Goal: Task Accomplishment & Management: Manage account settings

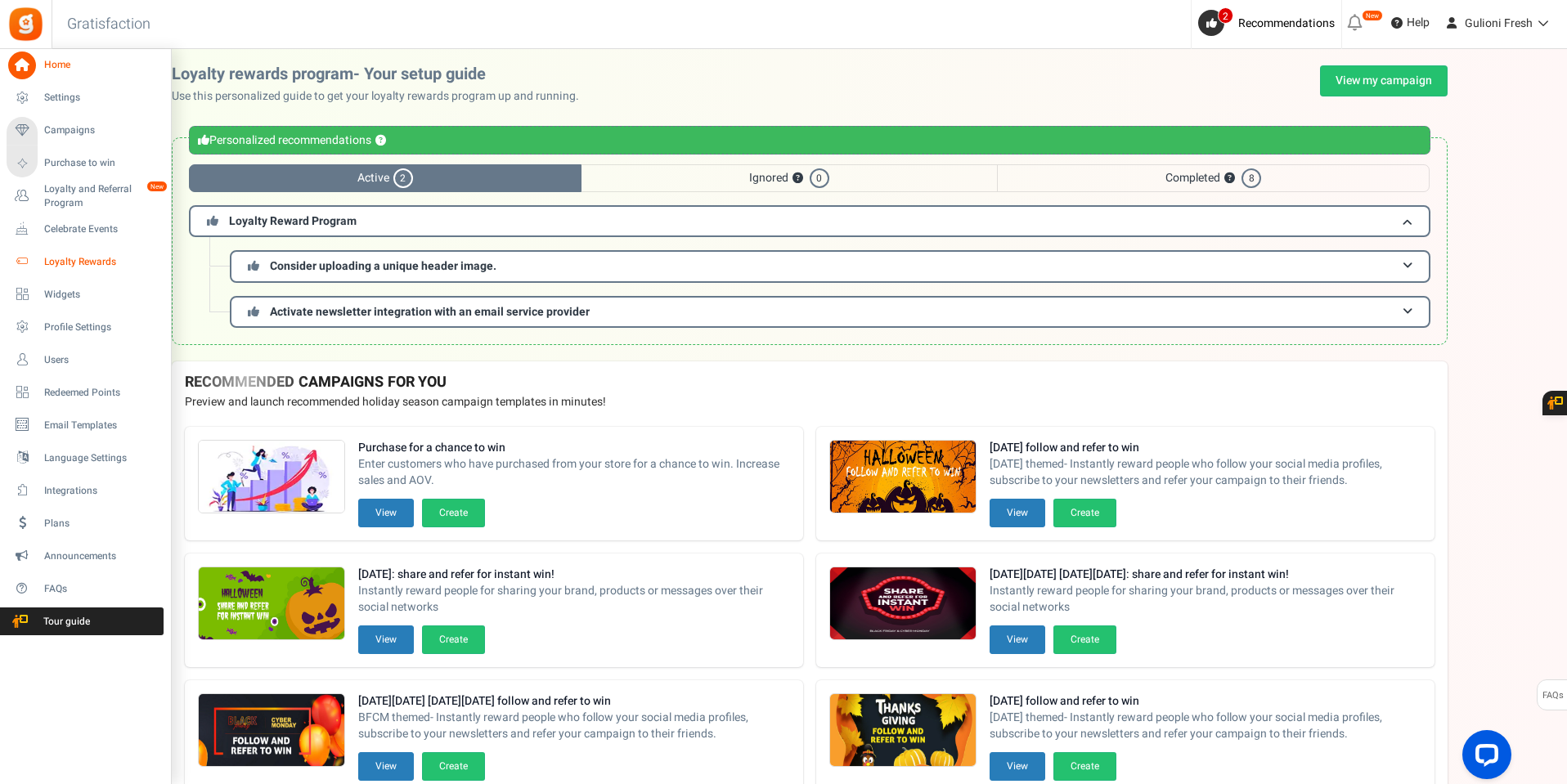
click at [72, 261] on span "Loyalty Rewards" at bounding box center [102, 262] width 115 height 14
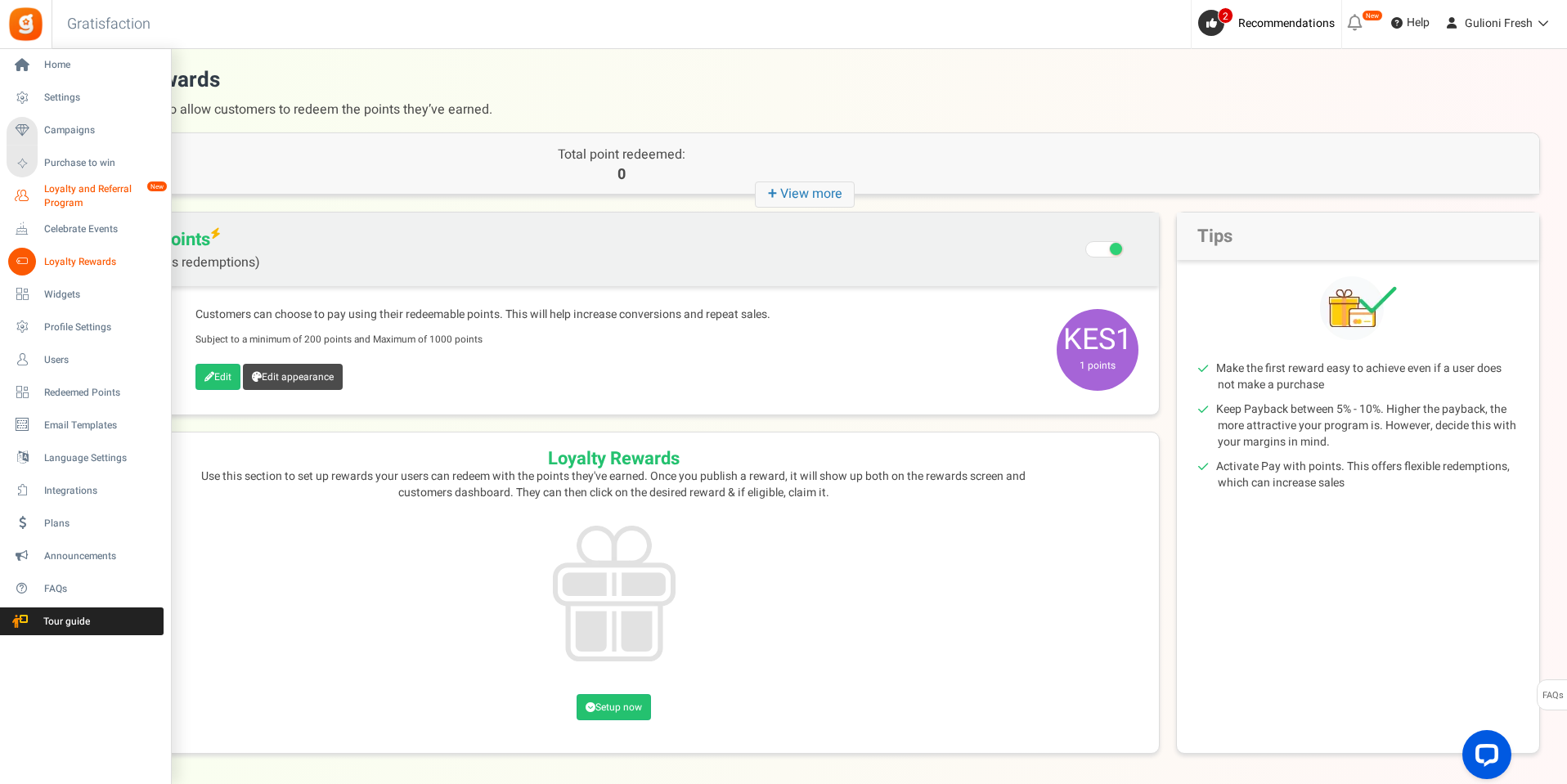
click at [70, 195] on span "Loyalty and Referral Program" at bounding box center [104, 197] width 119 height 28
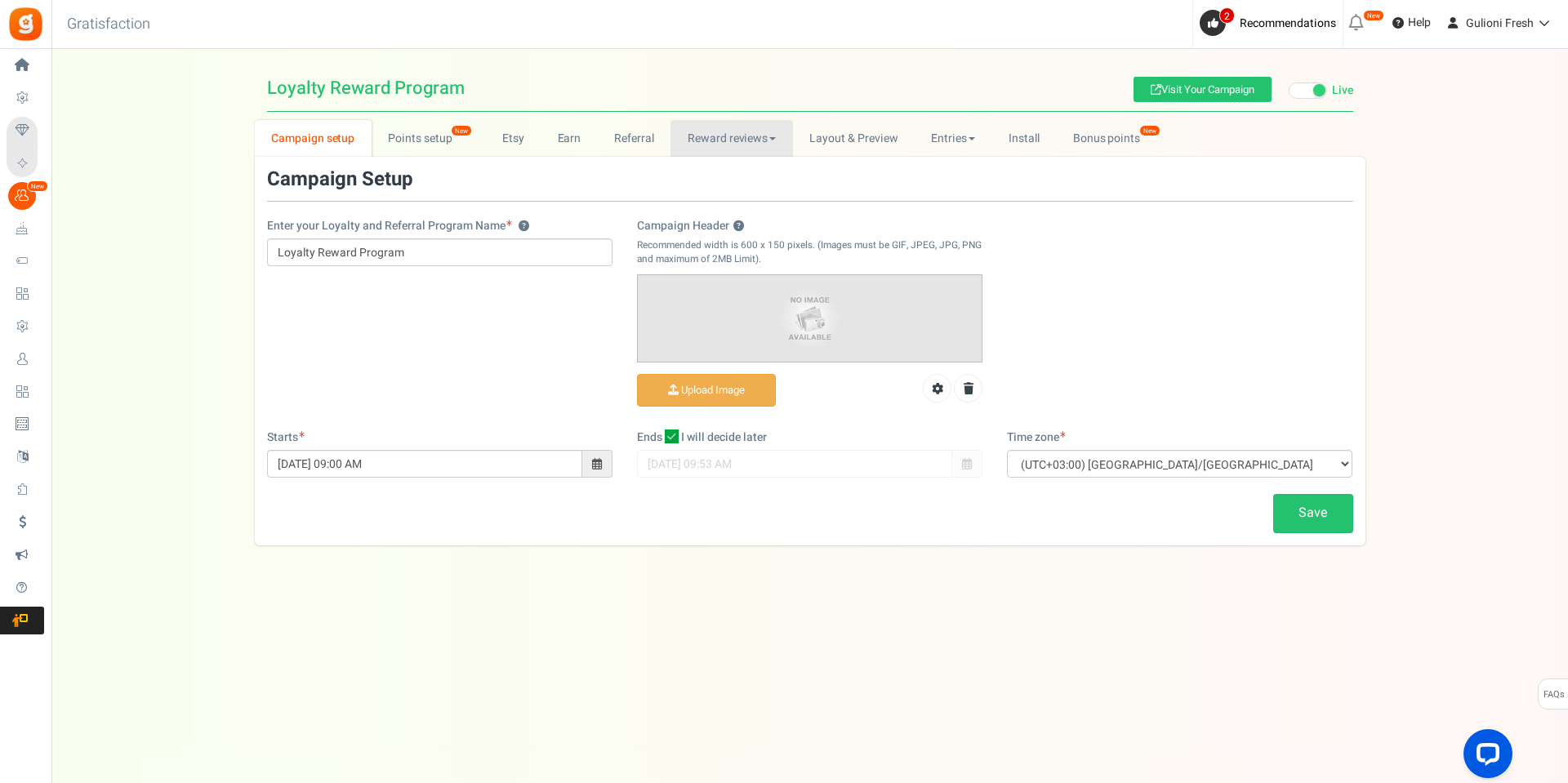
click at [768, 131] on link "Reward reviews" at bounding box center [731, 138] width 122 height 36
click at [724, 189] on link "[DOMAIN_NAME]" at bounding box center [735, 197] width 130 height 23
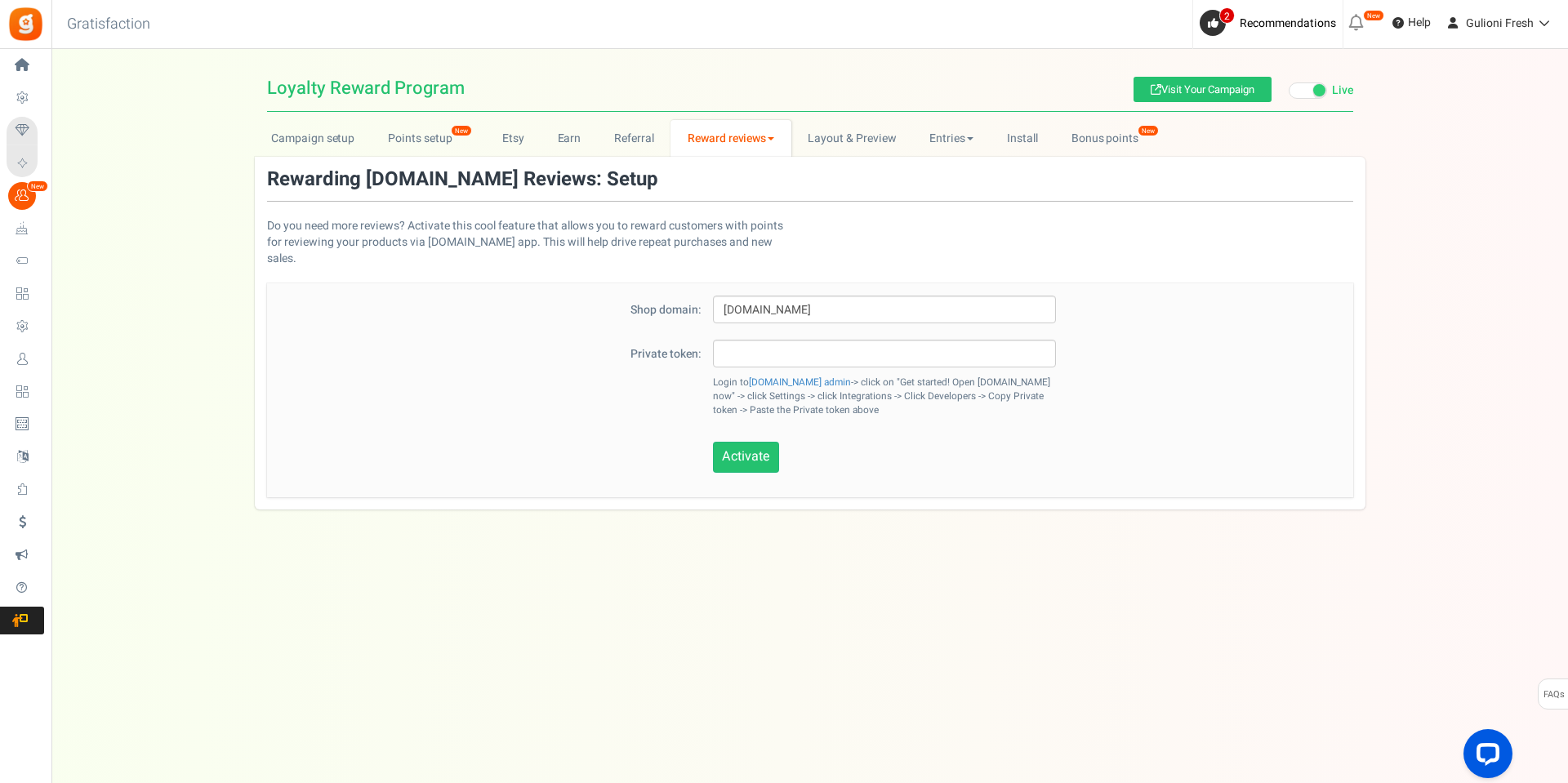
click at [755, 136] on link "Reward reviews" at bounding box center [730, 138] width 120 height 36
click at [712, 169] on link "WOO" at bounding box center [735, 174] width 130 height 23
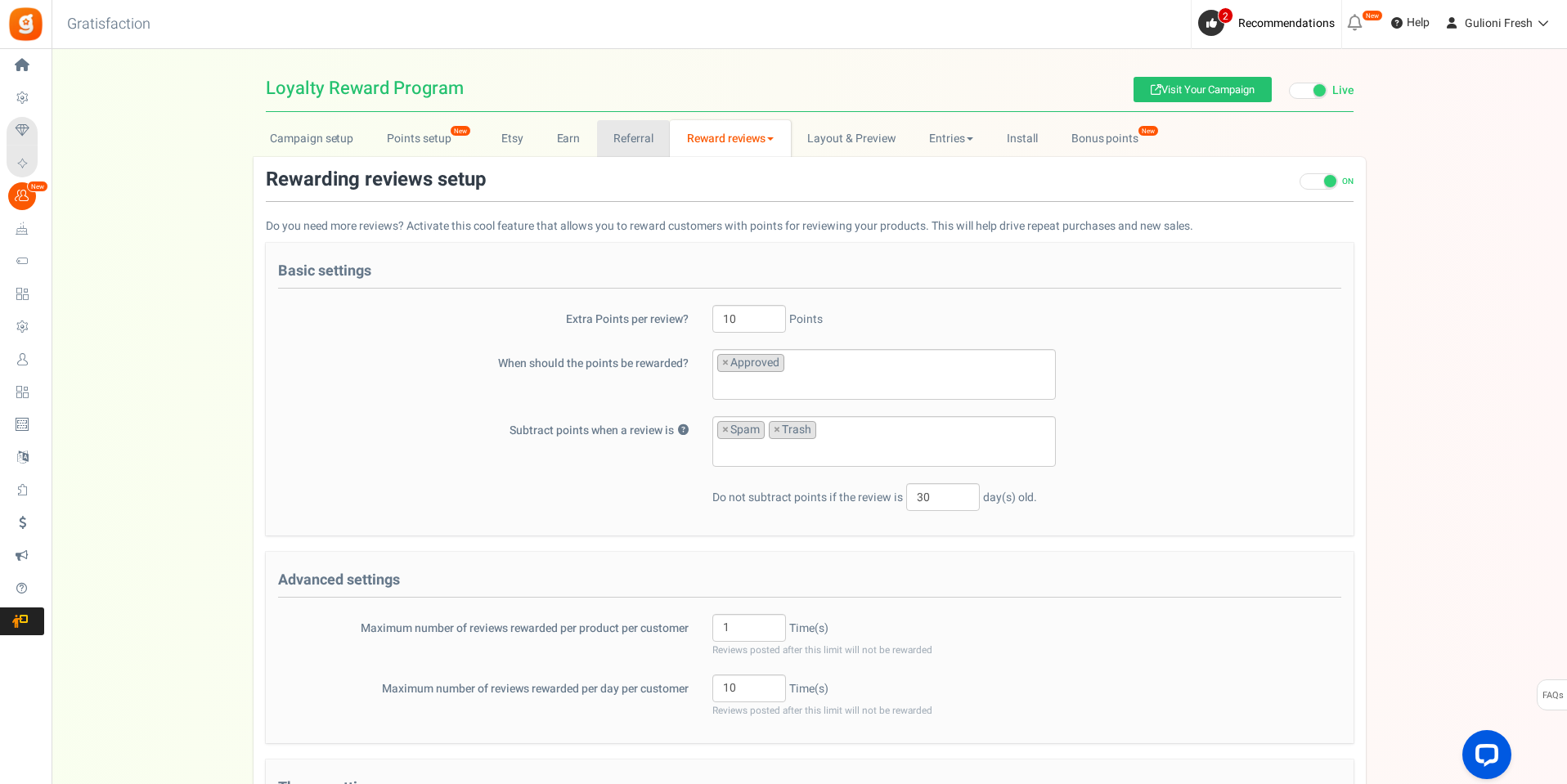
click at [611, 124] on link "Referral" at bounding box center [634, 138] width 74 height 37
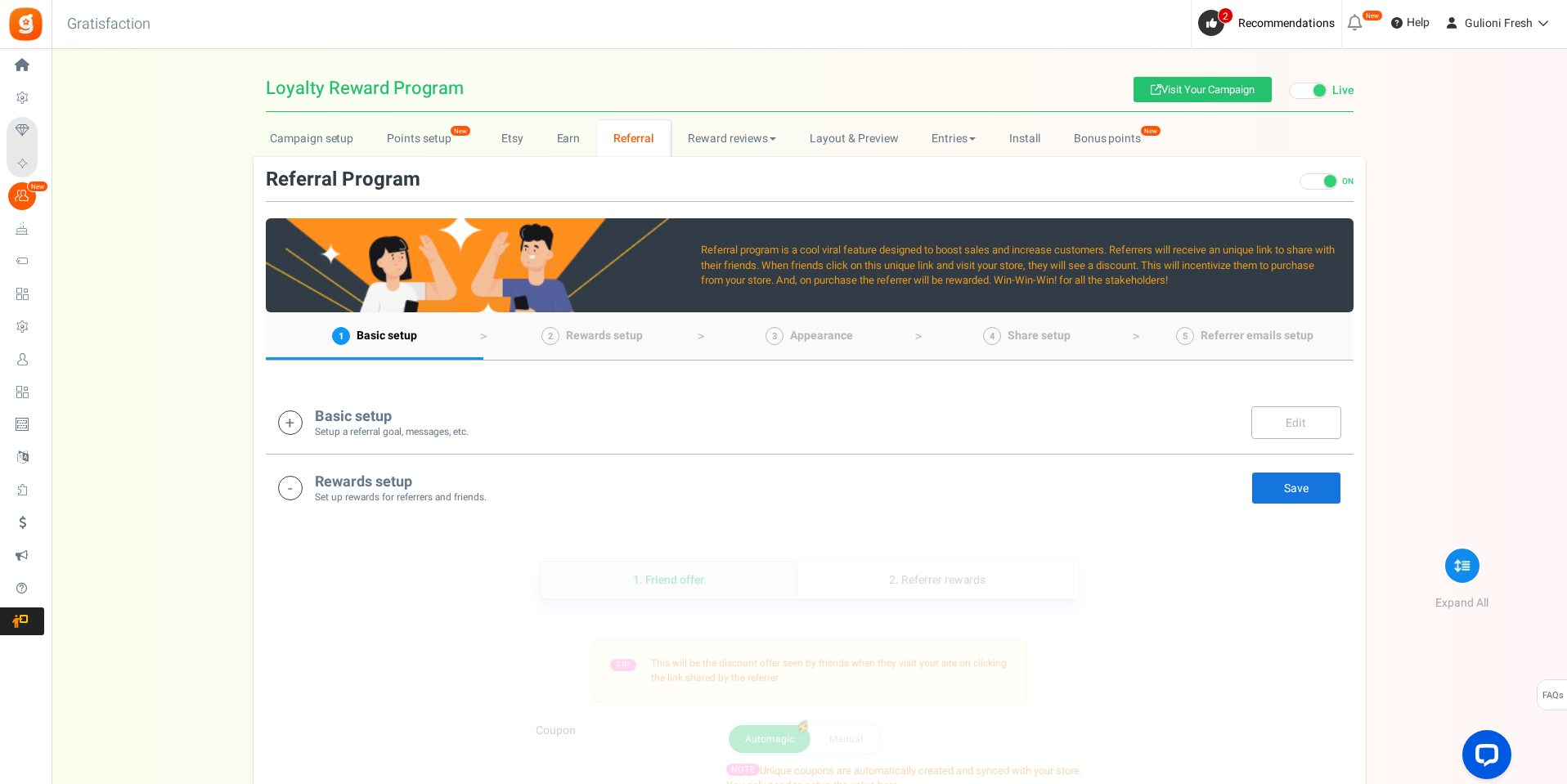
click at [290, 418] on icon at bounding box center [290, 423] width 24 height 24
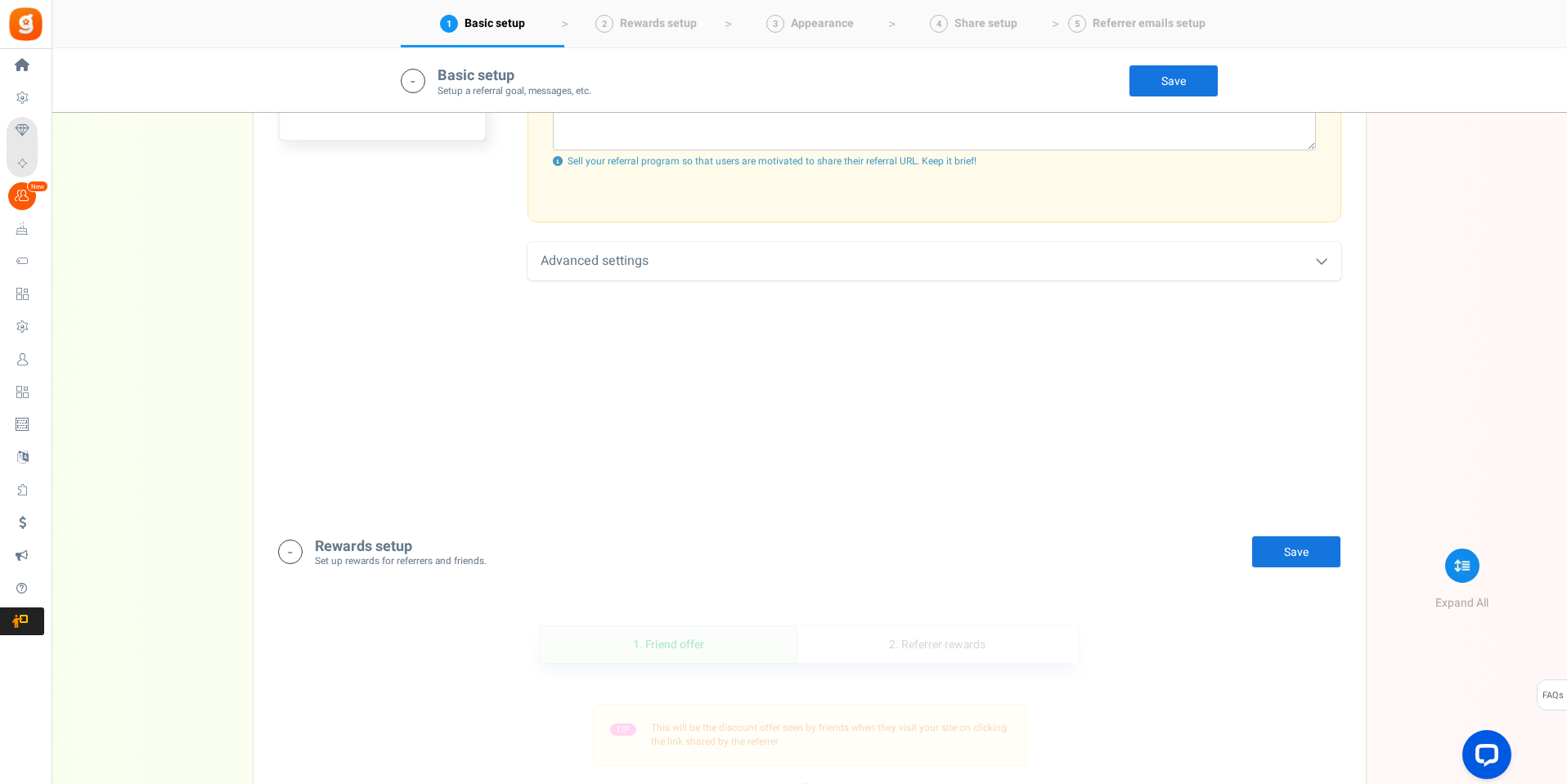
scroll to position [751, 0]
click at [824, 245] on div "Advanced settings" at bounding box center [934, 255] width 814 height 38
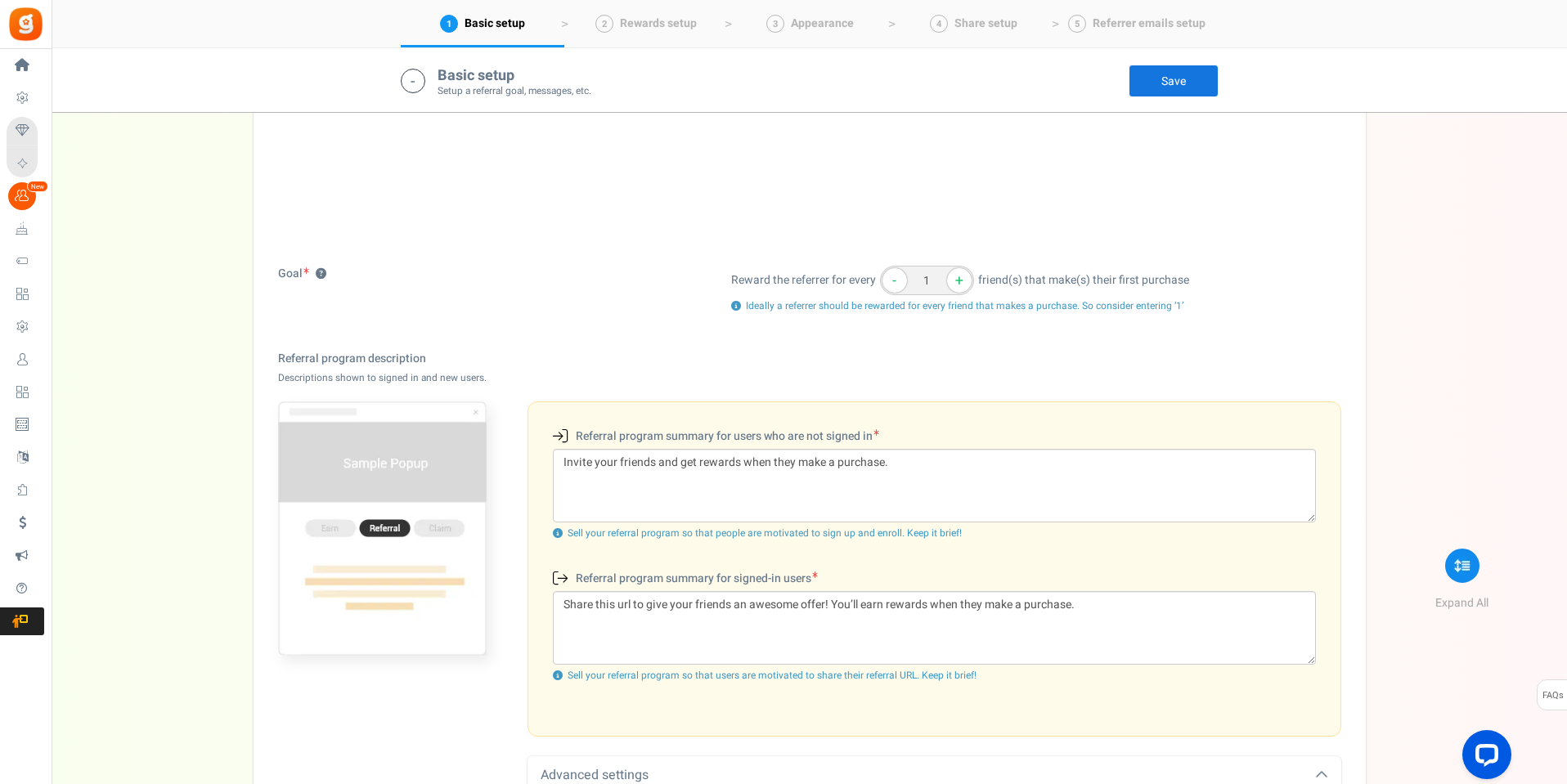
scroll to position [15, 0]
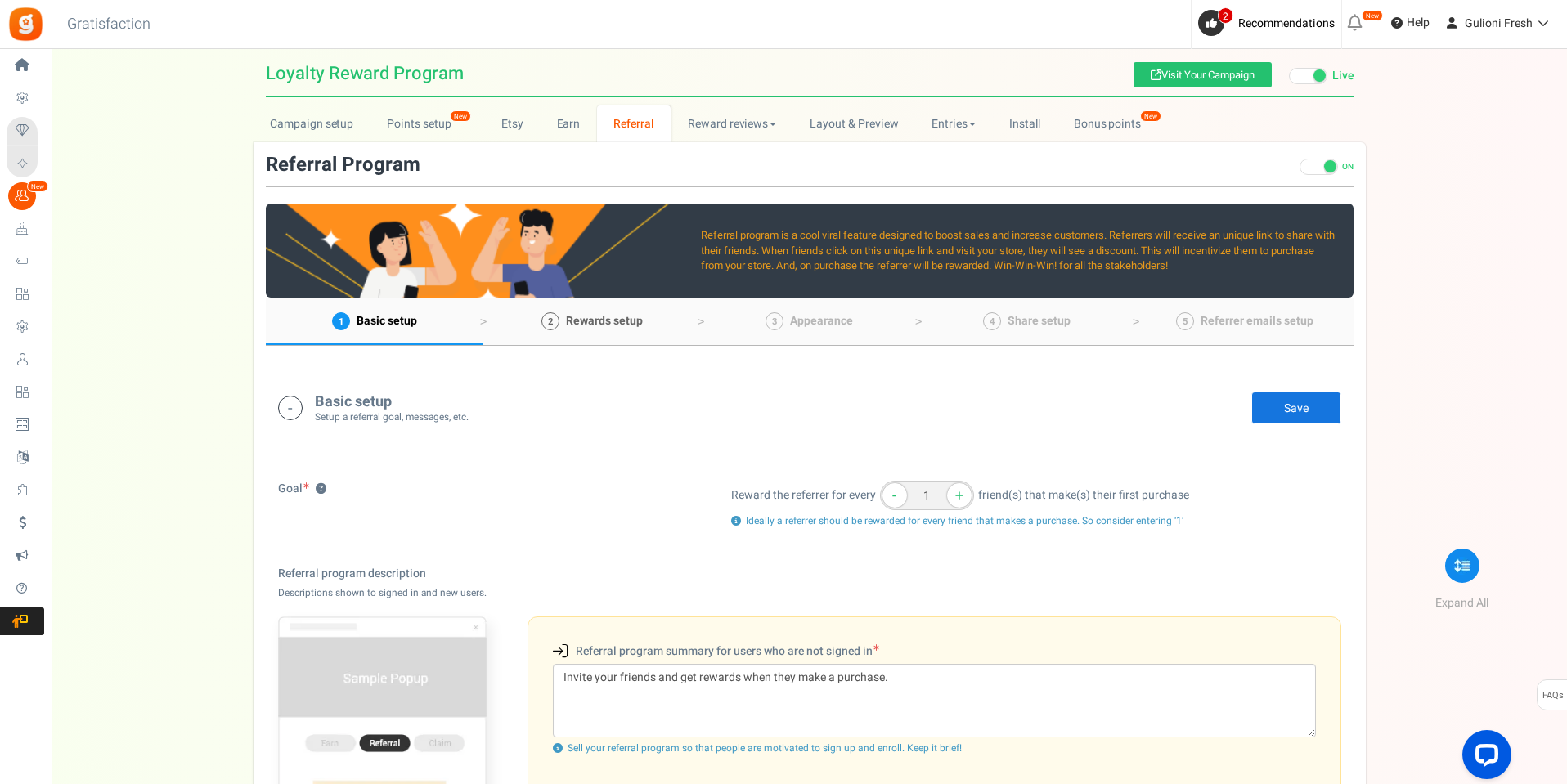
click at [593, 332] on link "2 Rewards setup" at bounding box center [592, 321] width 218 height 48
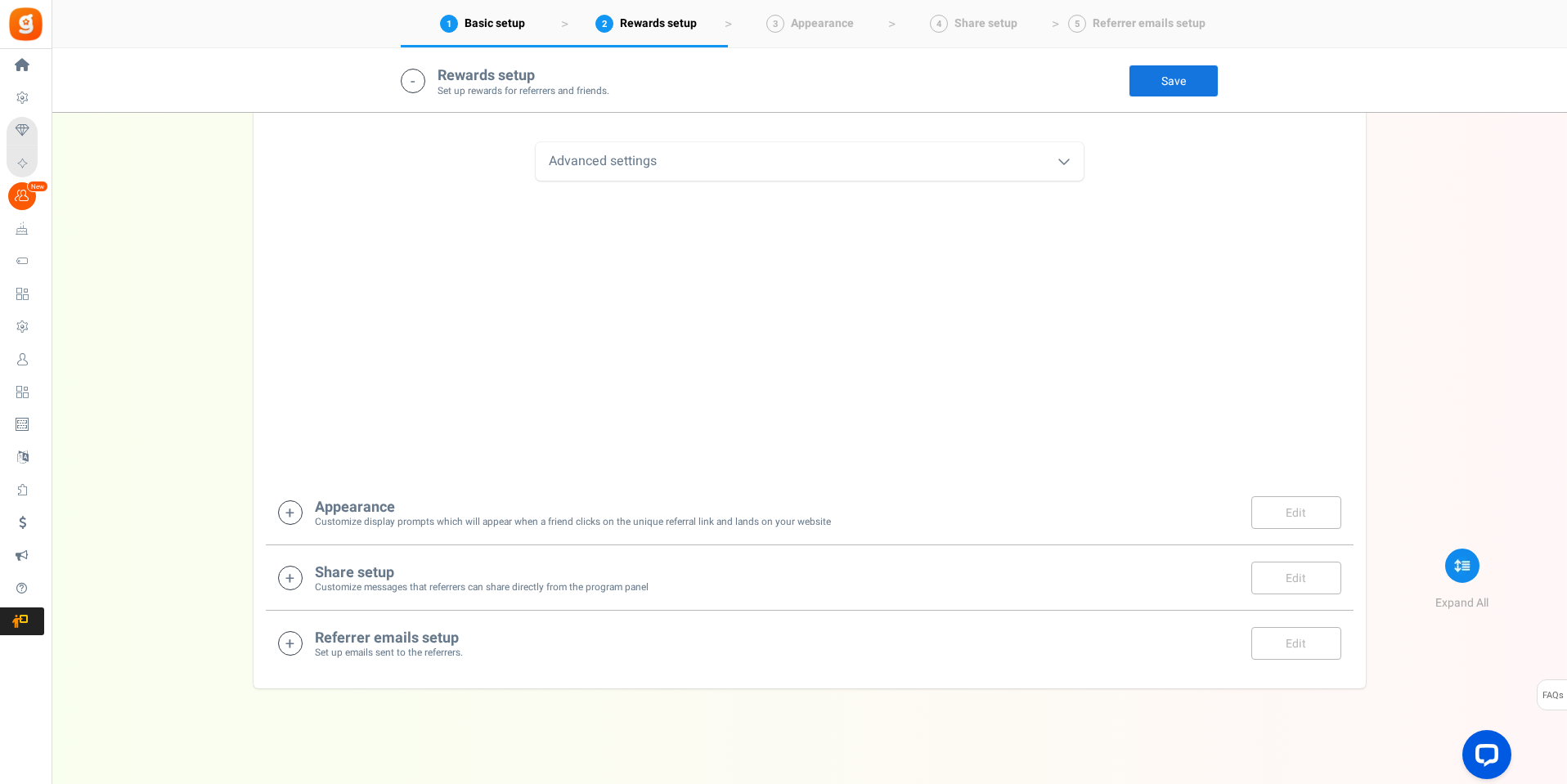
scroll to position [1565, 0]
click at [283, 513] on icon at bounding box center [290, 509] width 24 height 24
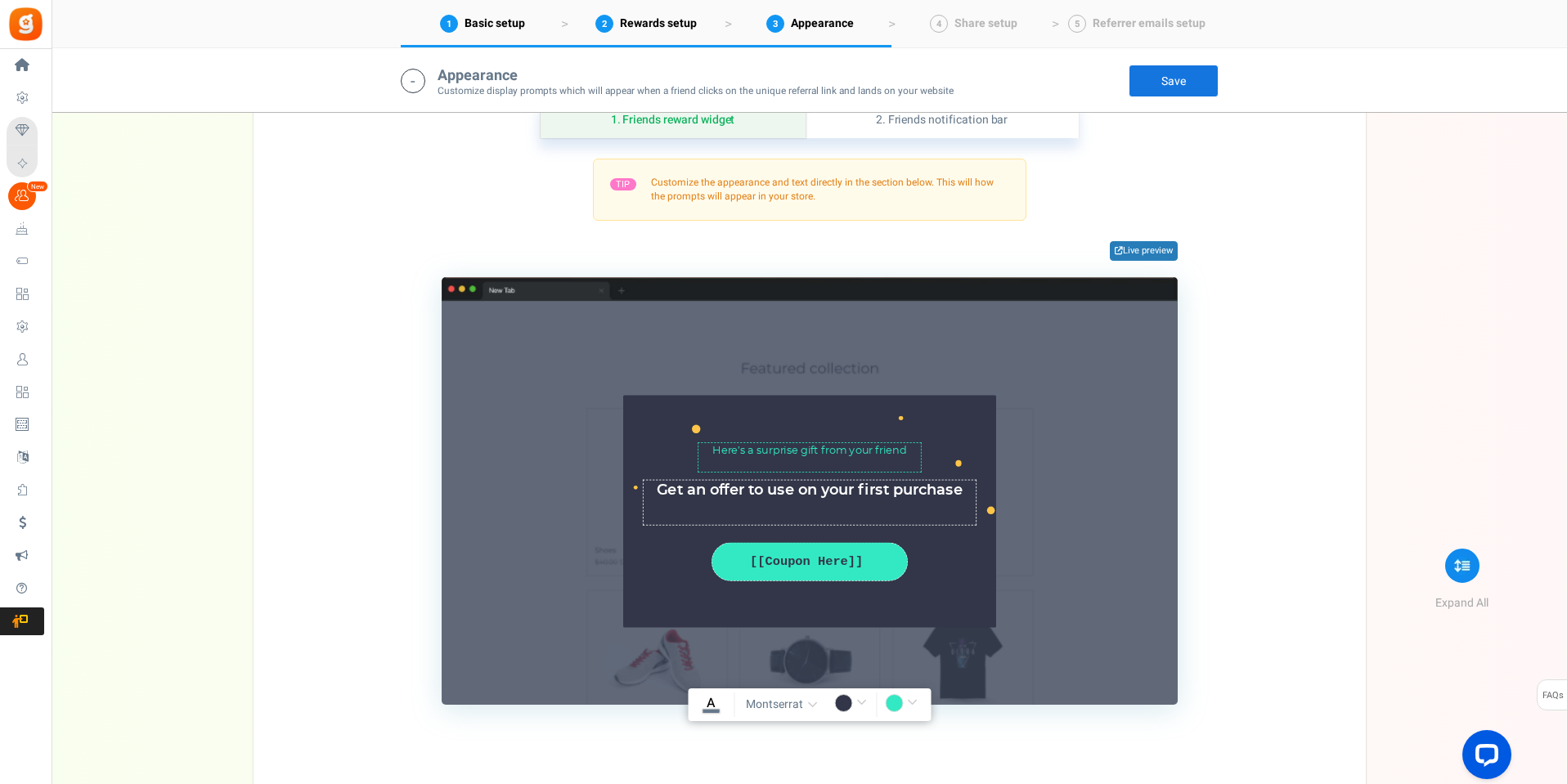
scroll to position [2301, 0]
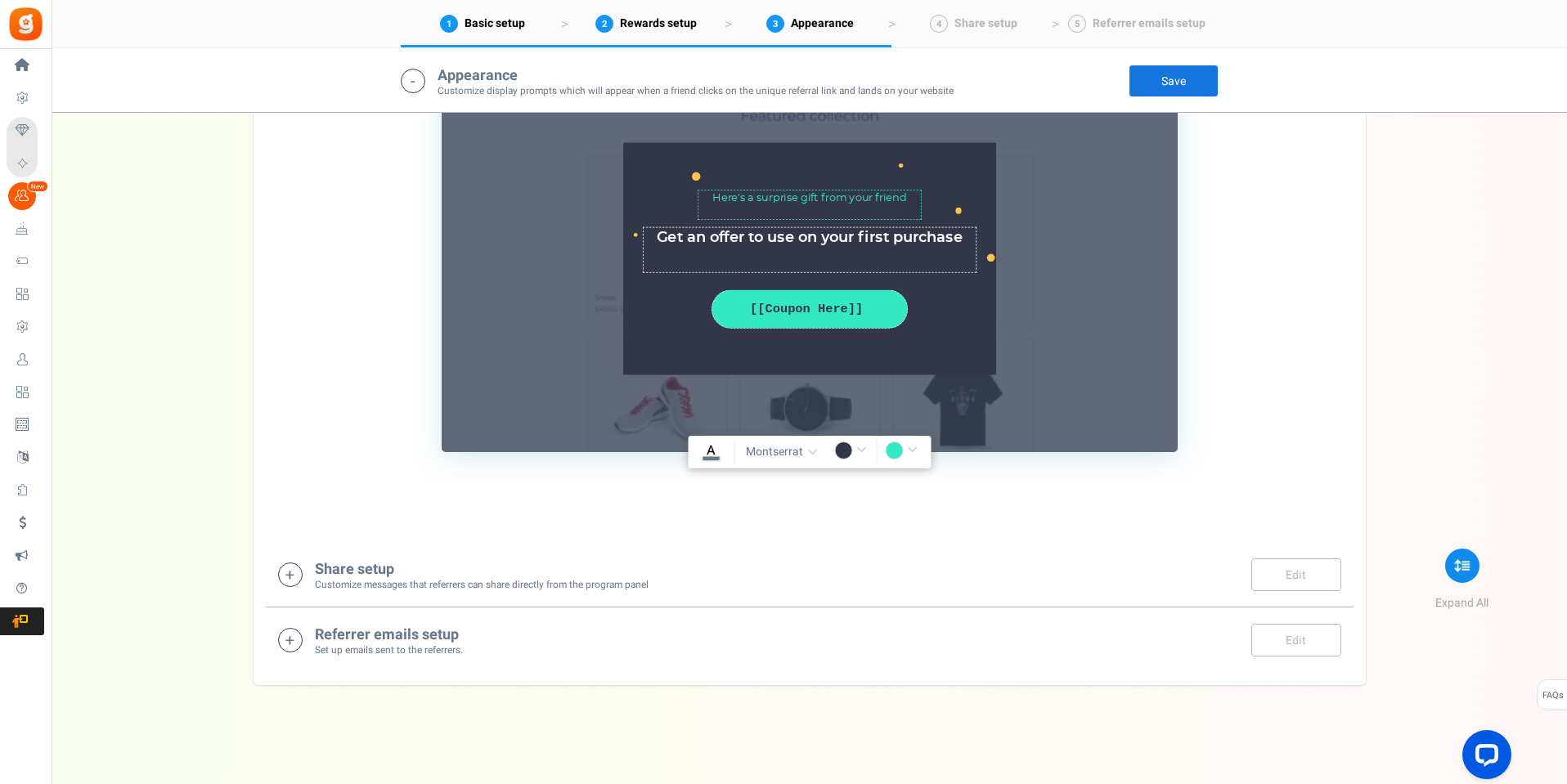
click at [282, 578] on icon at bounding box center [290, 574] width 24 height 24
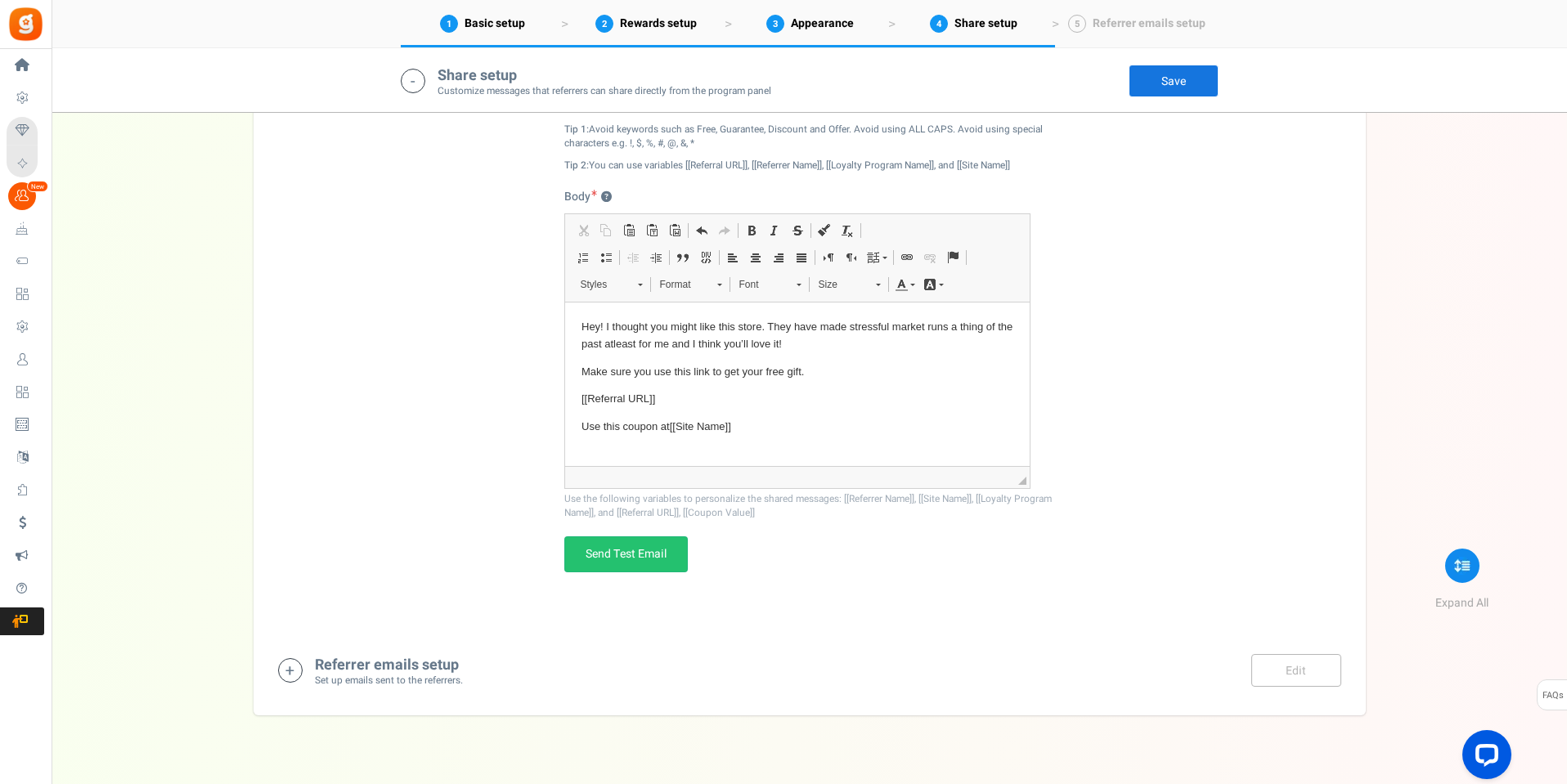
scroll to position [3066, 0]
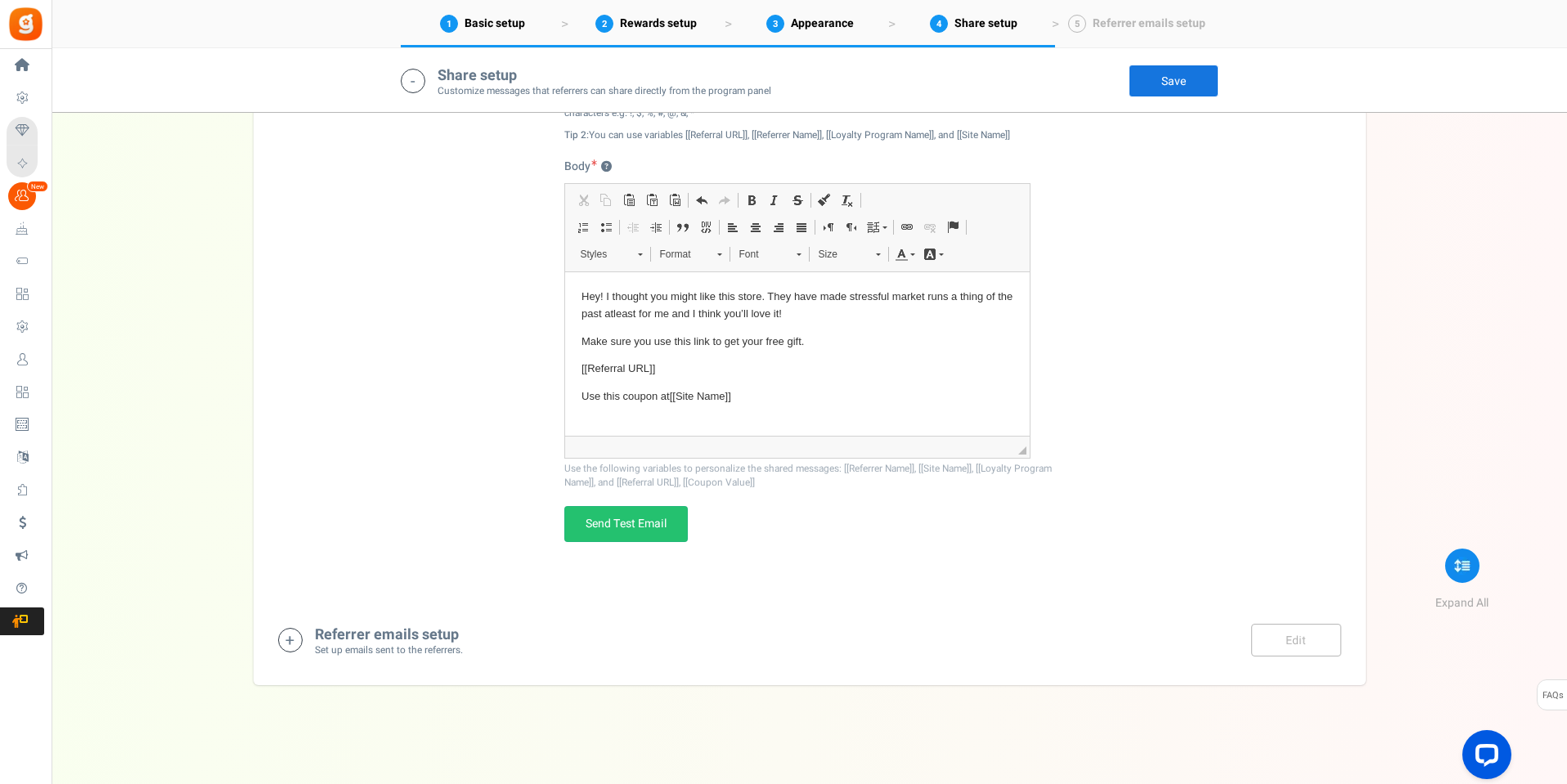
click at [293, 647] on icon at bounding box center [290, 640] width 24 height 24
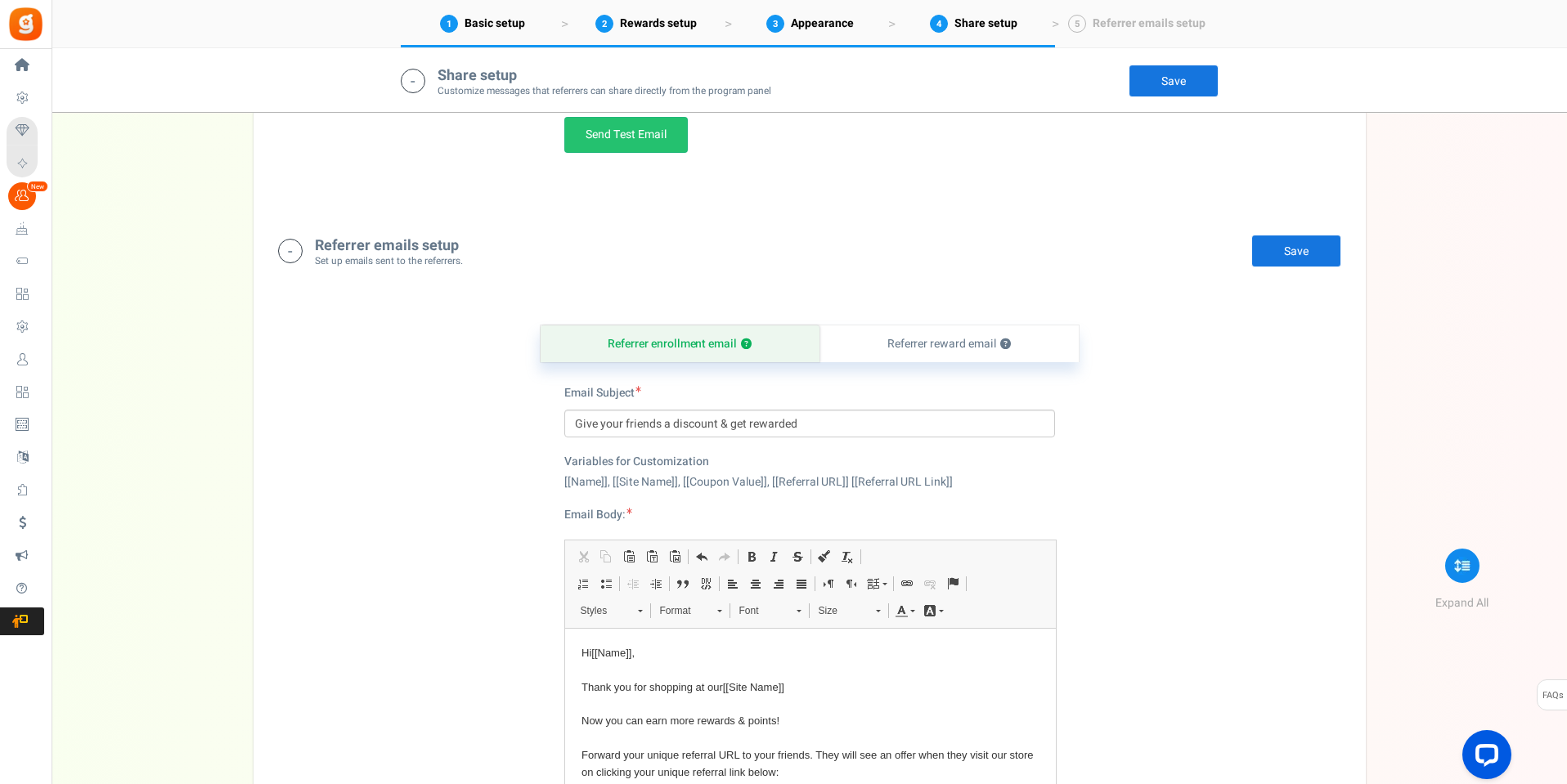
scroll to position [3463, 0]
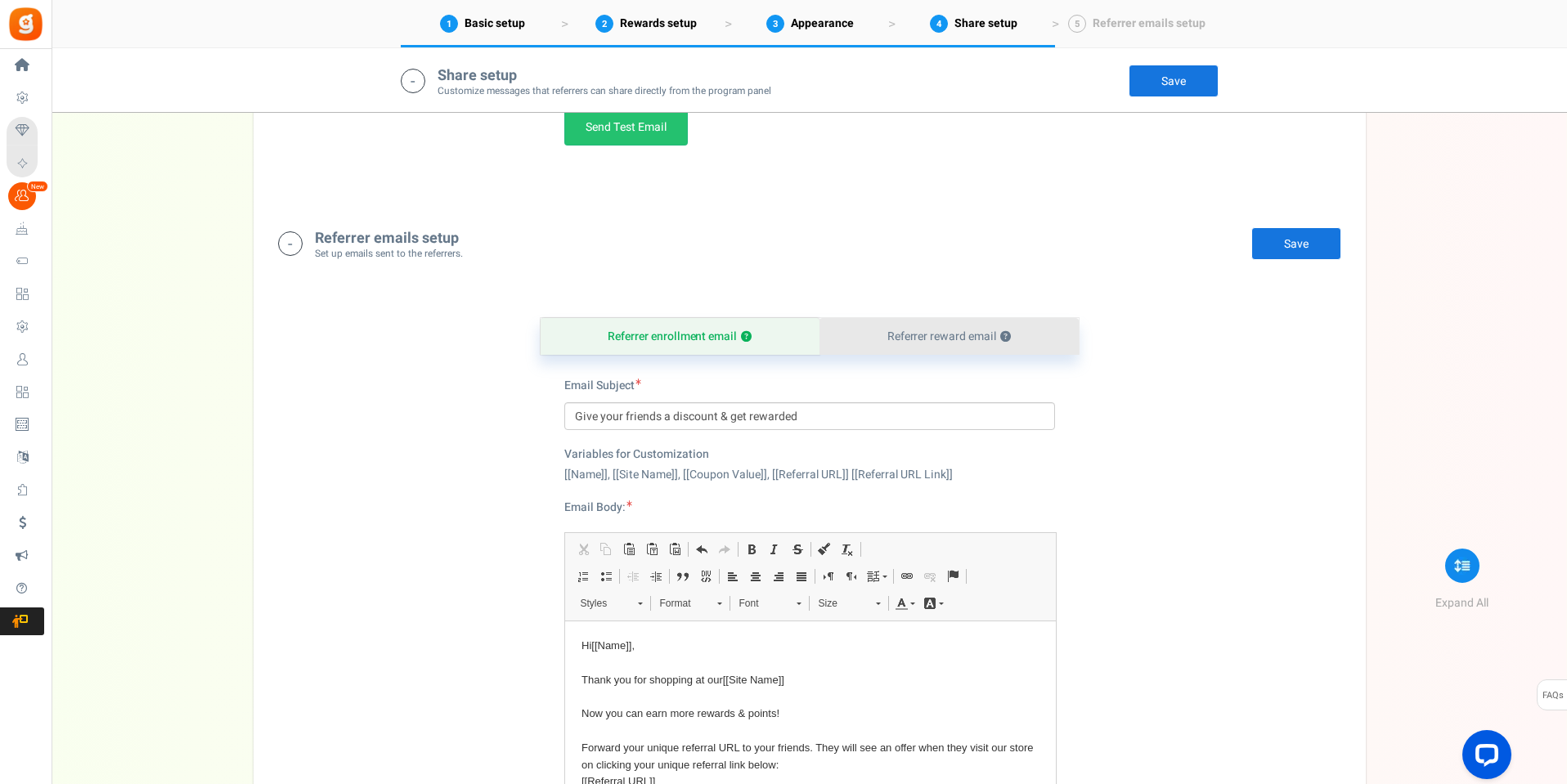
click at [964, 325] on link "Referrer reward email ?" at bounding box center [950, 337] width 259 height 37
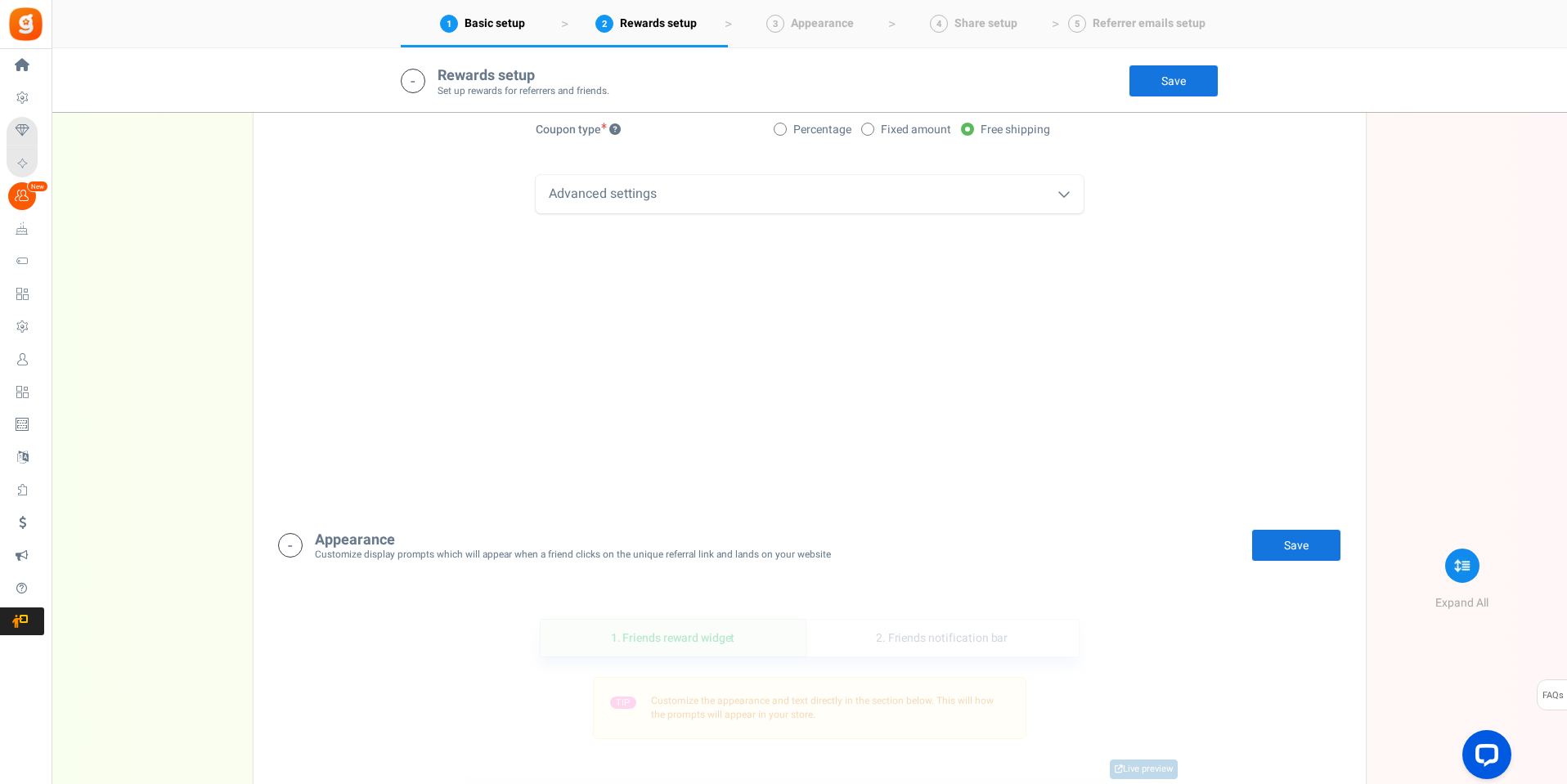
scroll to position [1553, 0]
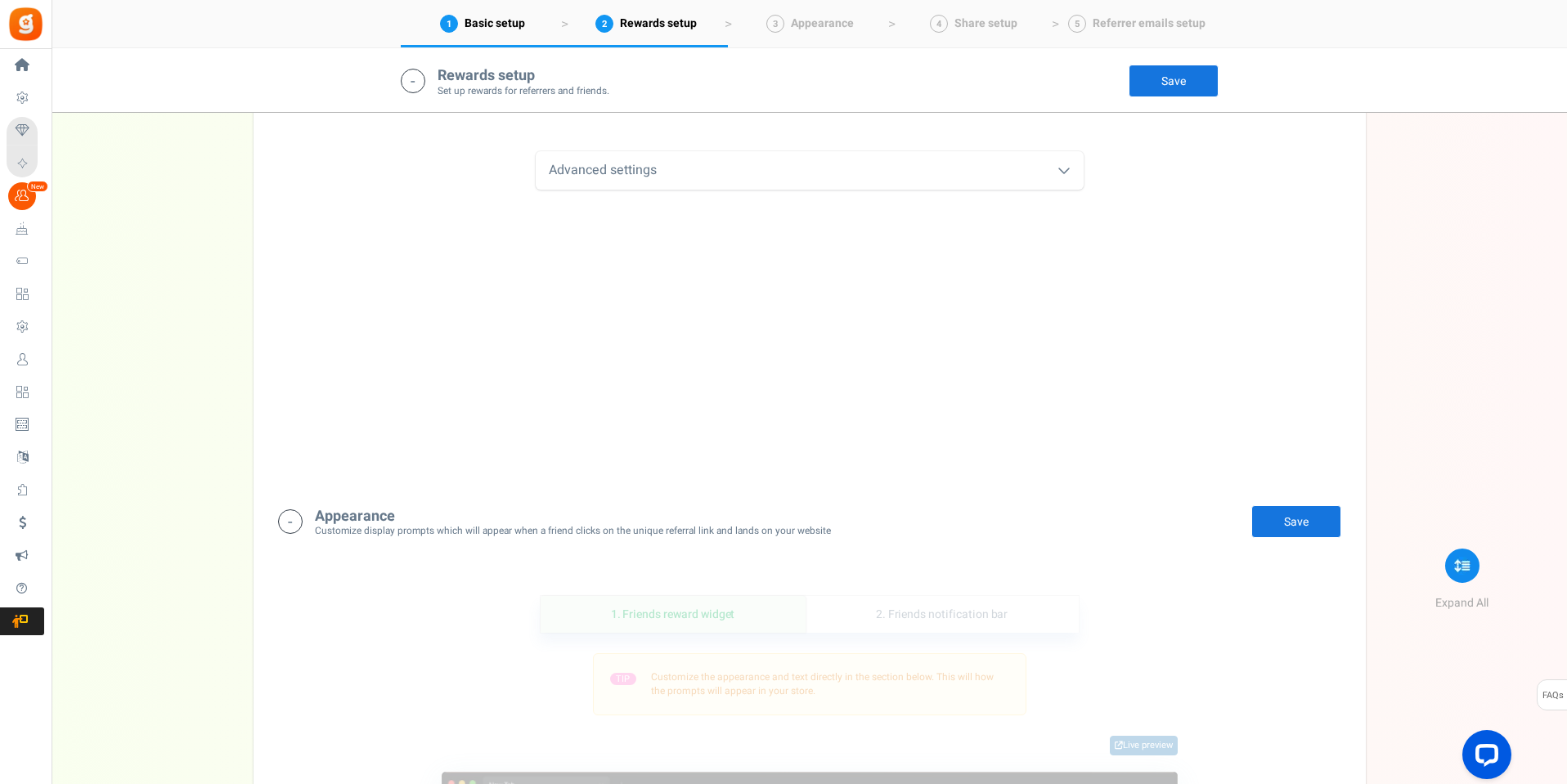
click at [1059, 179] on div "Advanced settings" at bounding box center [810, 171] width 548 height 38
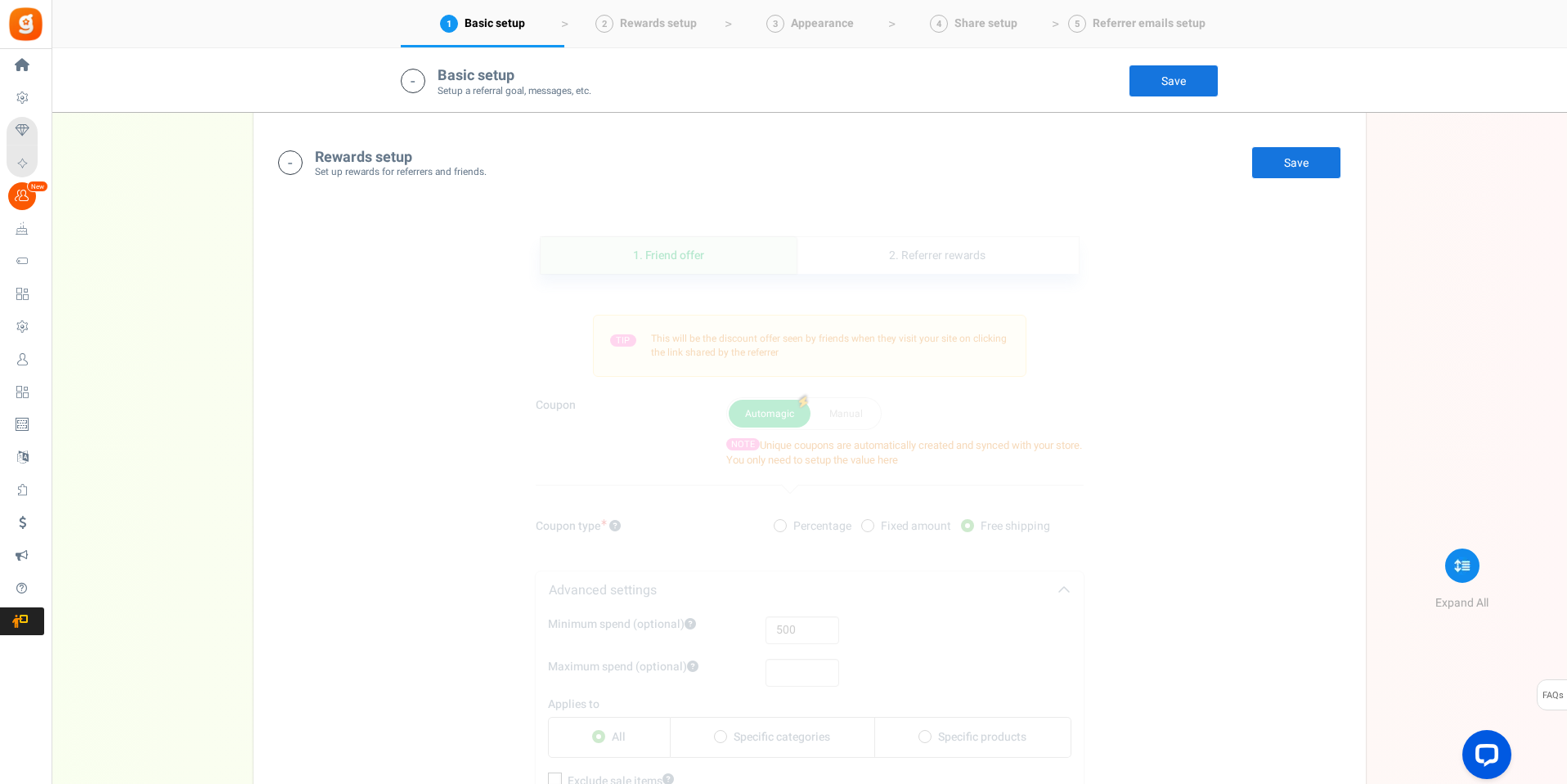
scroll to position [1227, 0]
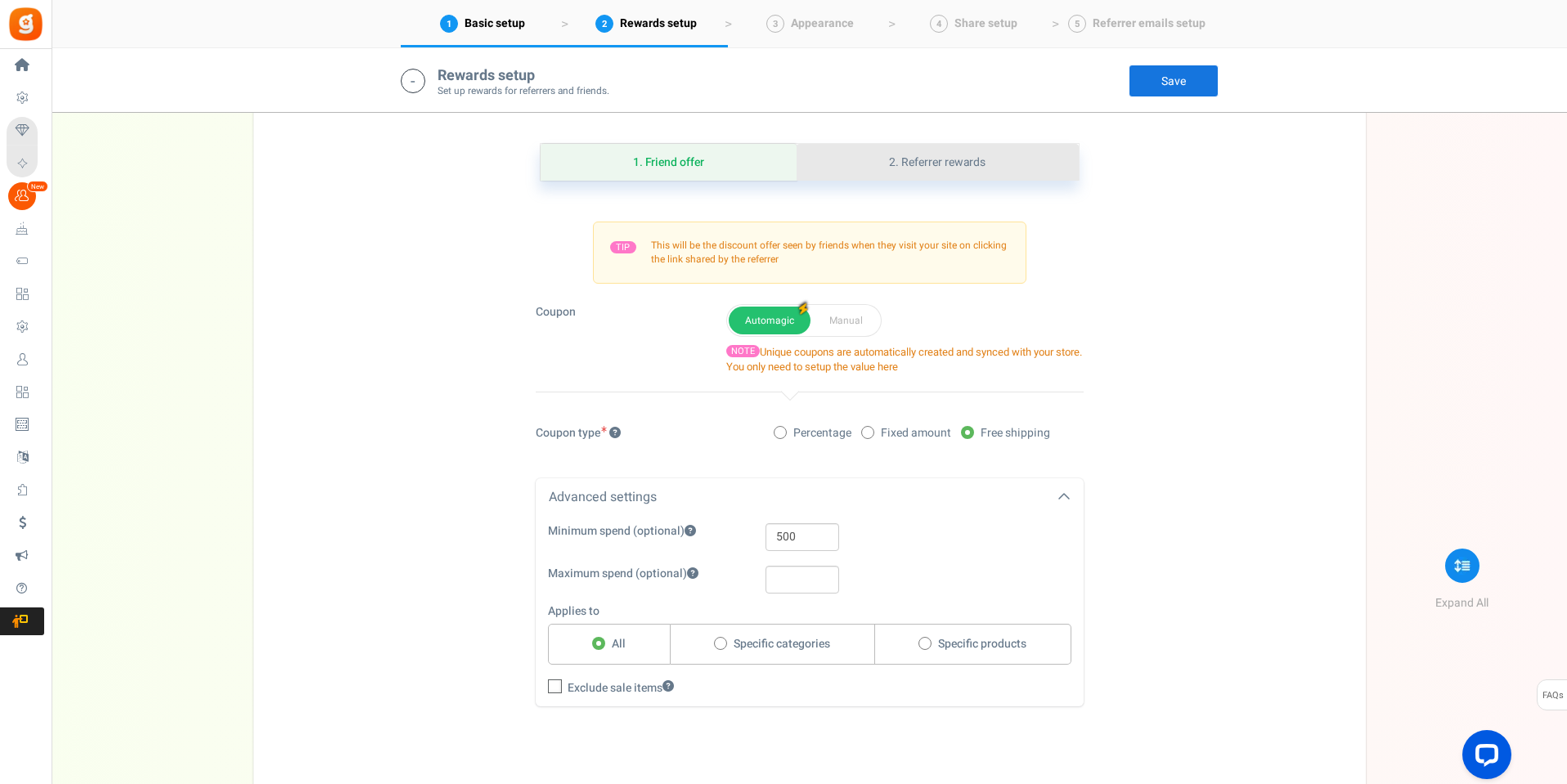
click at [968, 170] on link "2. Referrer rewards" at bounding box center [937, 162] width 281 height 37
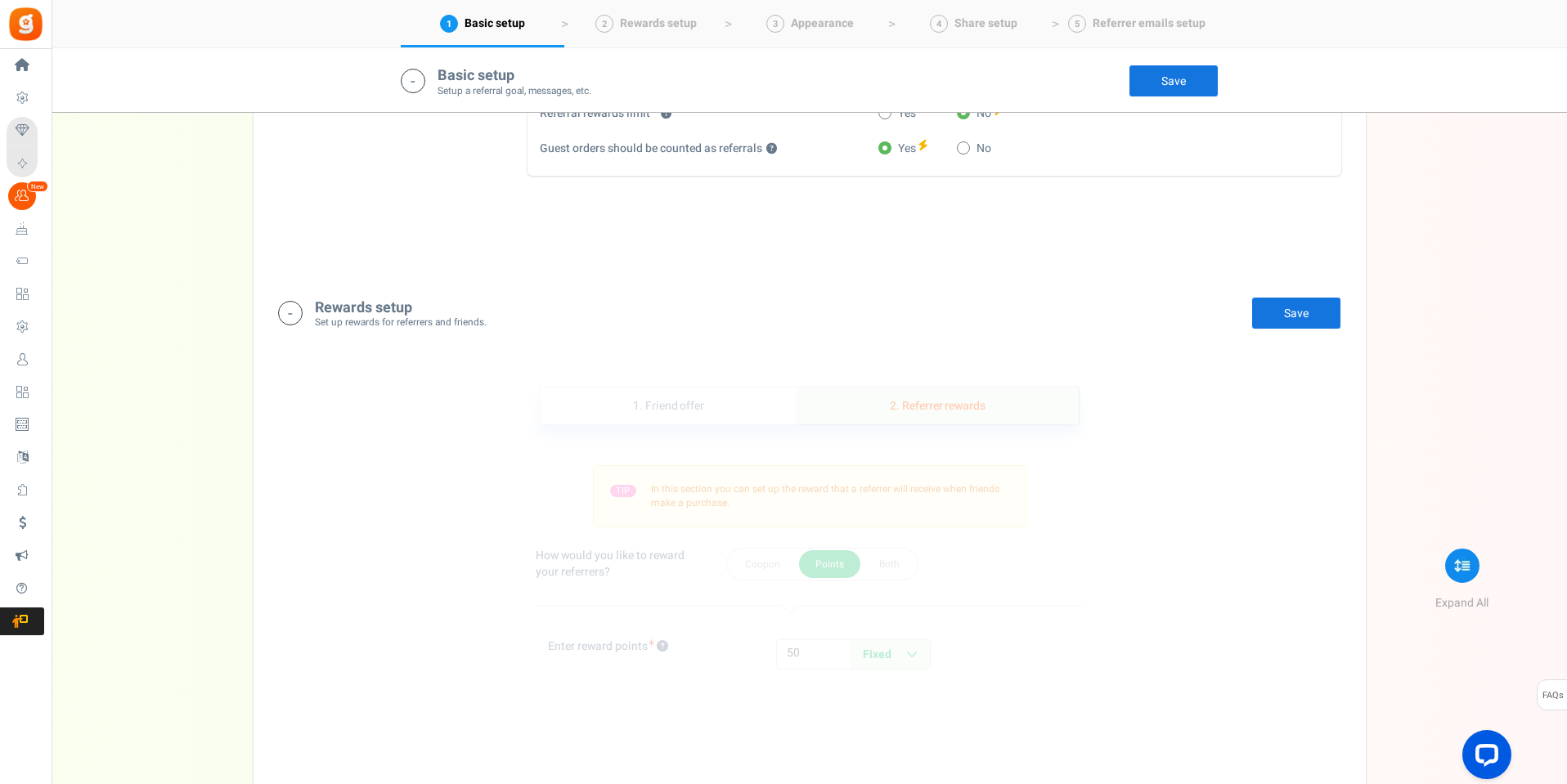
scroll to position [982, 0]
click at [690, 415] on link "1. Friend offer" at bounding box center [669, 407] width 257 height 37
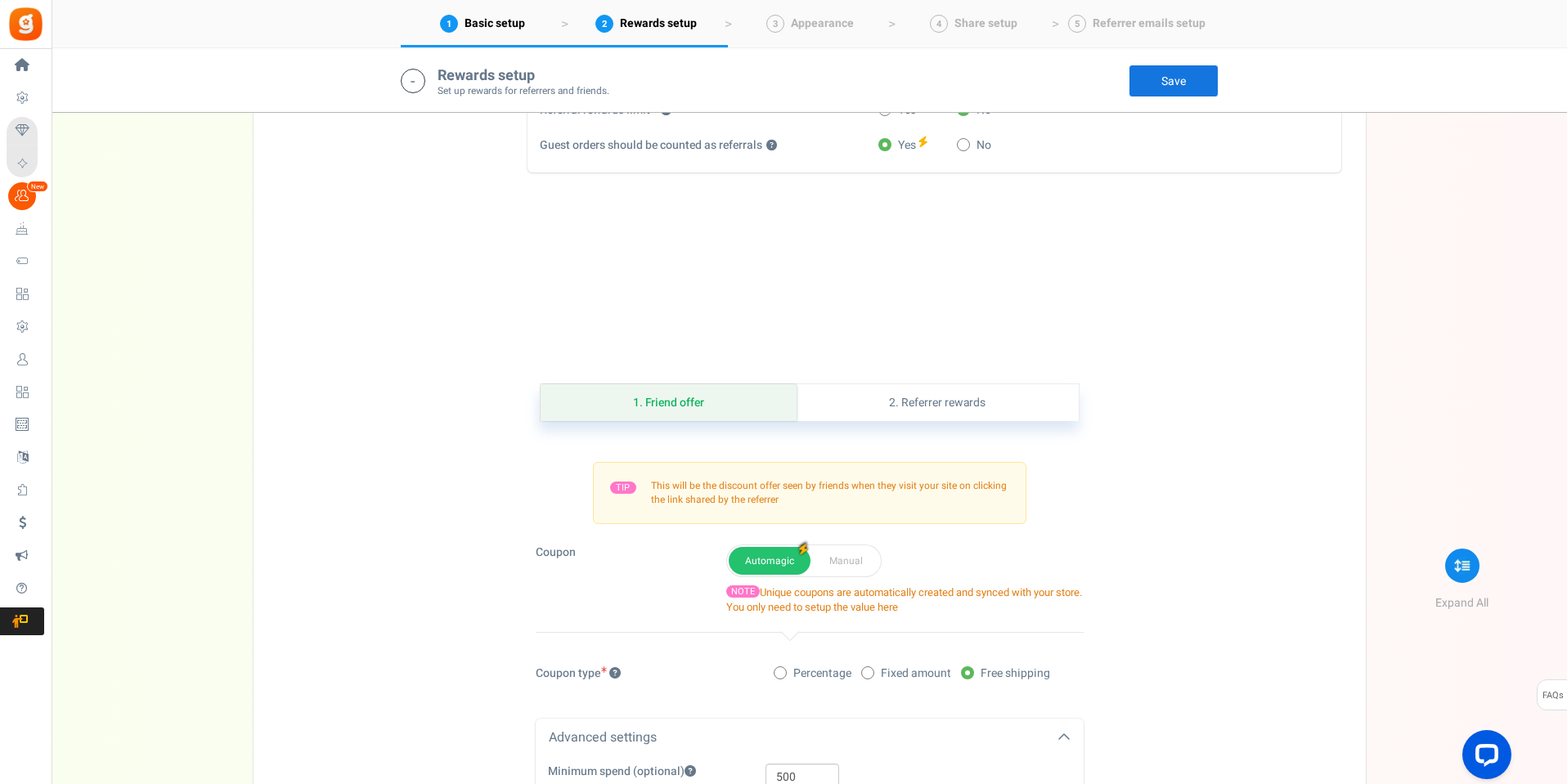
scroll to position [854, 0]
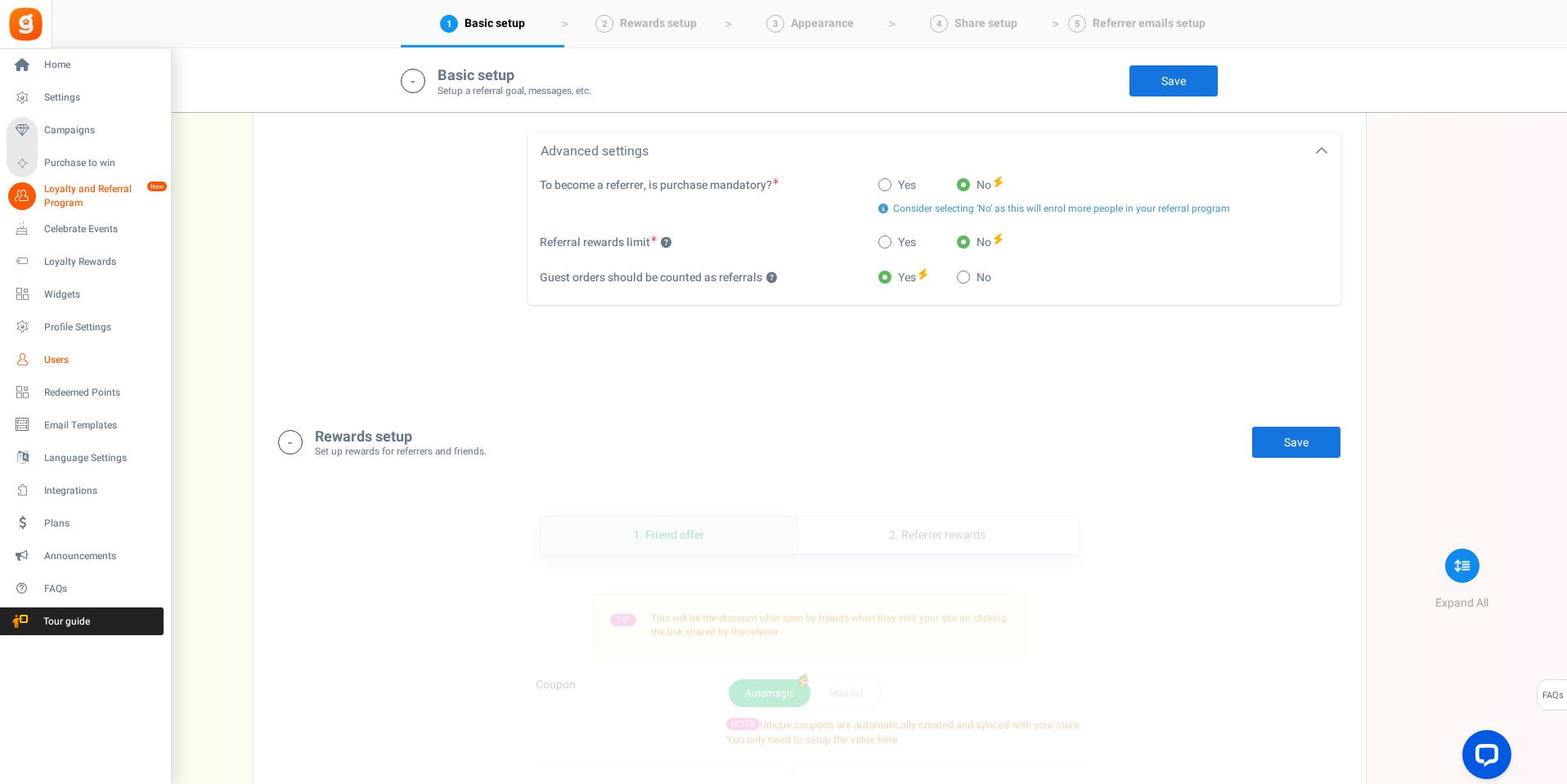
click at [65, 358] on span "Users" at bounding box center [102, 360] width 115 height 14
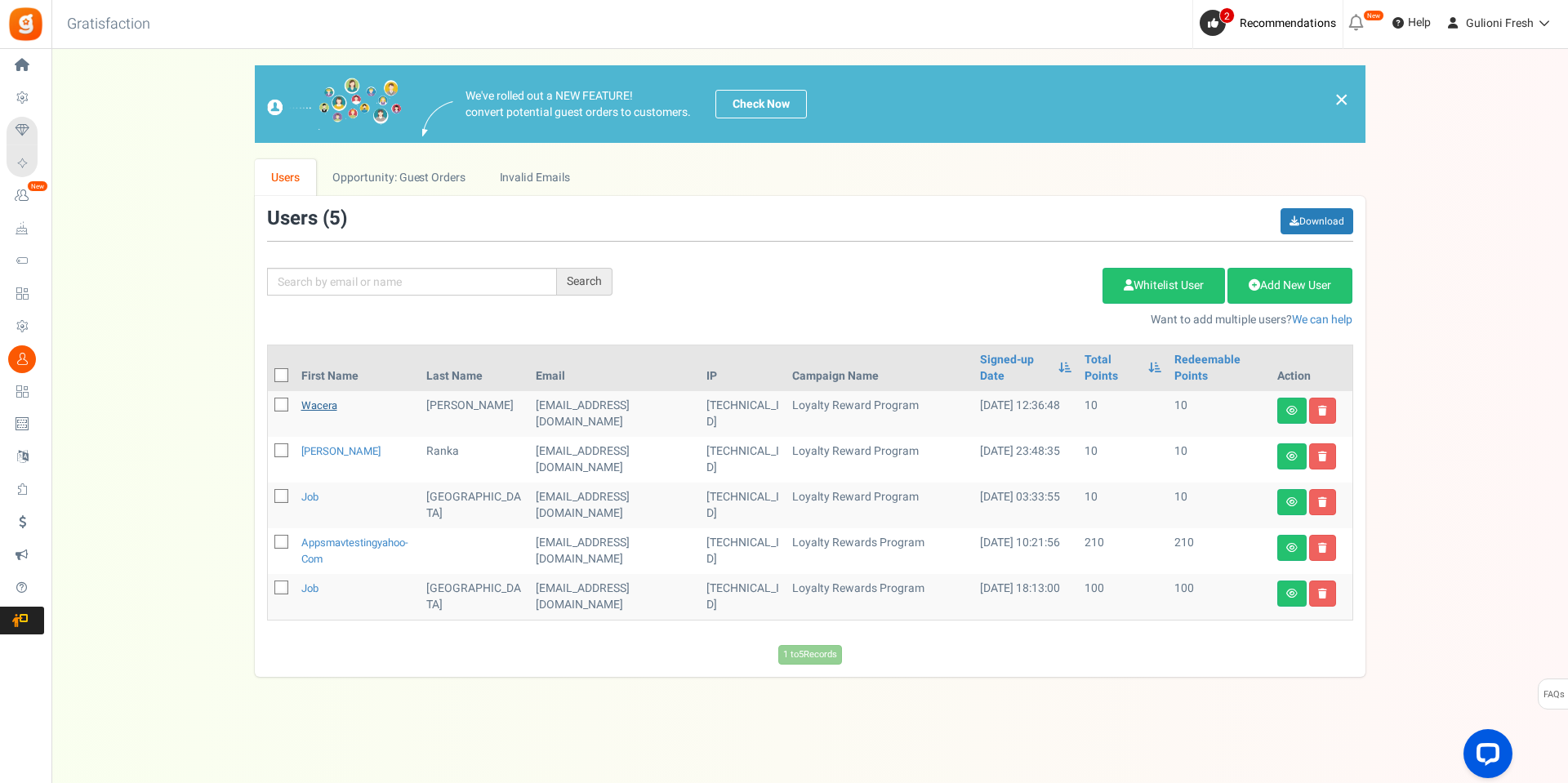
click at [324, 407] on link "Wacera" at bounding box center [319, 406] width 36 height 16
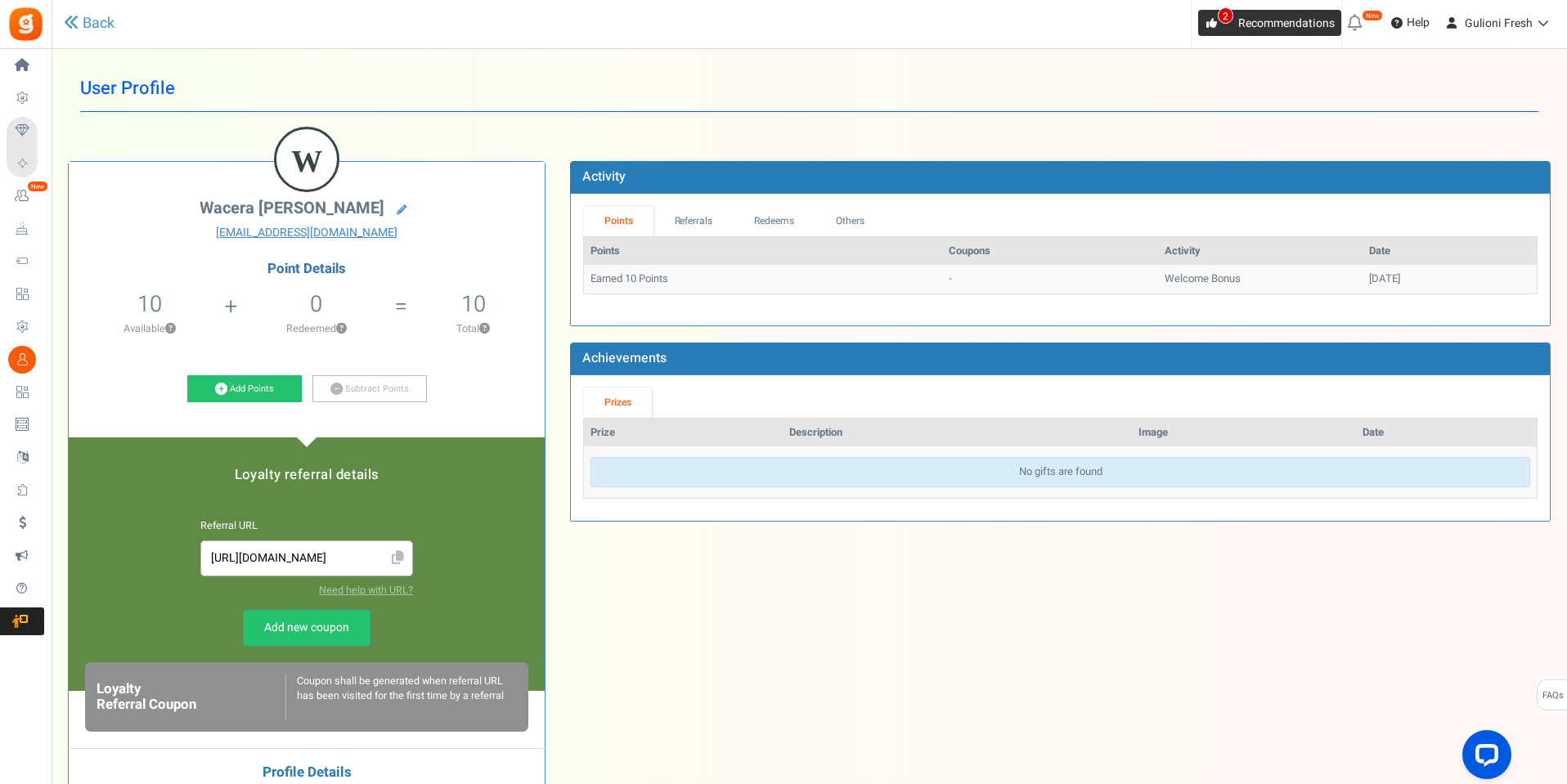
click at [1248, 20] on span "Recommendations" at bounding box center [1287, 23] width 97 height 17
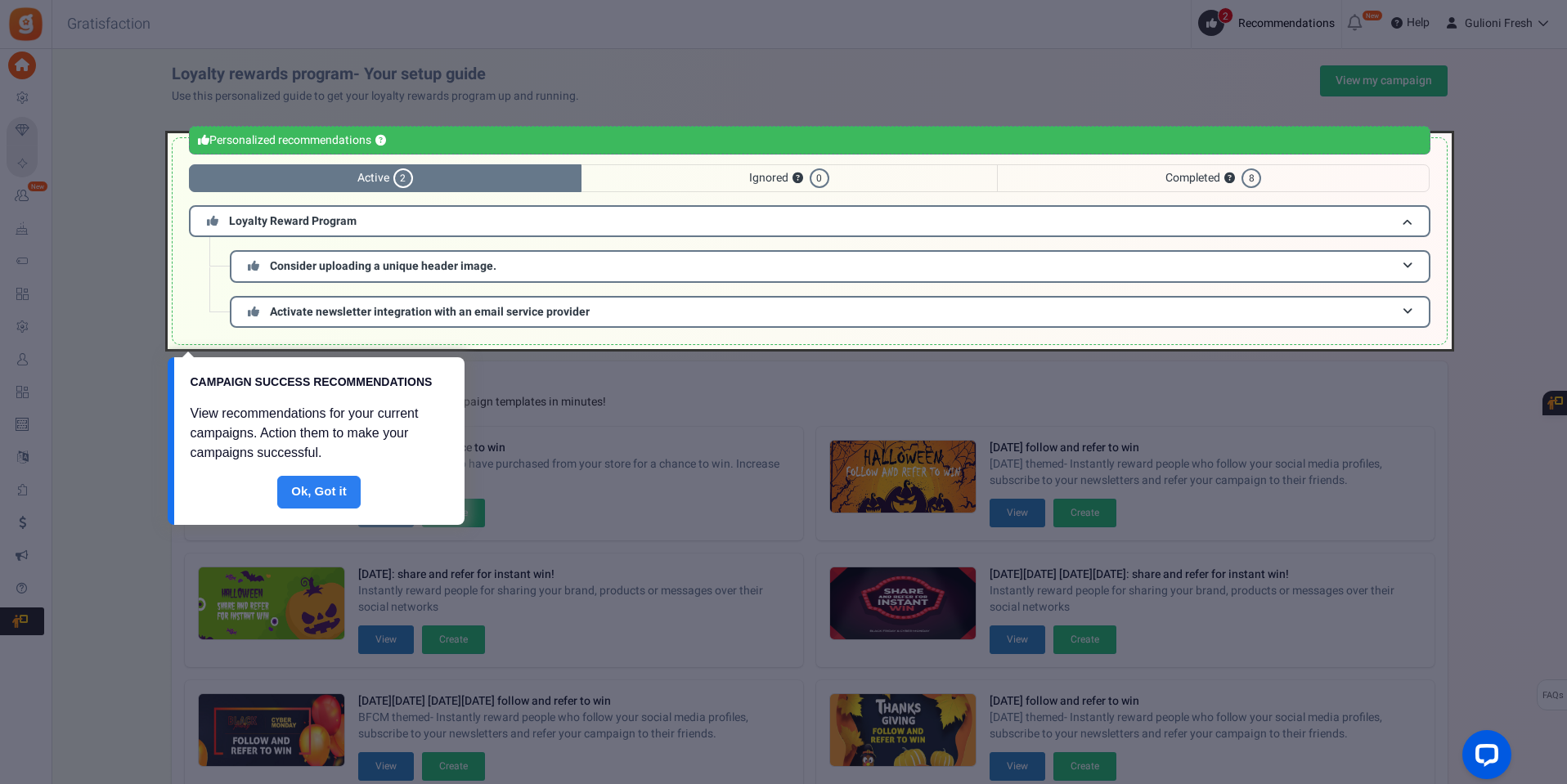
click at [313, 493] on link "Done" at bounding box center [319, 493] width 84 height 33
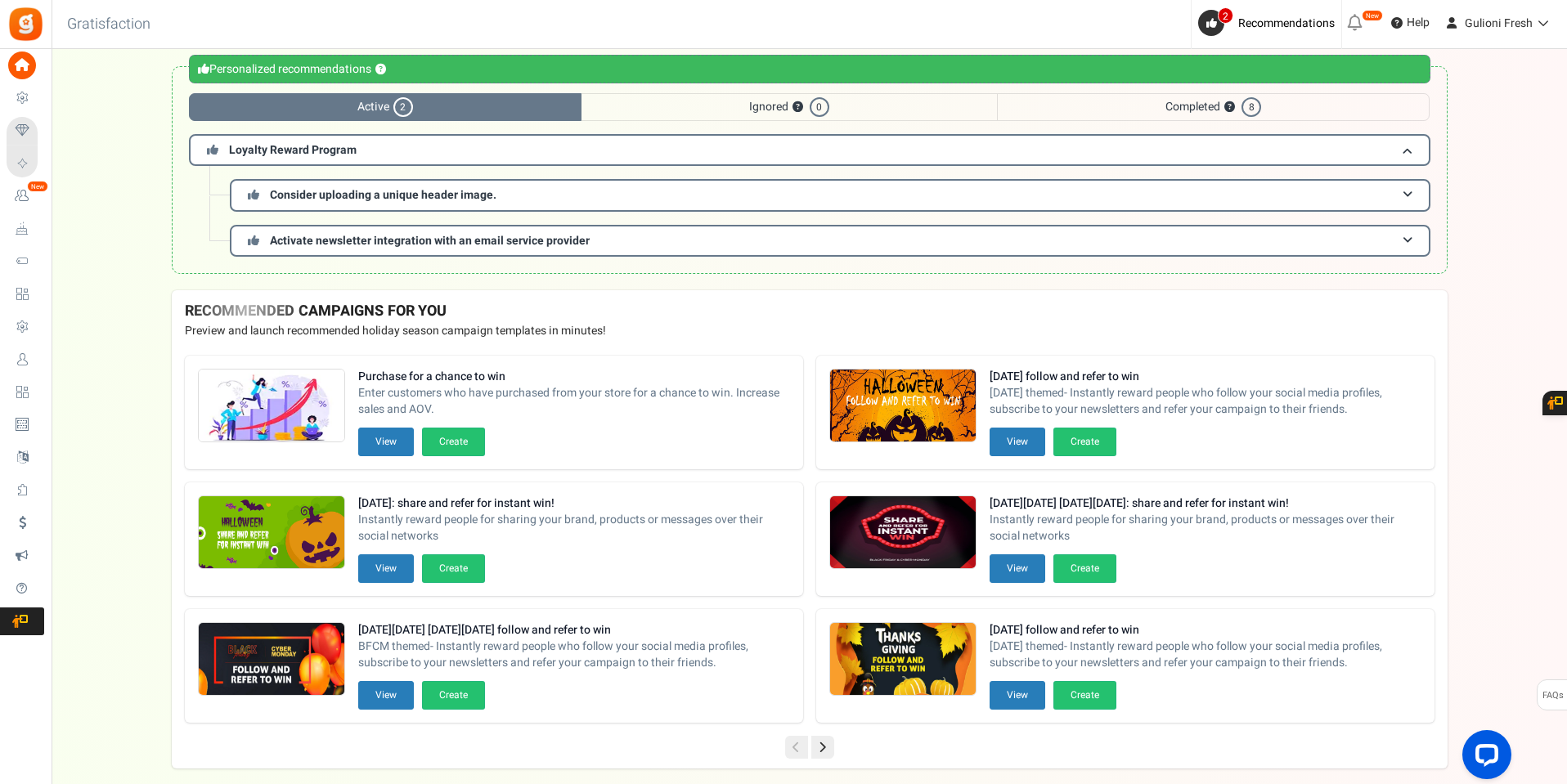
scroll to position [138, 0]
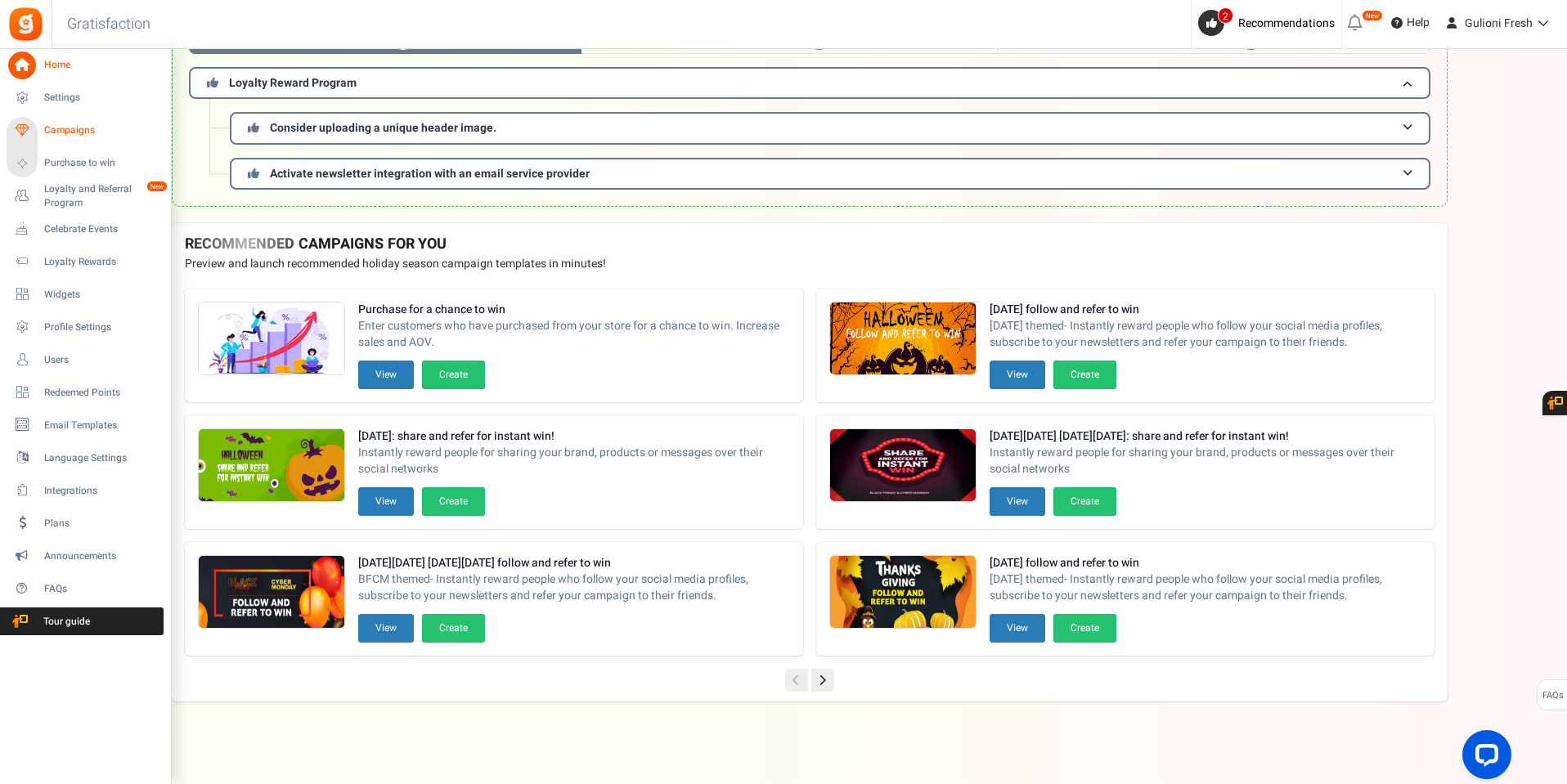
click at [63, 131] on span "Campaigns" at bounding box center [102, 131] width 115 height 14
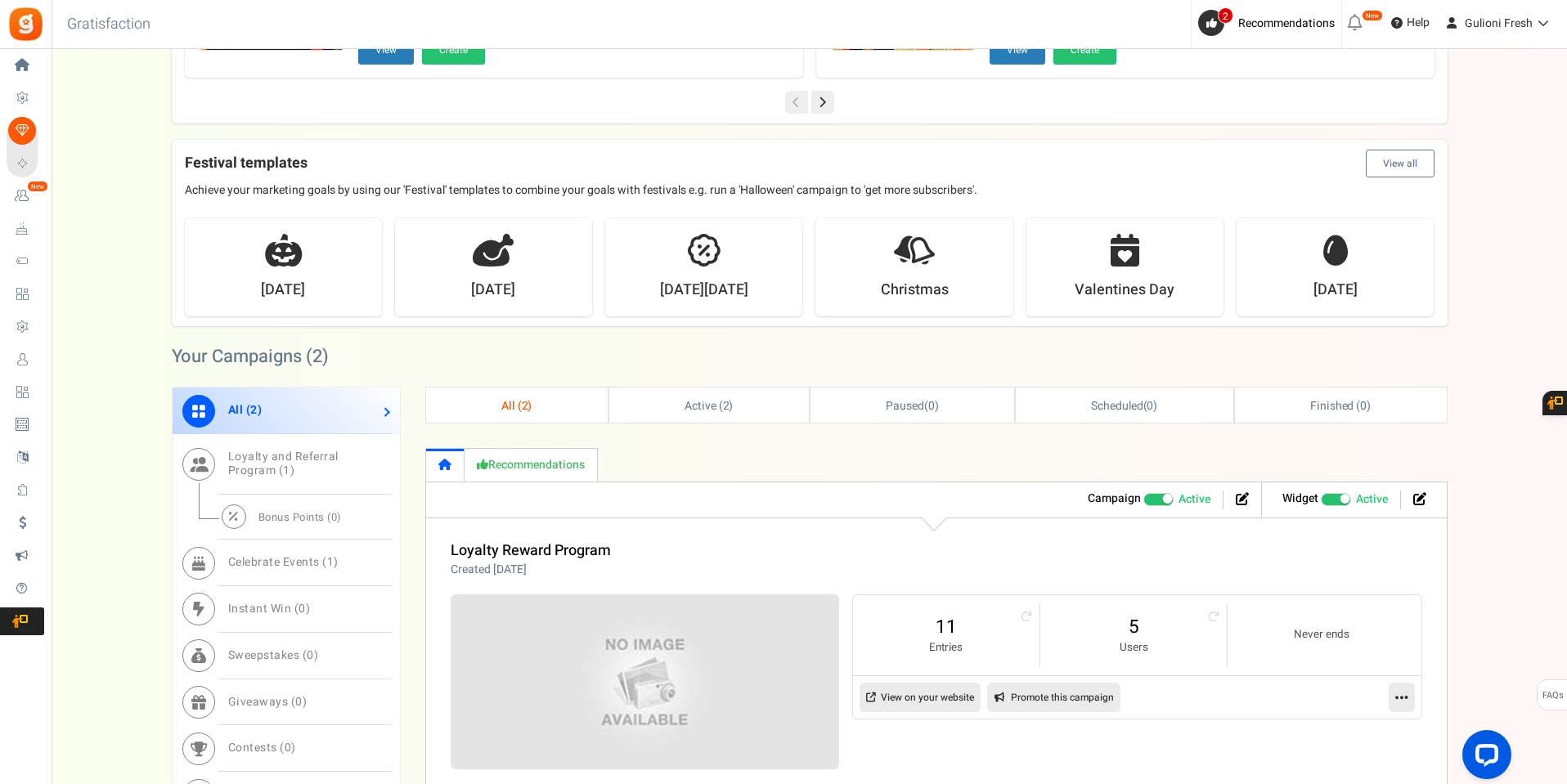
scroll to position [736, 0]
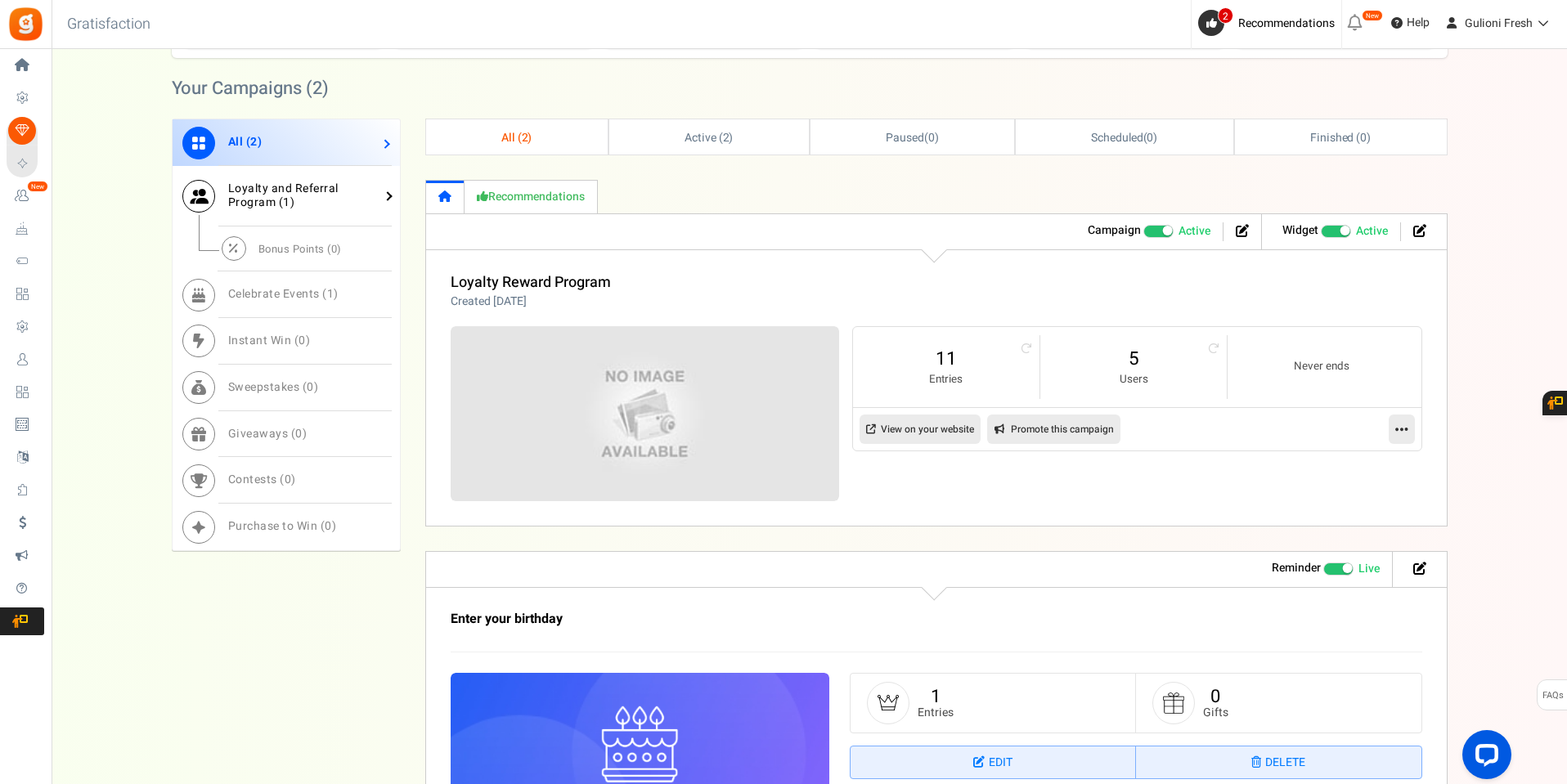
click at [337, 191] on link "Loyalty and Referral Program ( 1 )" at bounding box center [286, 197] width 227 height 61
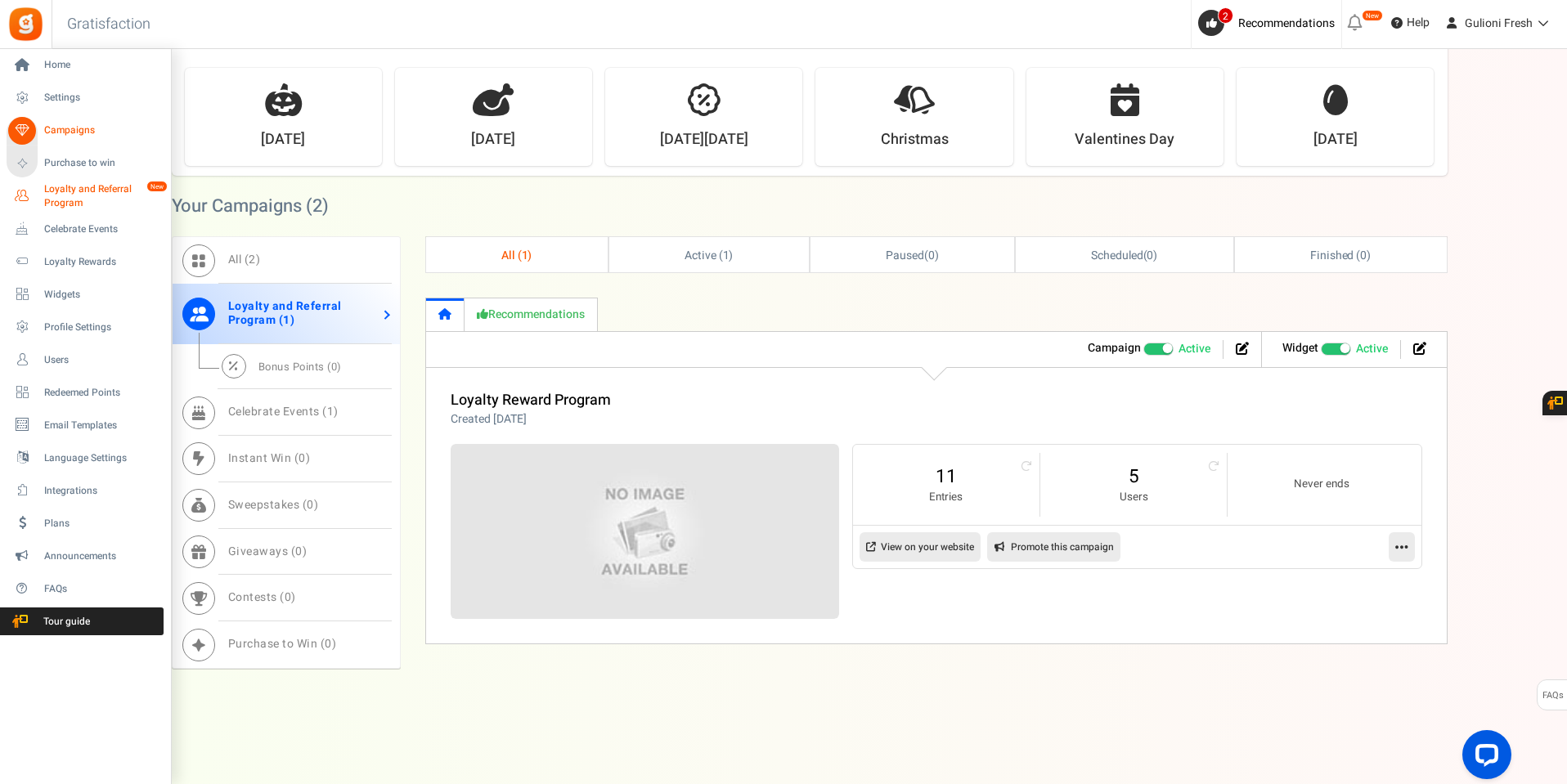
click at [67, 192] on span "Loyalty and Referral Program" at bounding box center [104, 197] width 119 height 28
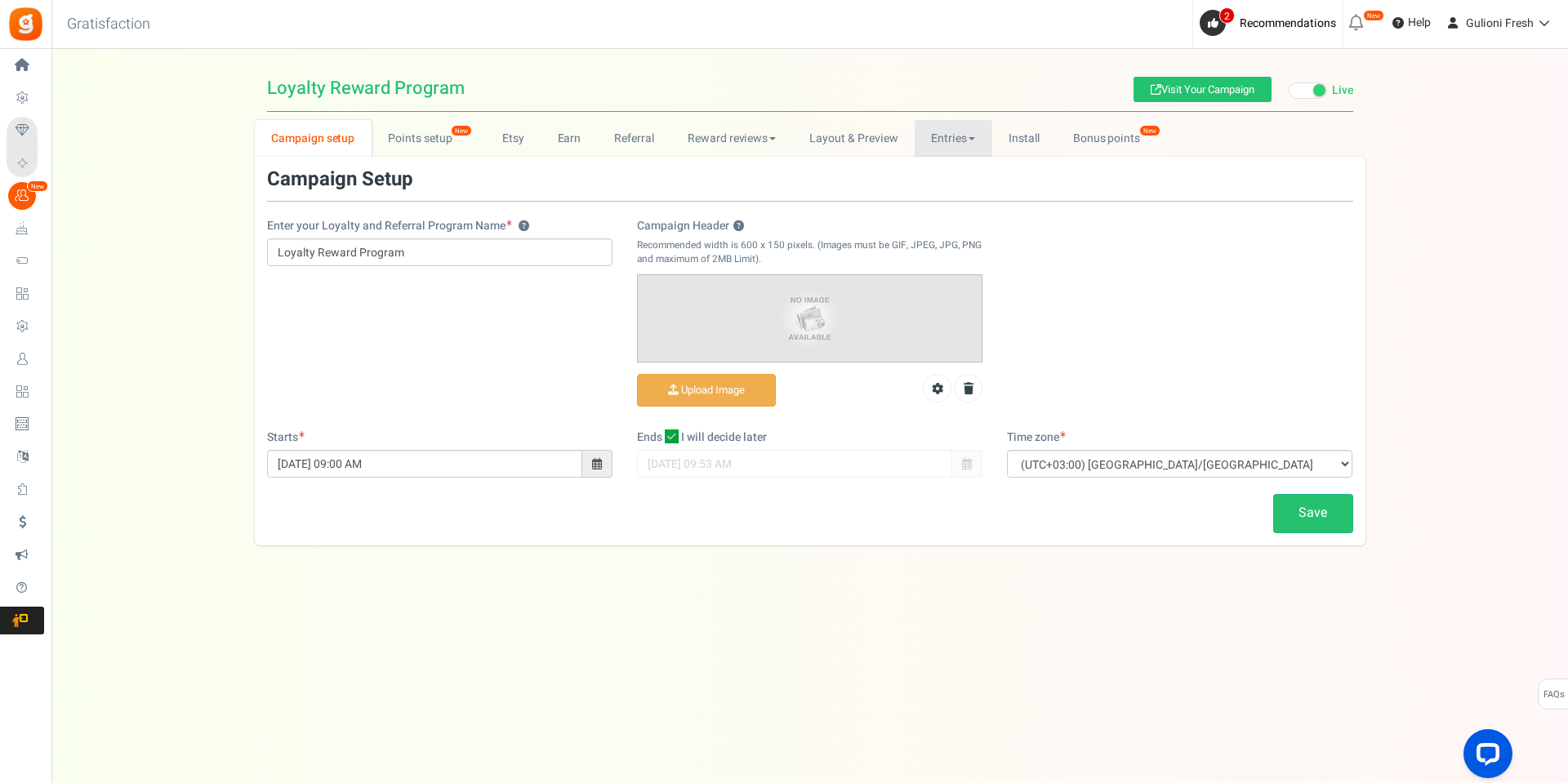
click at [941, 138] on link "Entries" at bounding box center [953, 138] width 77 height 36
click at [947, 196] on link "Referral entries" at bounding box center [980, 197] width 130 height 23
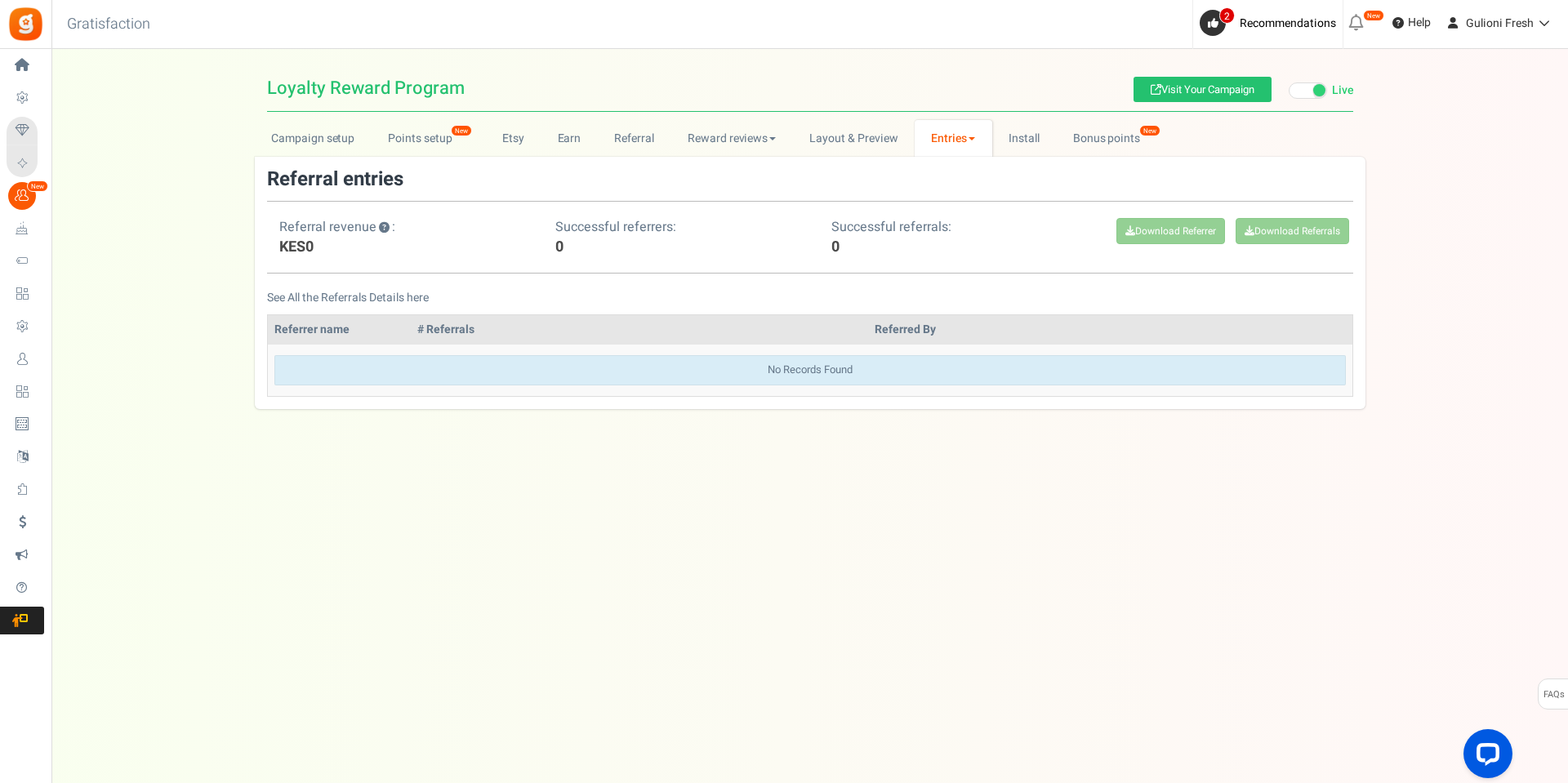
click at [952, 134] on link "Entries" at bounding box center [953, 138] width 77 height 36
click at [652, 143] on link "Referral" at bounding box center [635, 138] width 74 height 36
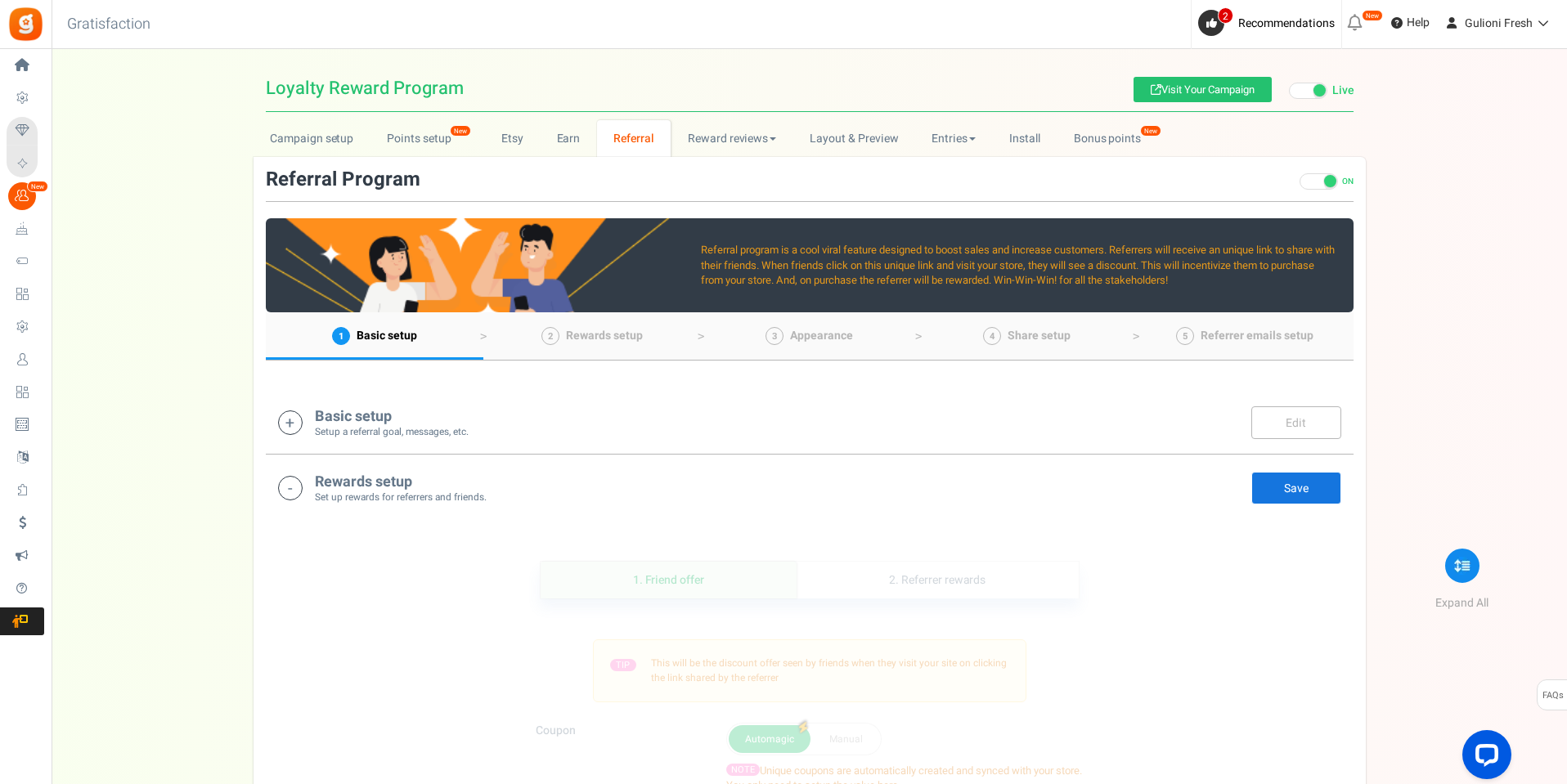
click at [295, 416] on icon at bounding box center [290, 423] width 24 height 24
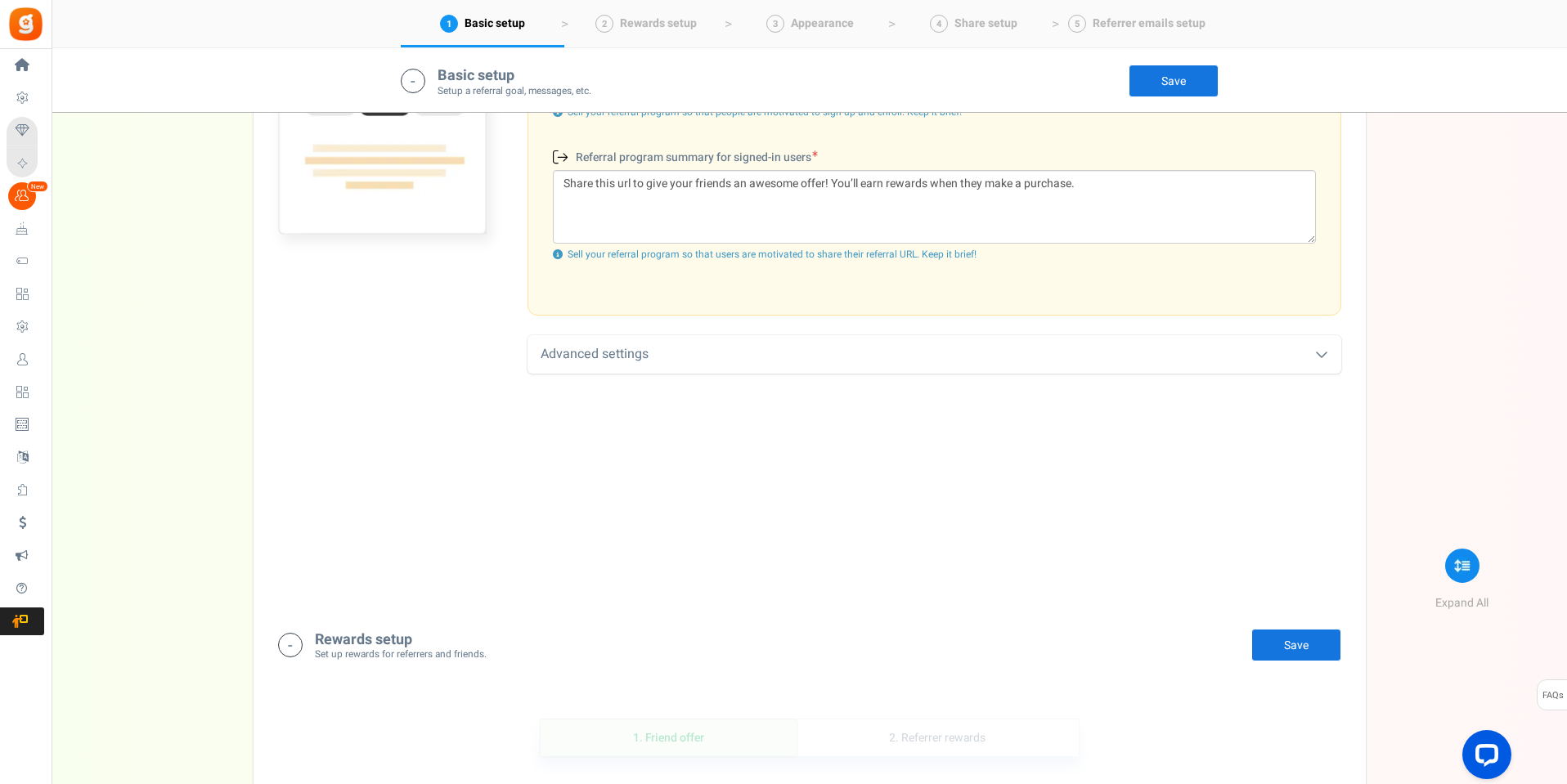
scroll to position [669, 0]
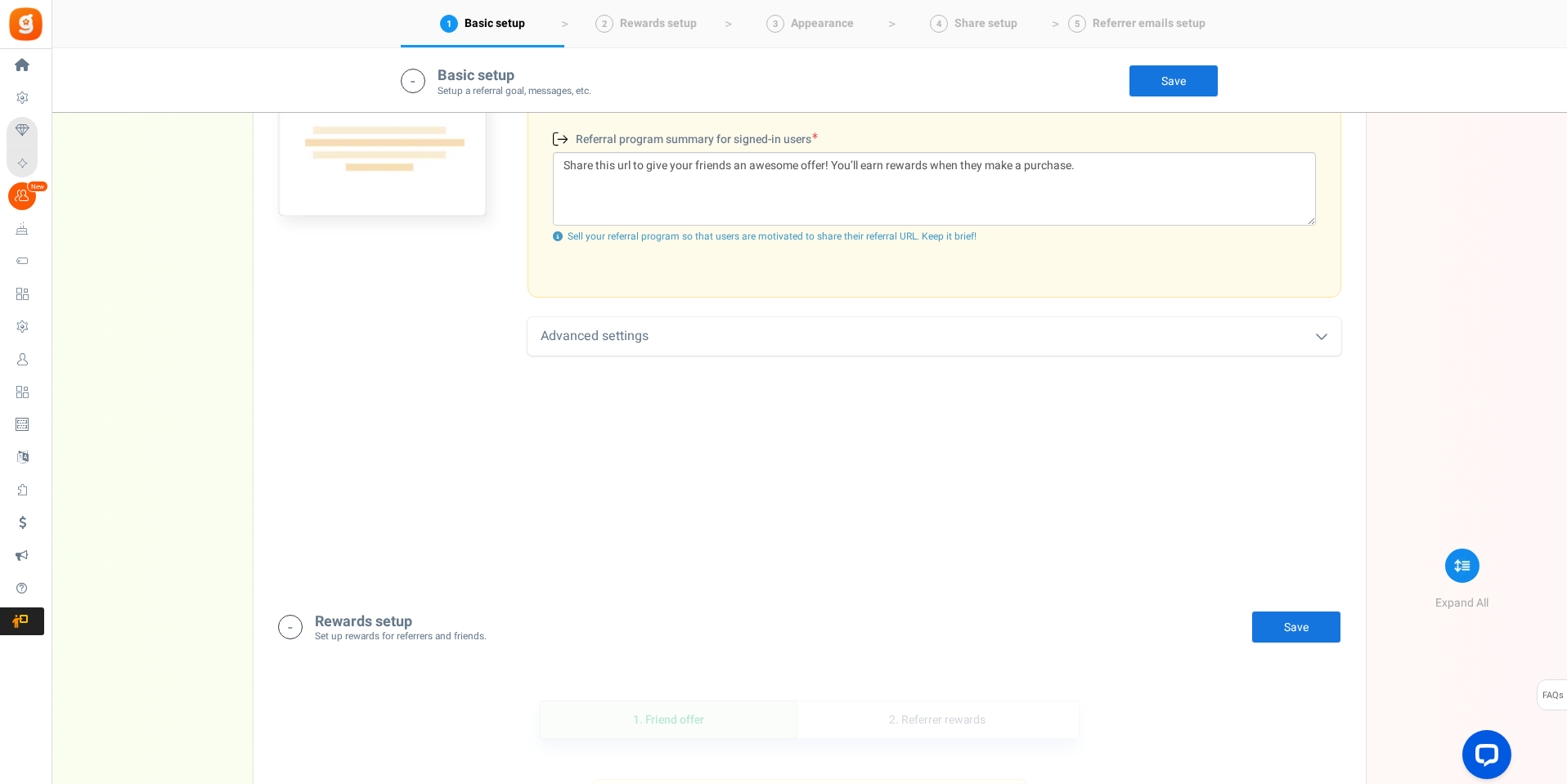
click at [582, 342] on div "Advanced settings" at bounding box center [934, 337] width 814 height 38
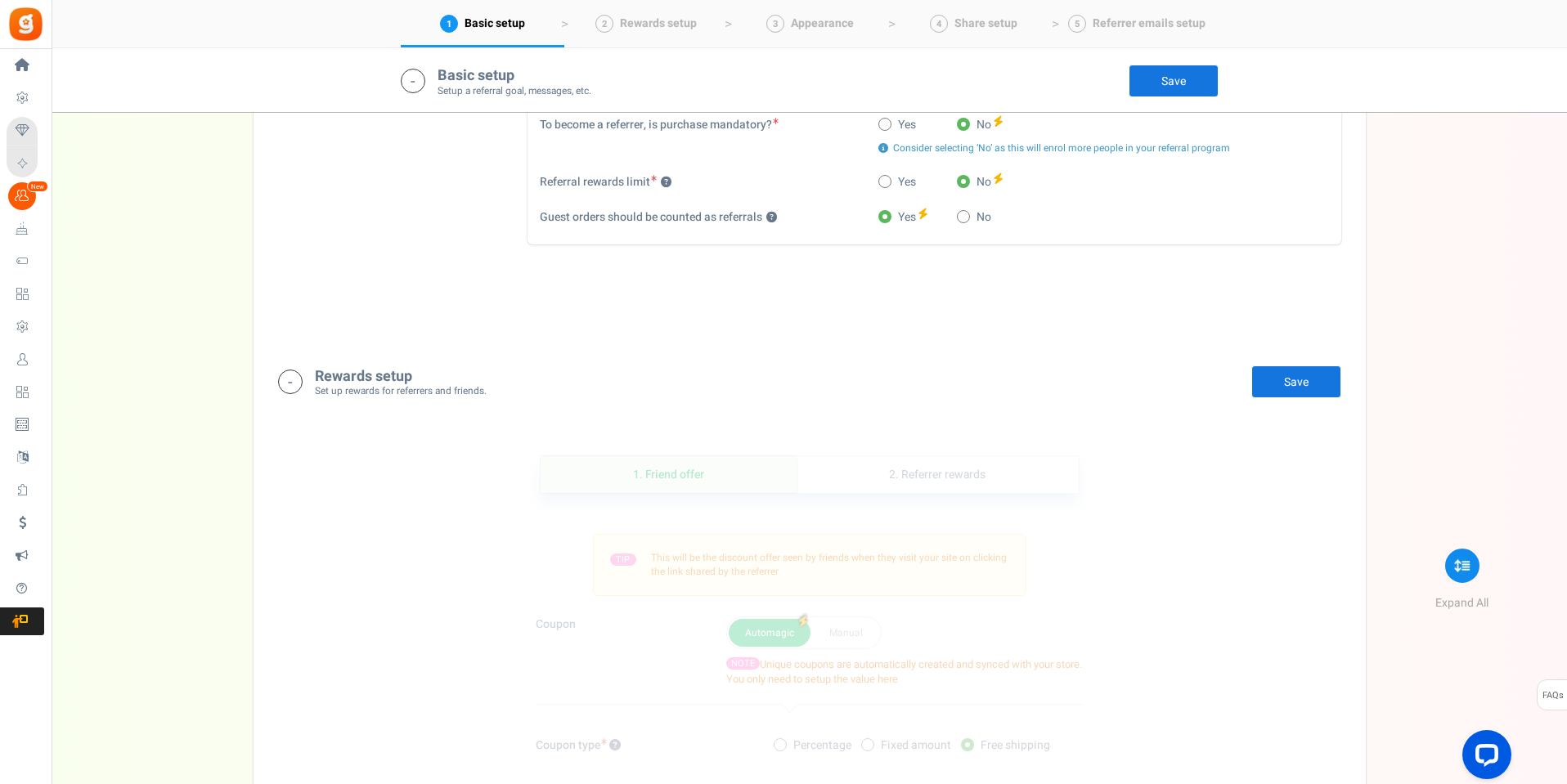
click at [567, 372] on div "Rewards setup Set up rewards for referrers and friends. Edit Save Save" at bounding box center [810, 382] width 1064 height 34
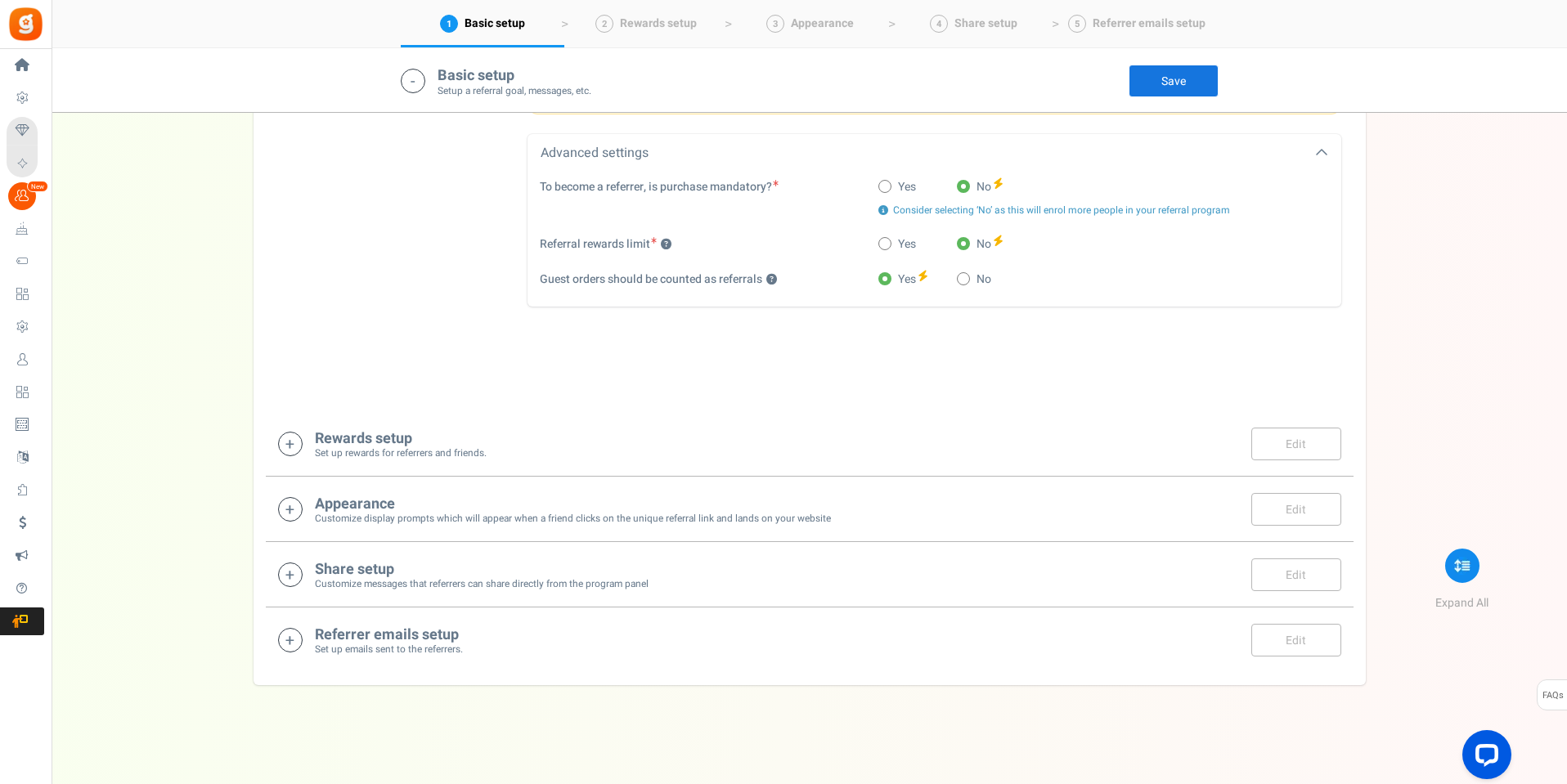
scroll to position [852, 0]
click at [507, 438] on div "Rewards setup Set up rewards for referrers and friends. Edit Save Save" at bounding box center [810, 444] width 1064 height 34
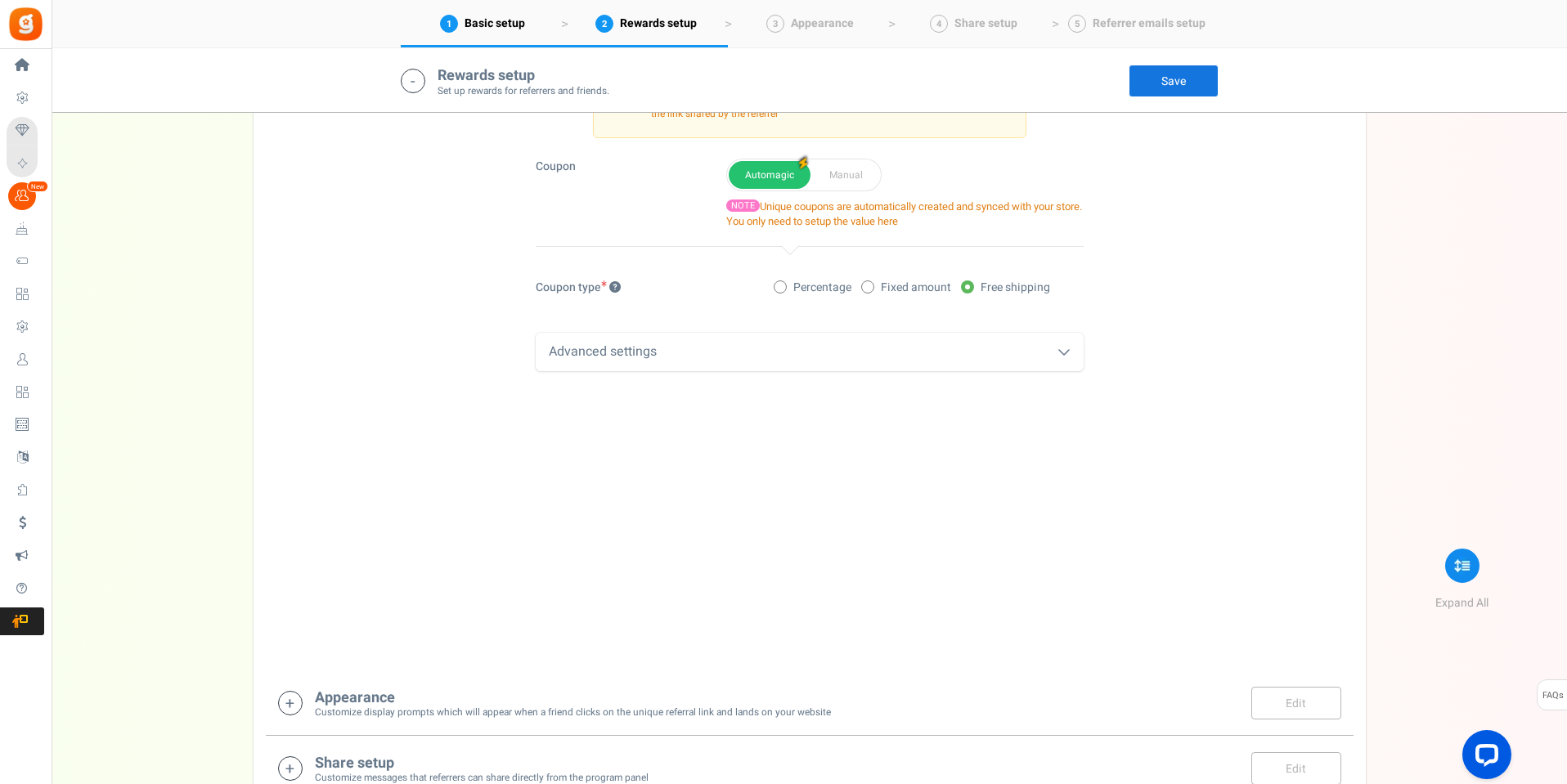
scroll to position [1378, 0]
click at [1066, 348] on icon at bounding box center [1064, 345] width 13 height 13
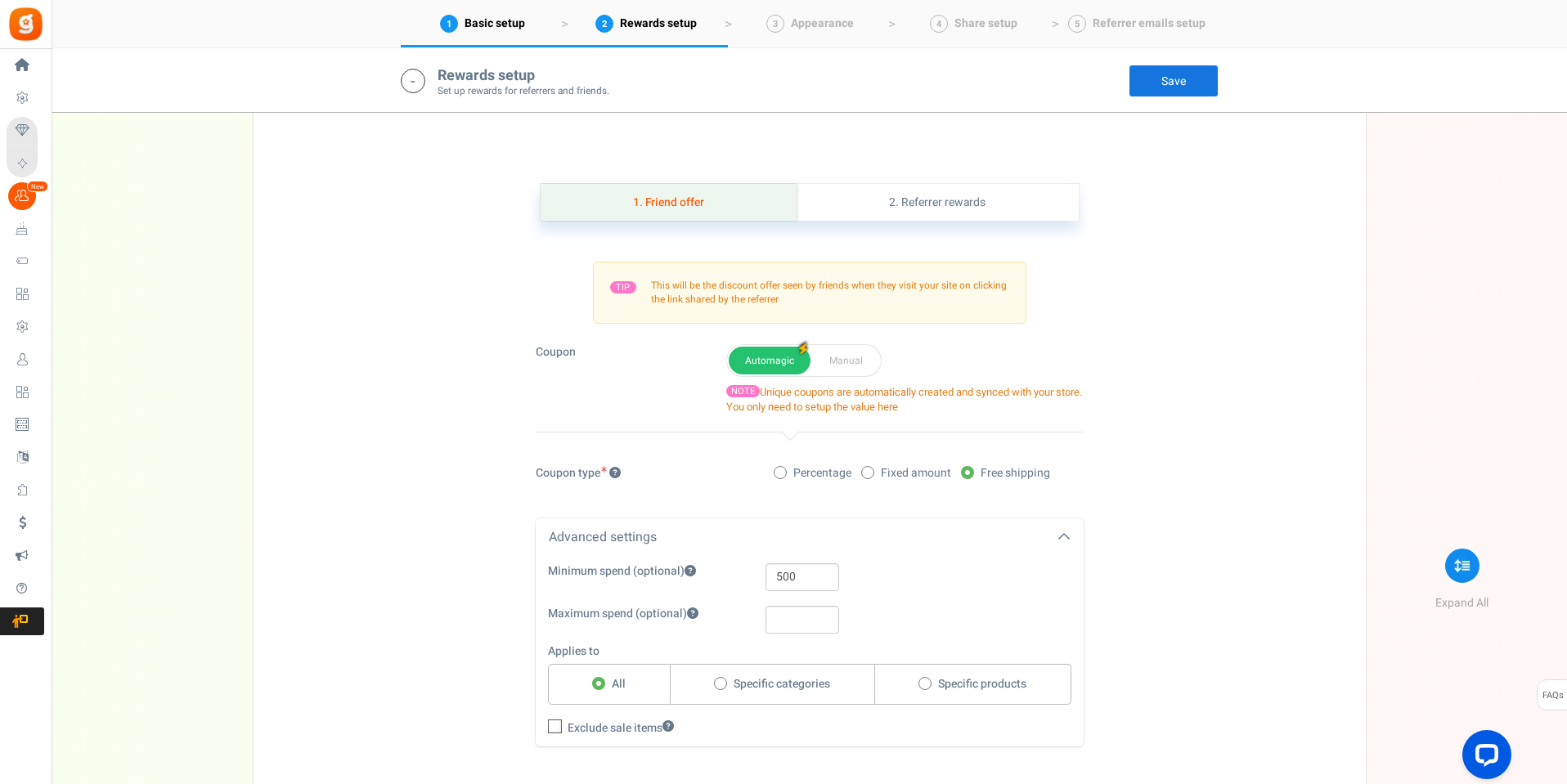
scroll to position [1157, 0]
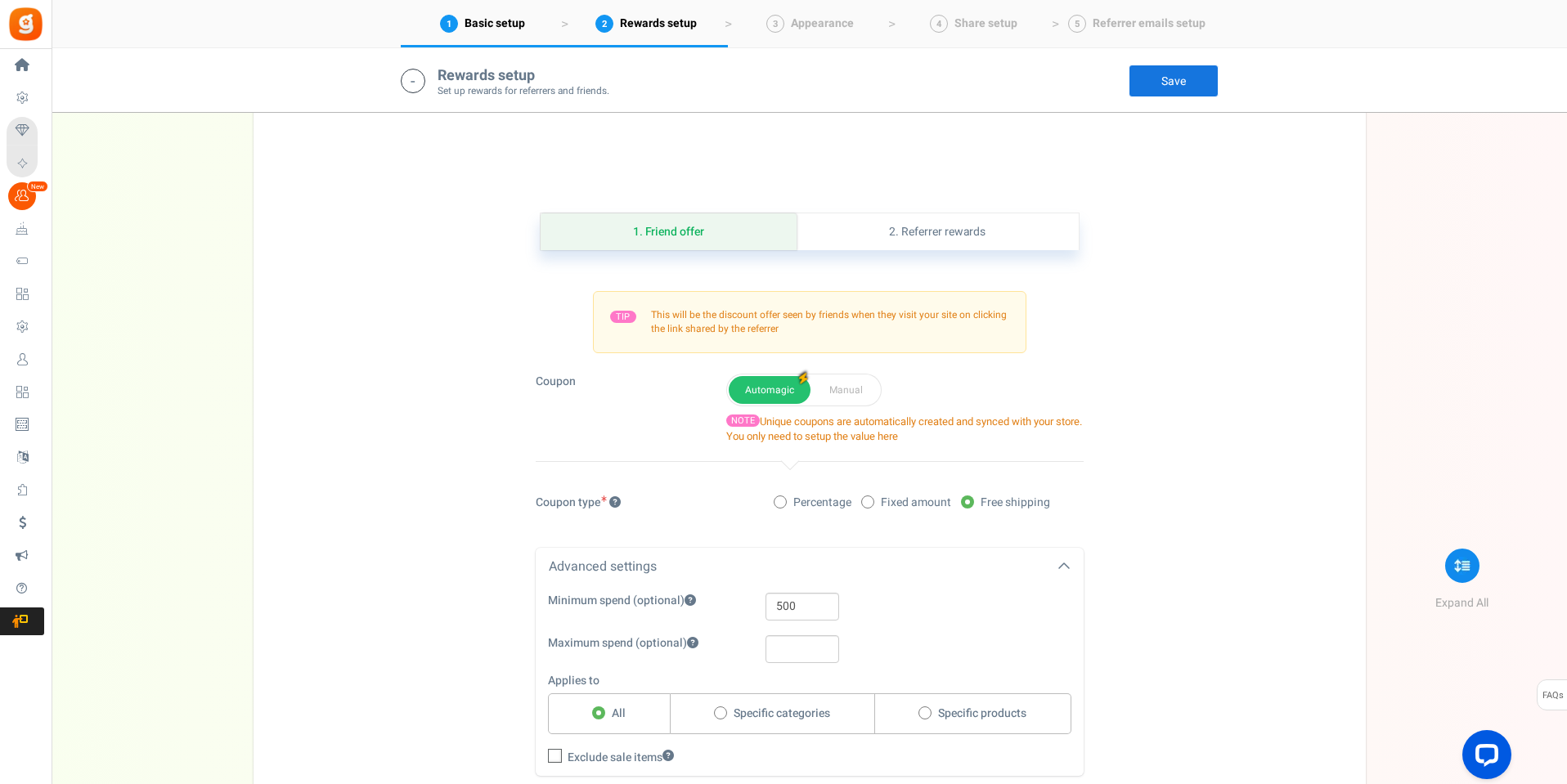
drag, startPoint x: 565, startPoint y: 72, endPoint x: 436, endPoint y: 66, distance: 129.1
click at [436, 66] on div "Rewards setup Set up rewards for referrers and friends. Edit Save Save" at bounding box center [810, 81] width 818 height 34
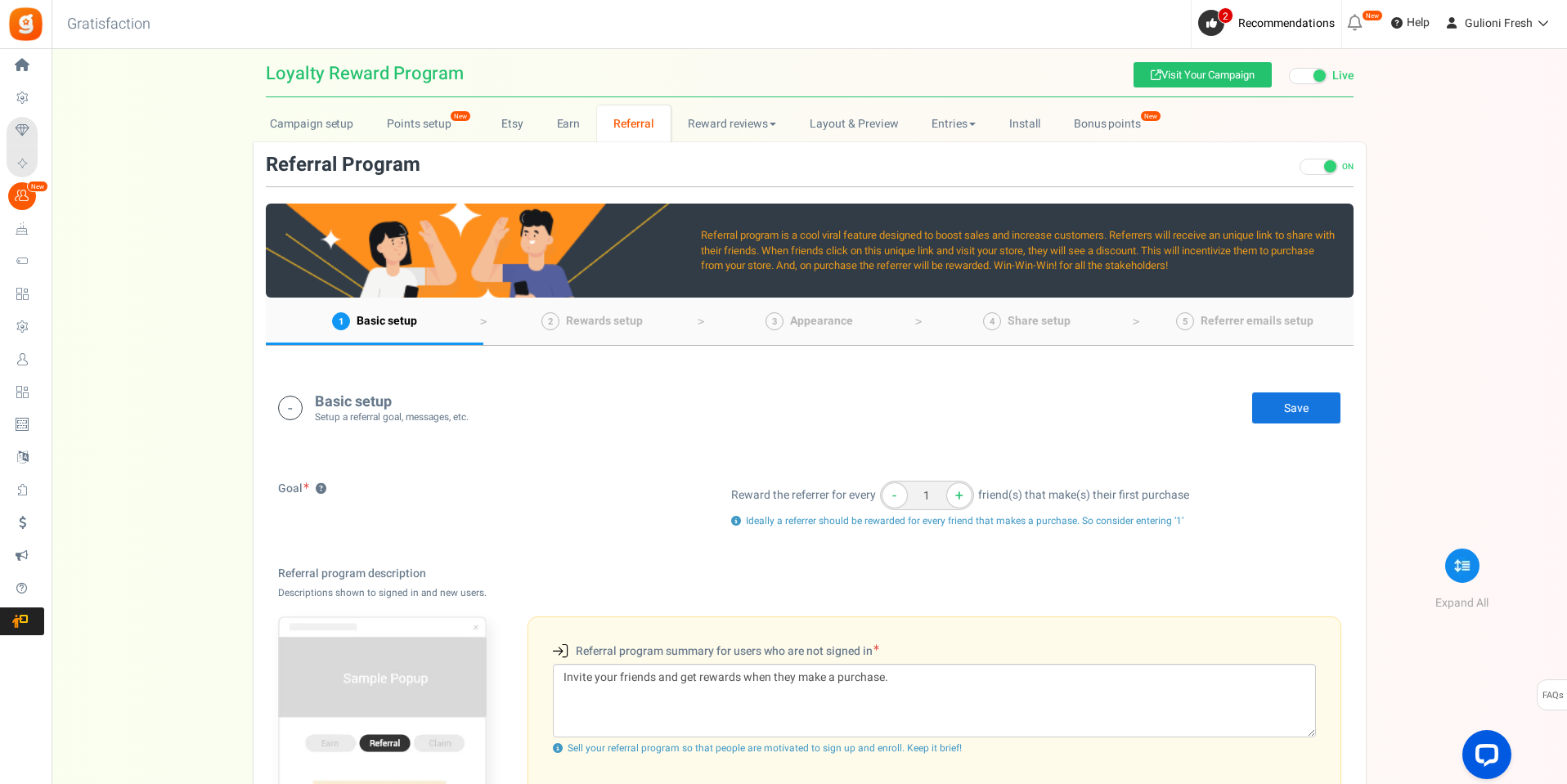
scroll to position [0, 0]
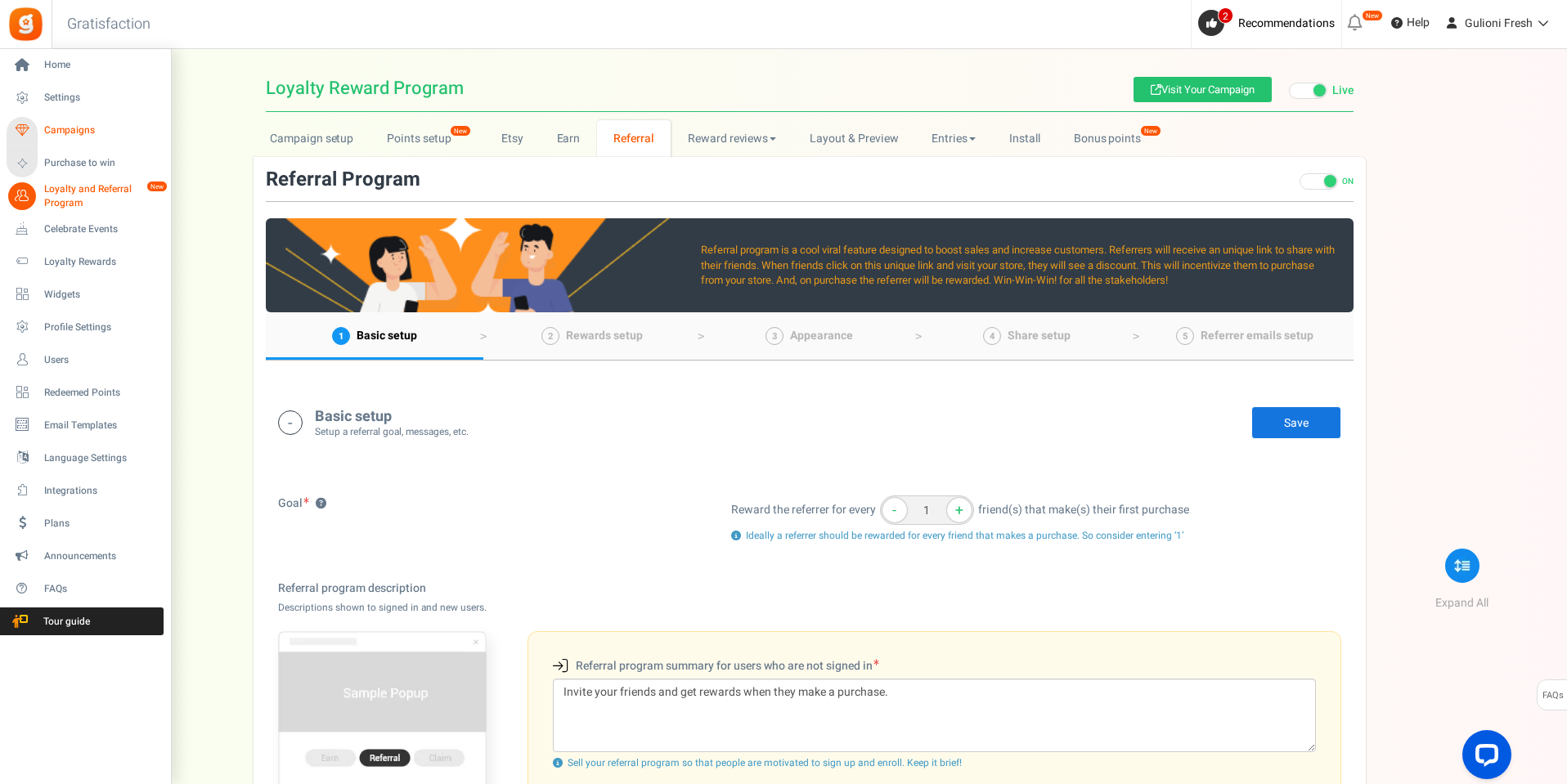
click at [56, 131] on span "Campaigns" at bounding box center [102, 131] width 115 height 14
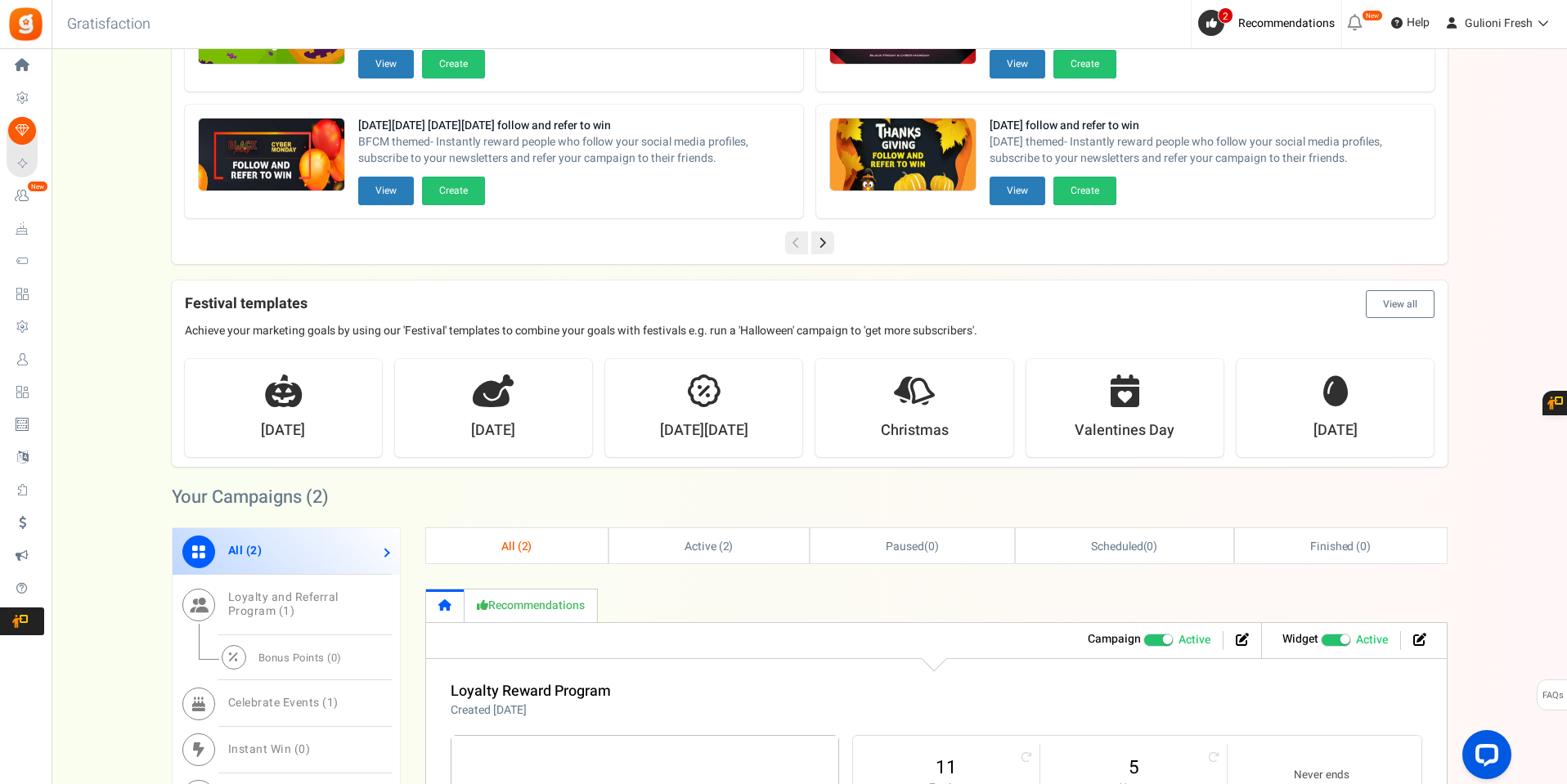
scroll to position [573, 0]
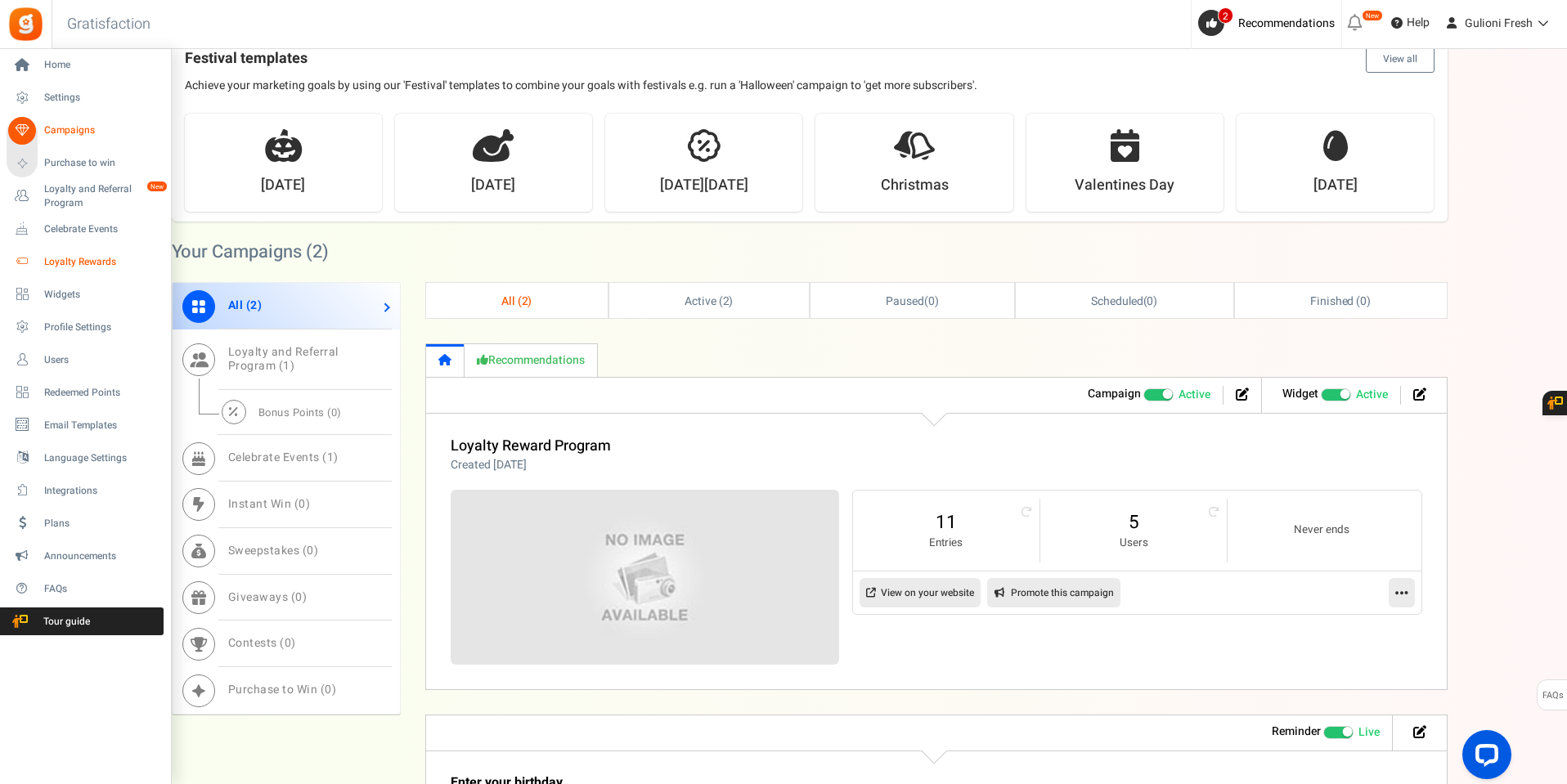
click at [80, 258] on span "Loyalty Rewards" at bounding box center [102, 262] width 115 height 14
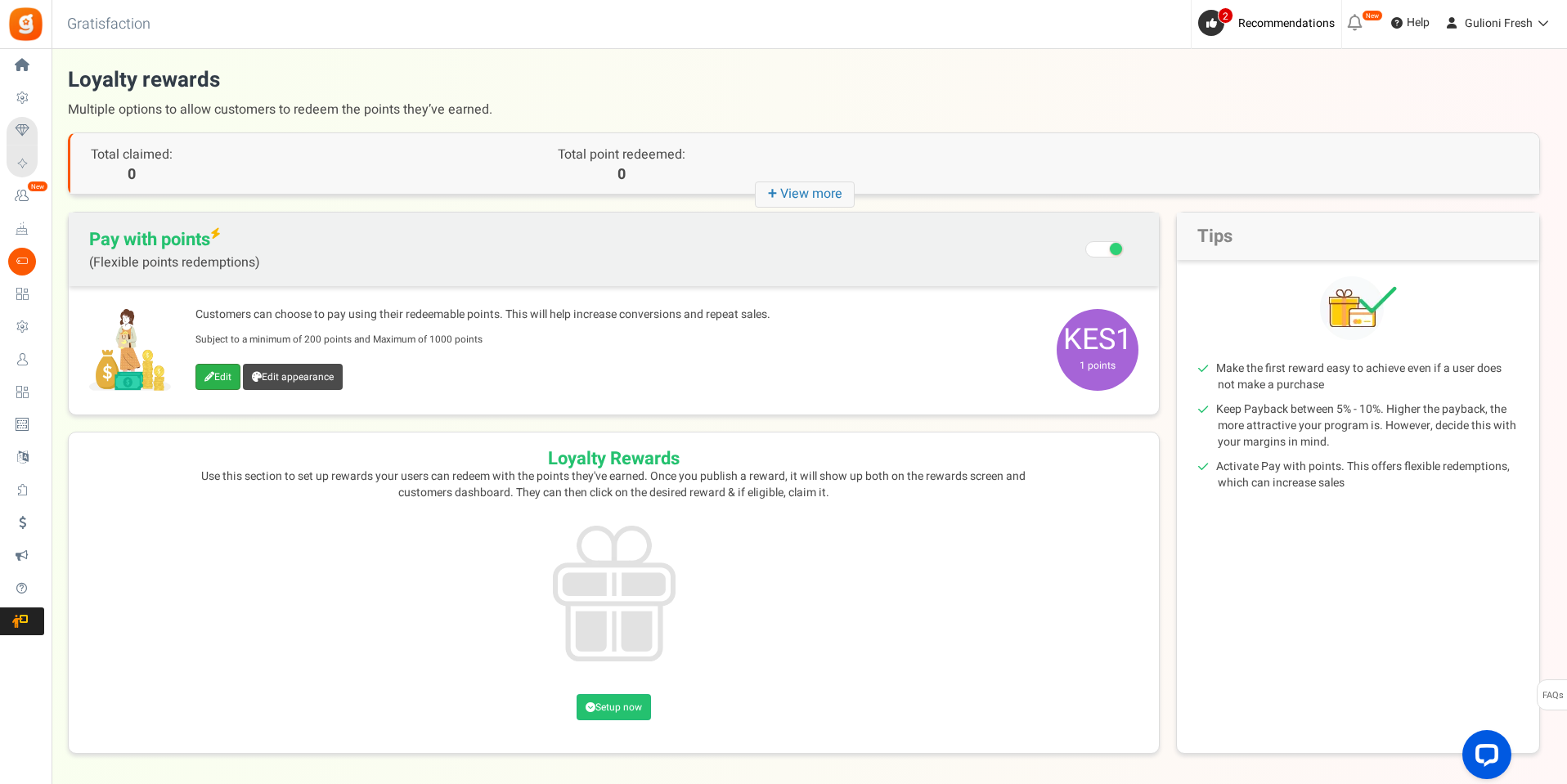
click at [210, 374] on icon at bounding box center [209, 377] width 10 height 10
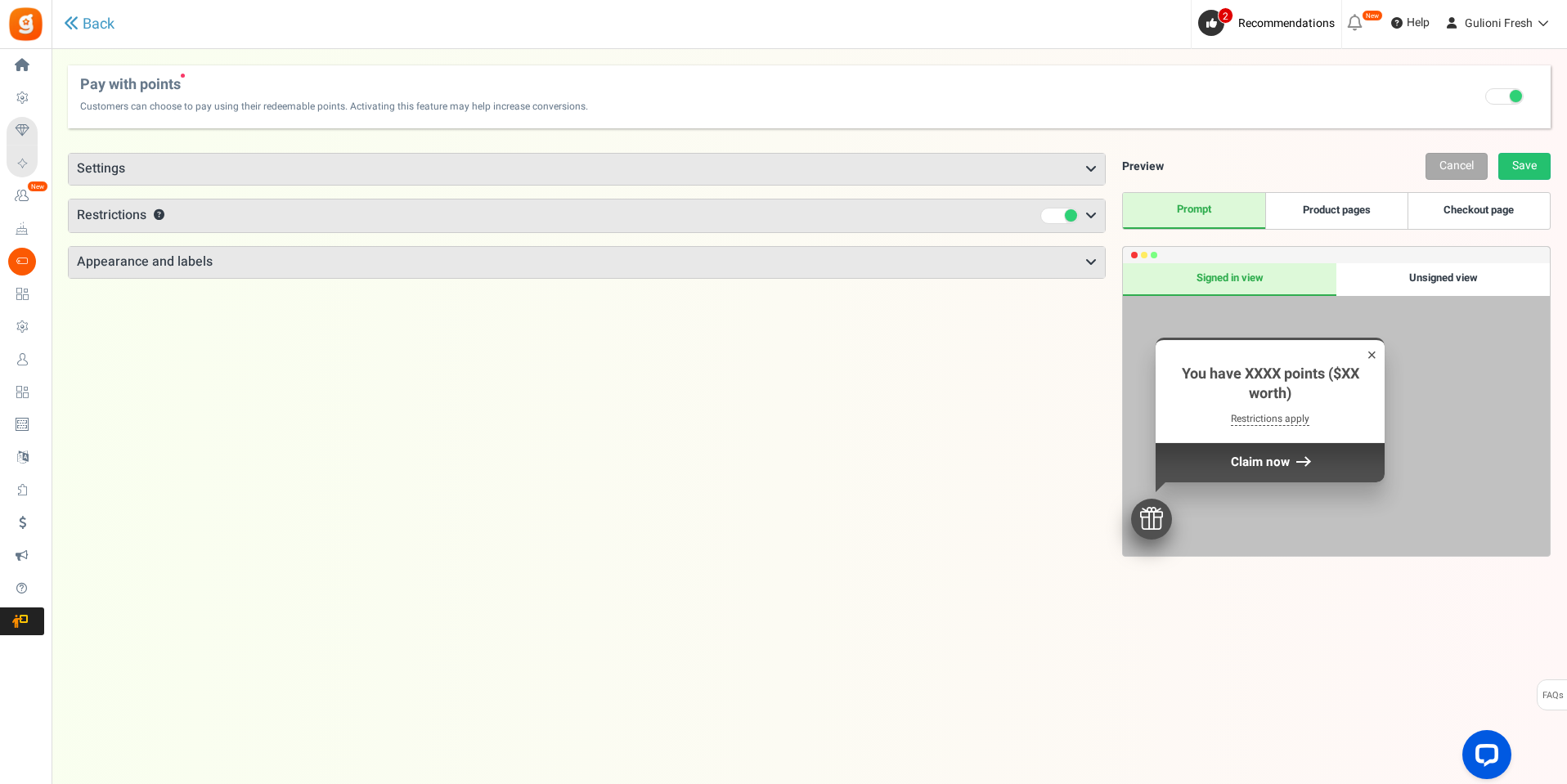
click at [407, 256] on h3 "Appearance and labels" at bounding box center [587, 263] width 1037 height 31
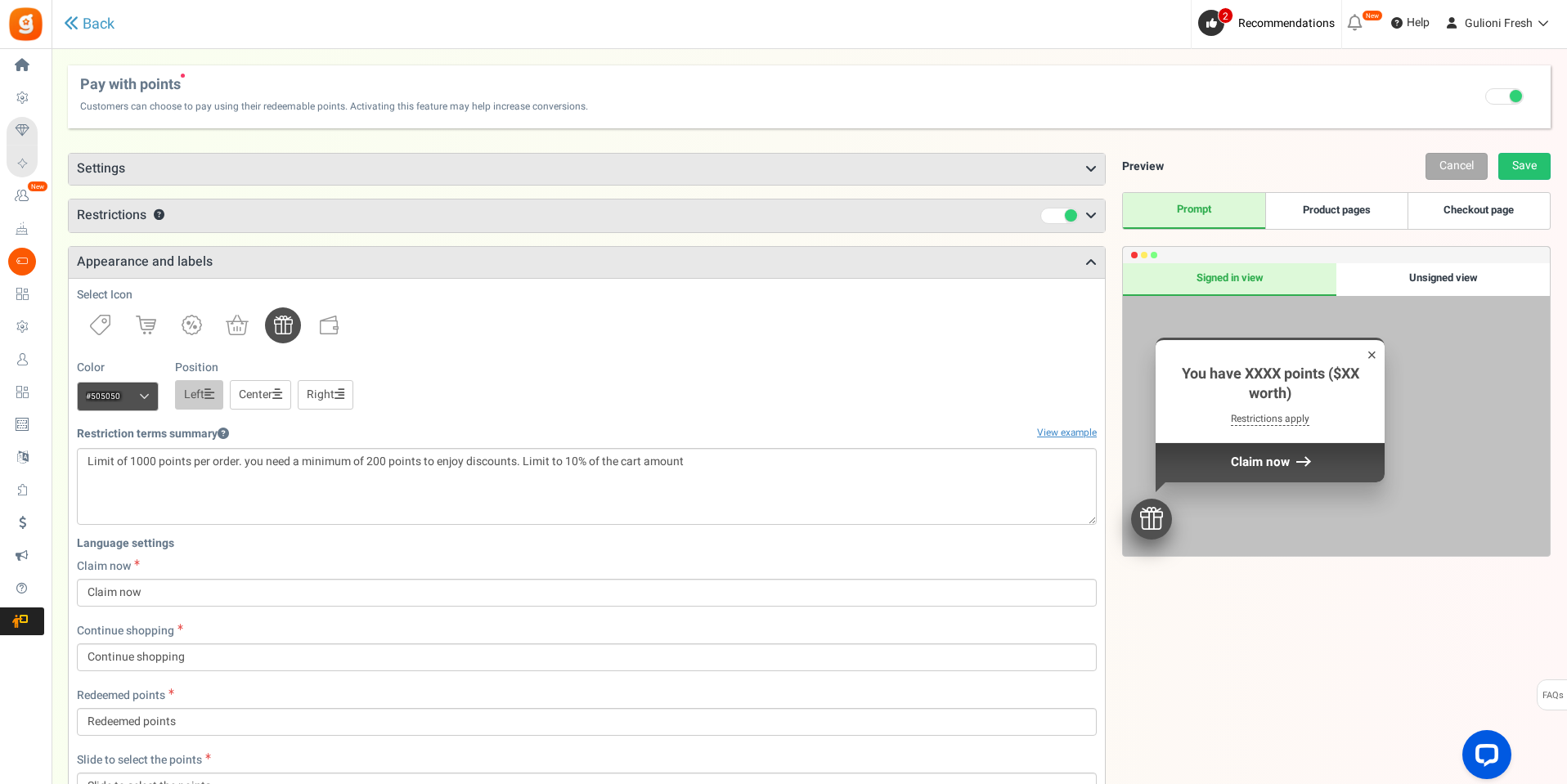
click at [400, 212] on h3 "Restrictions ?" at bounding box center [587, 216] width 1037 height 33
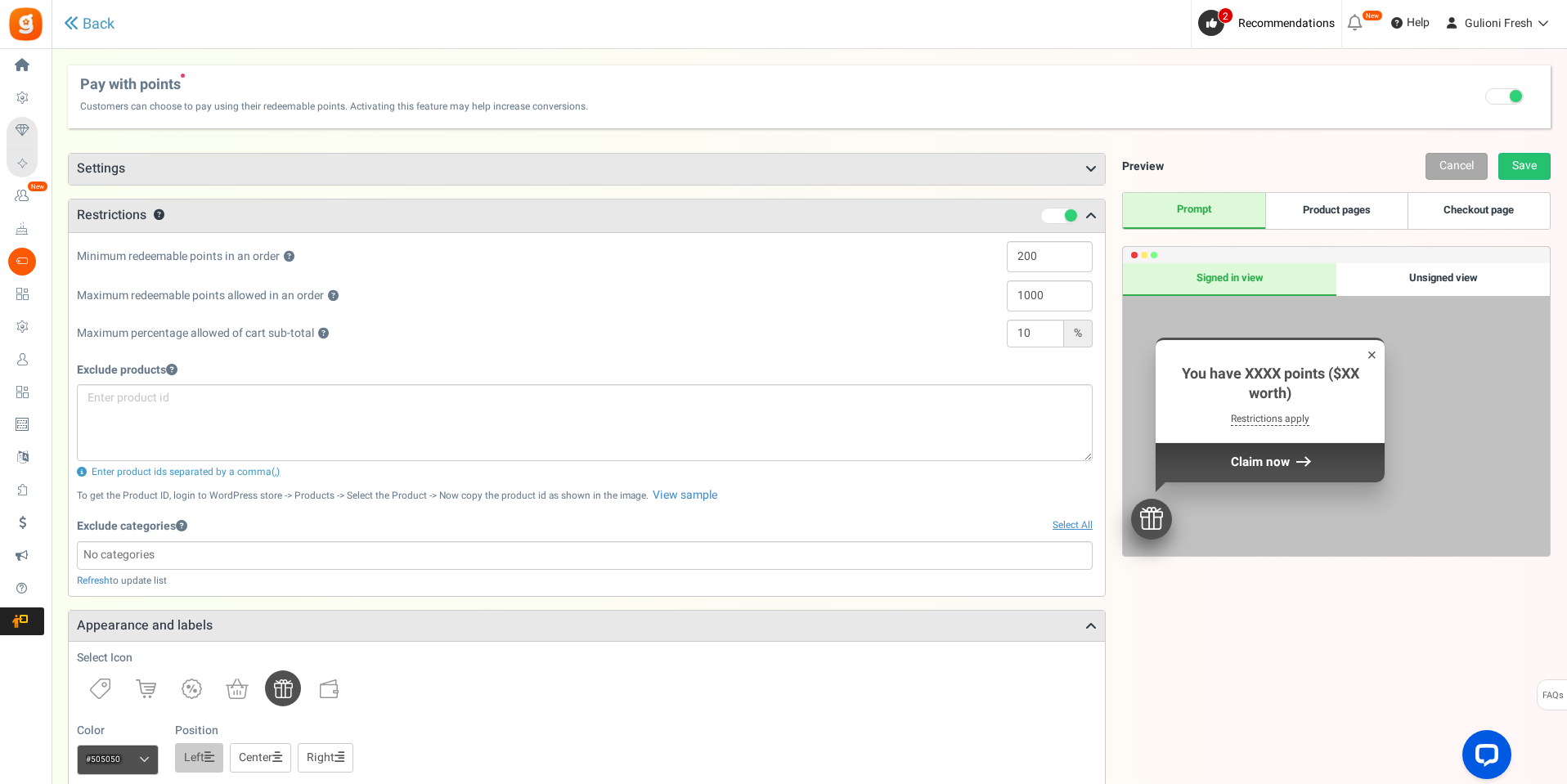
click at [1096, 211] on icon at bounding box center [1091, 216] width 11 height 13
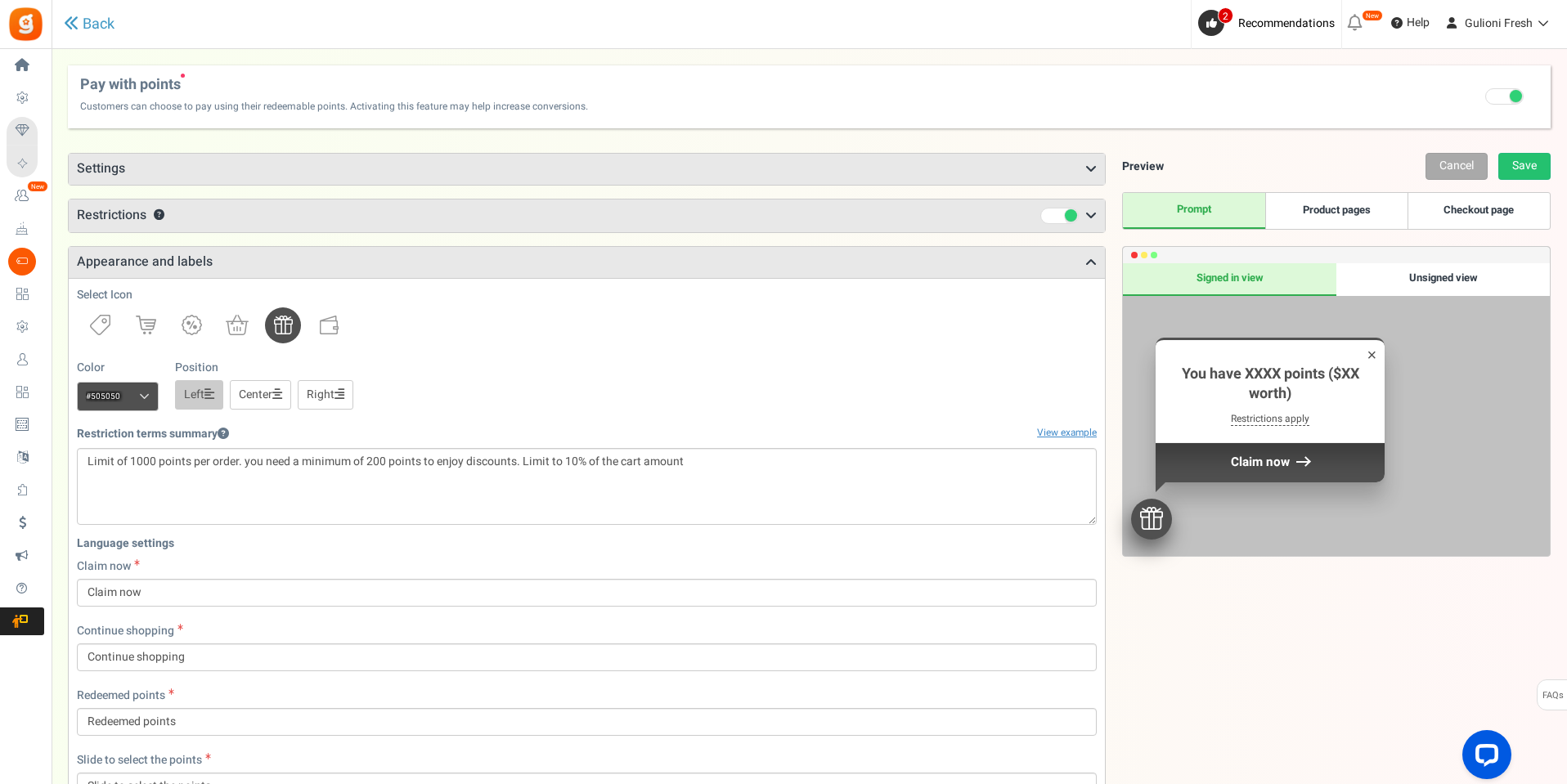
click at [1087, 264] on icon at bounding box center [1091, 262] width 11 height 13
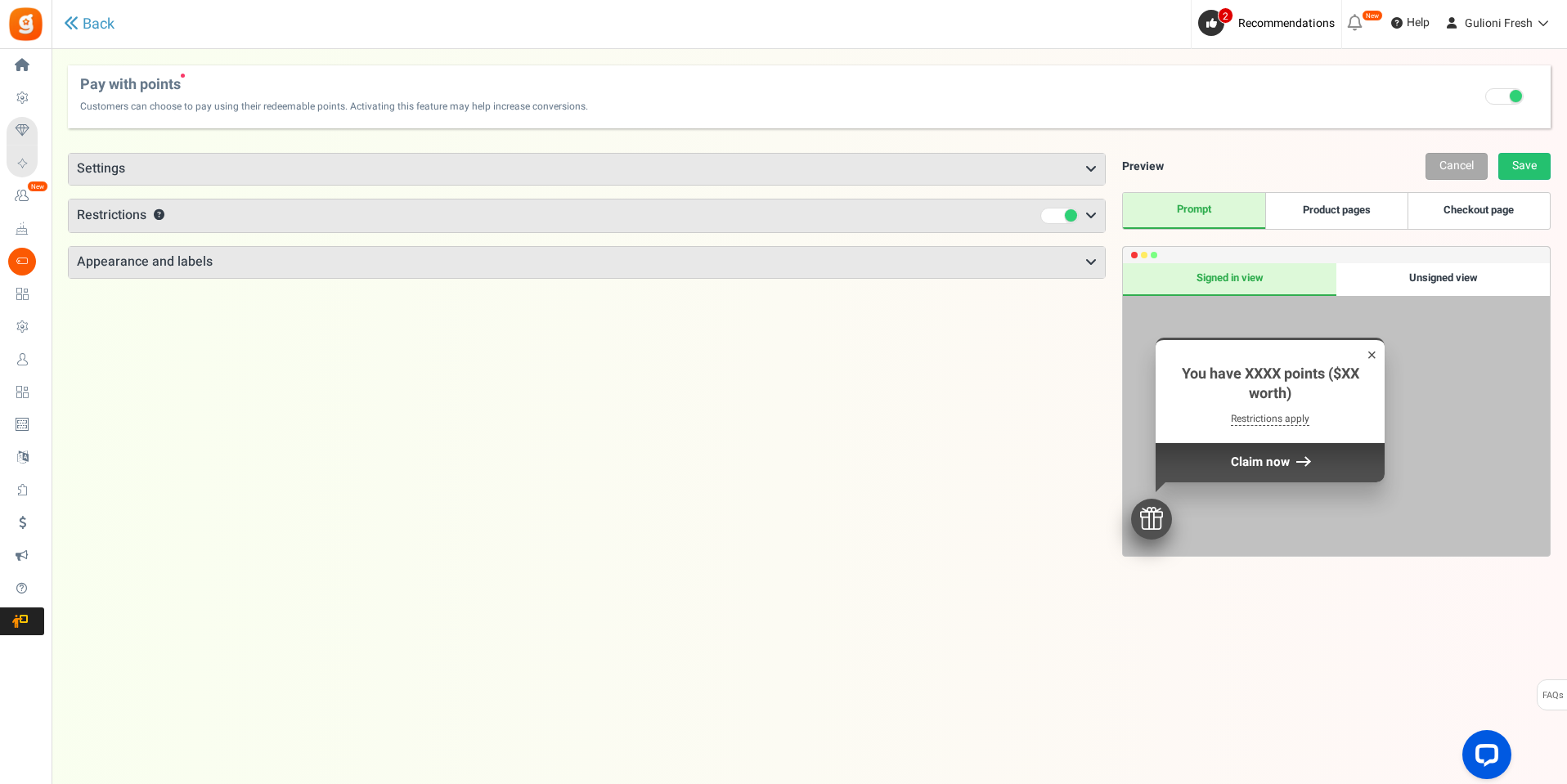
click at [1324, 220] on link "Product pages" at bounding box center [1337, 211] width 143 height 36
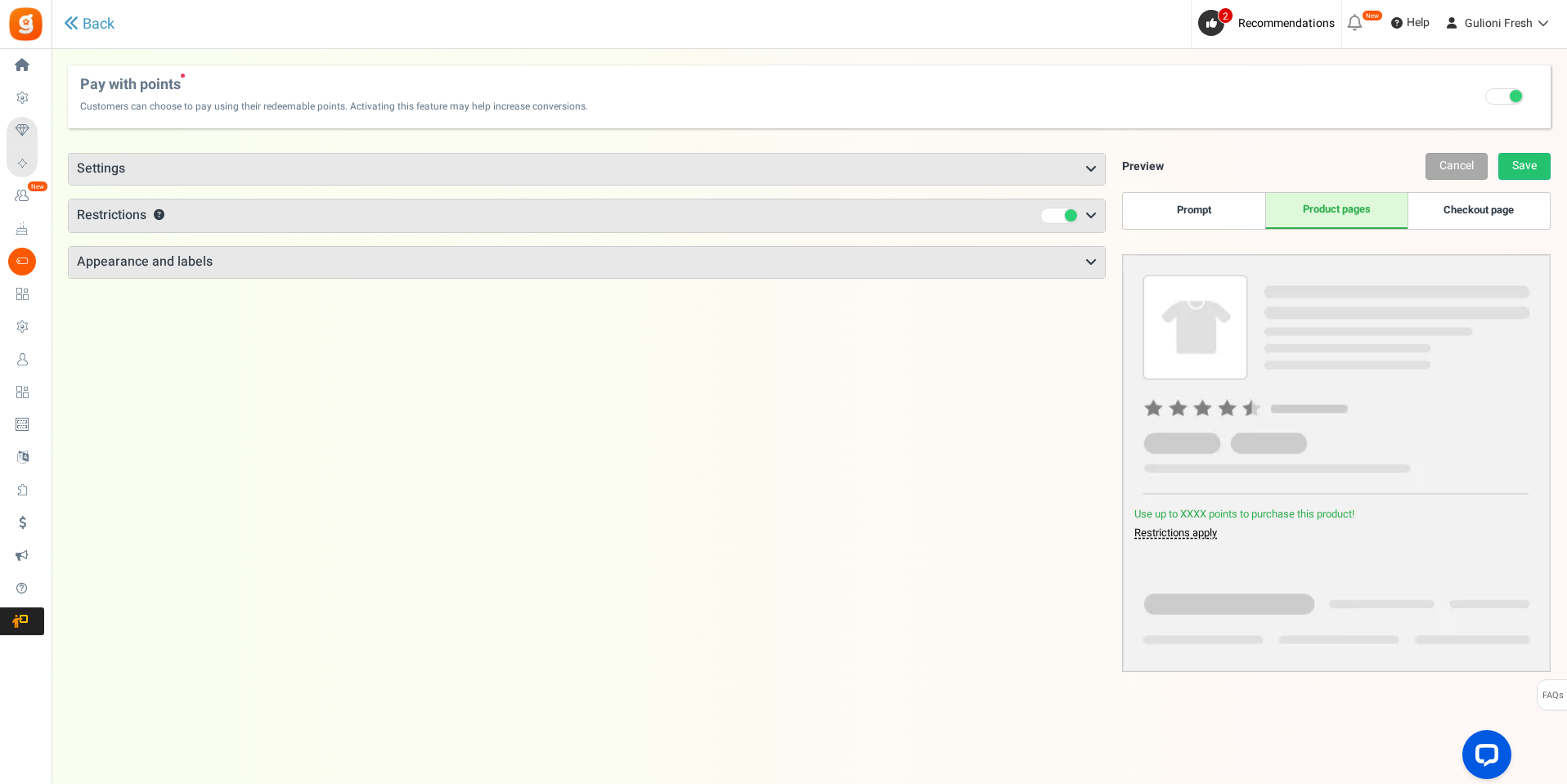
click at [1486, 207] on link "Checkout page" at bounding box center [1479, 211] width 143 height 36
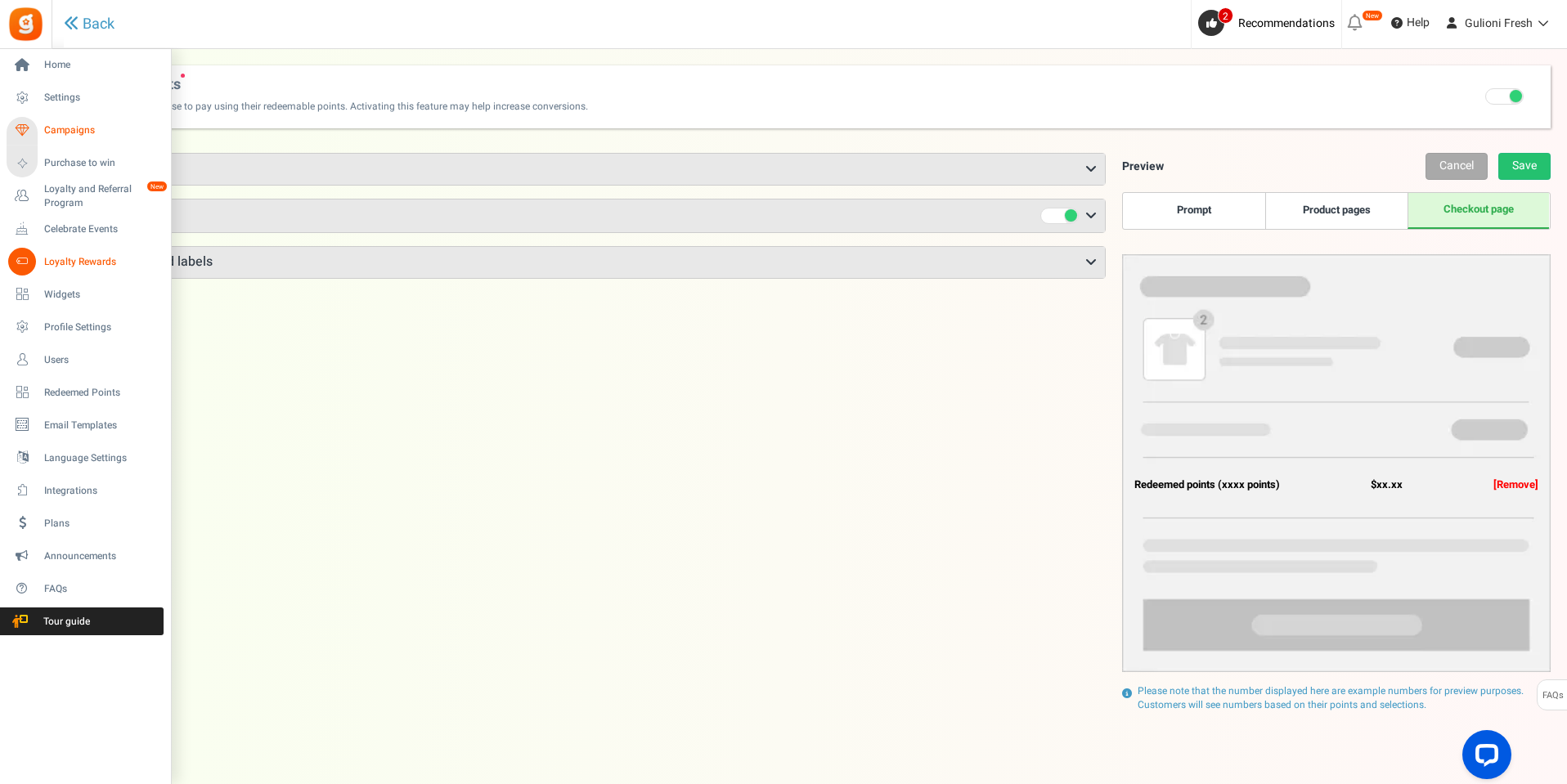
click at [64, 130] on span "Campaigns" at bounding box center [102, 131] width 115 height 14
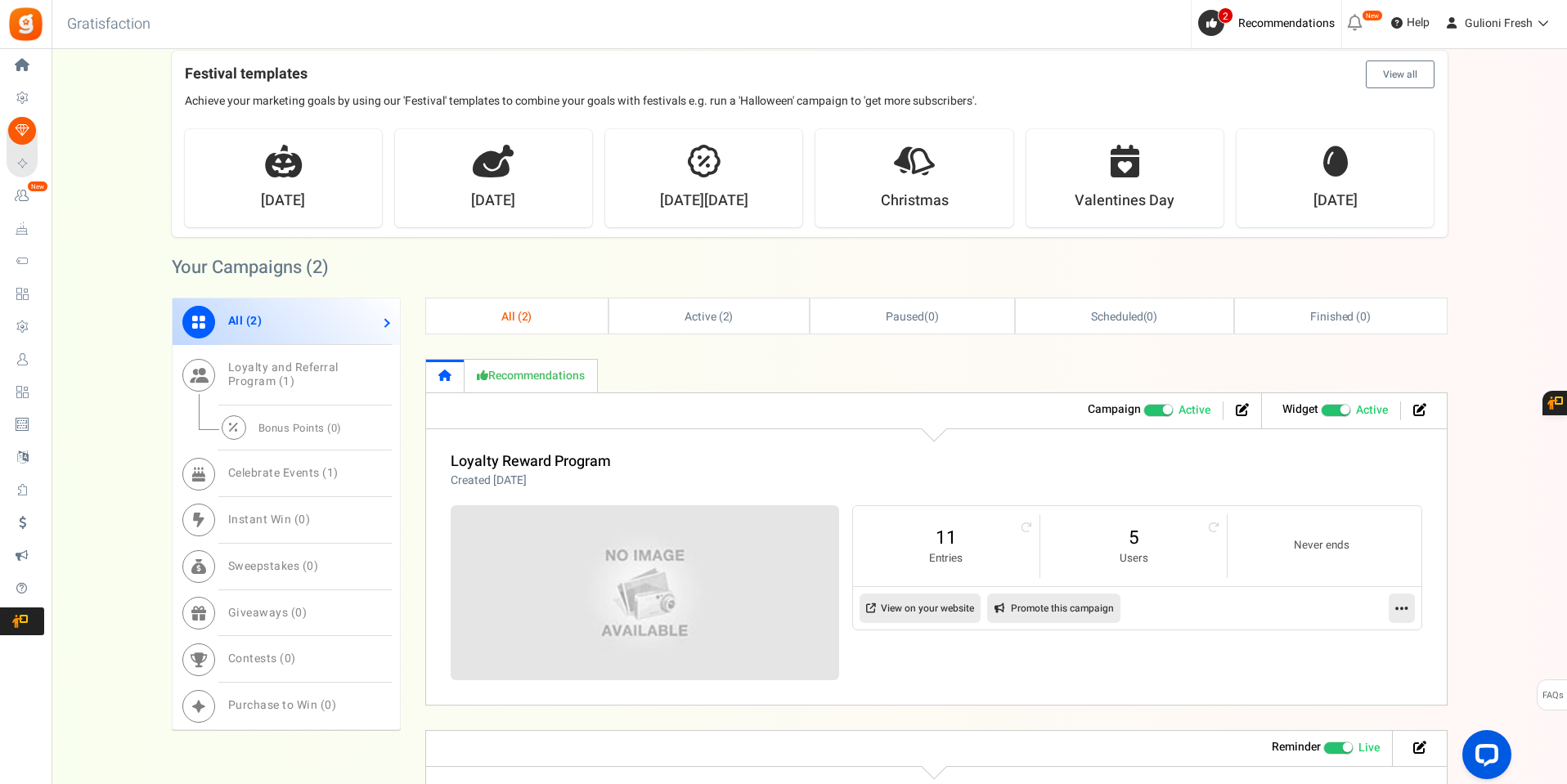
scroll to position [654, 0]
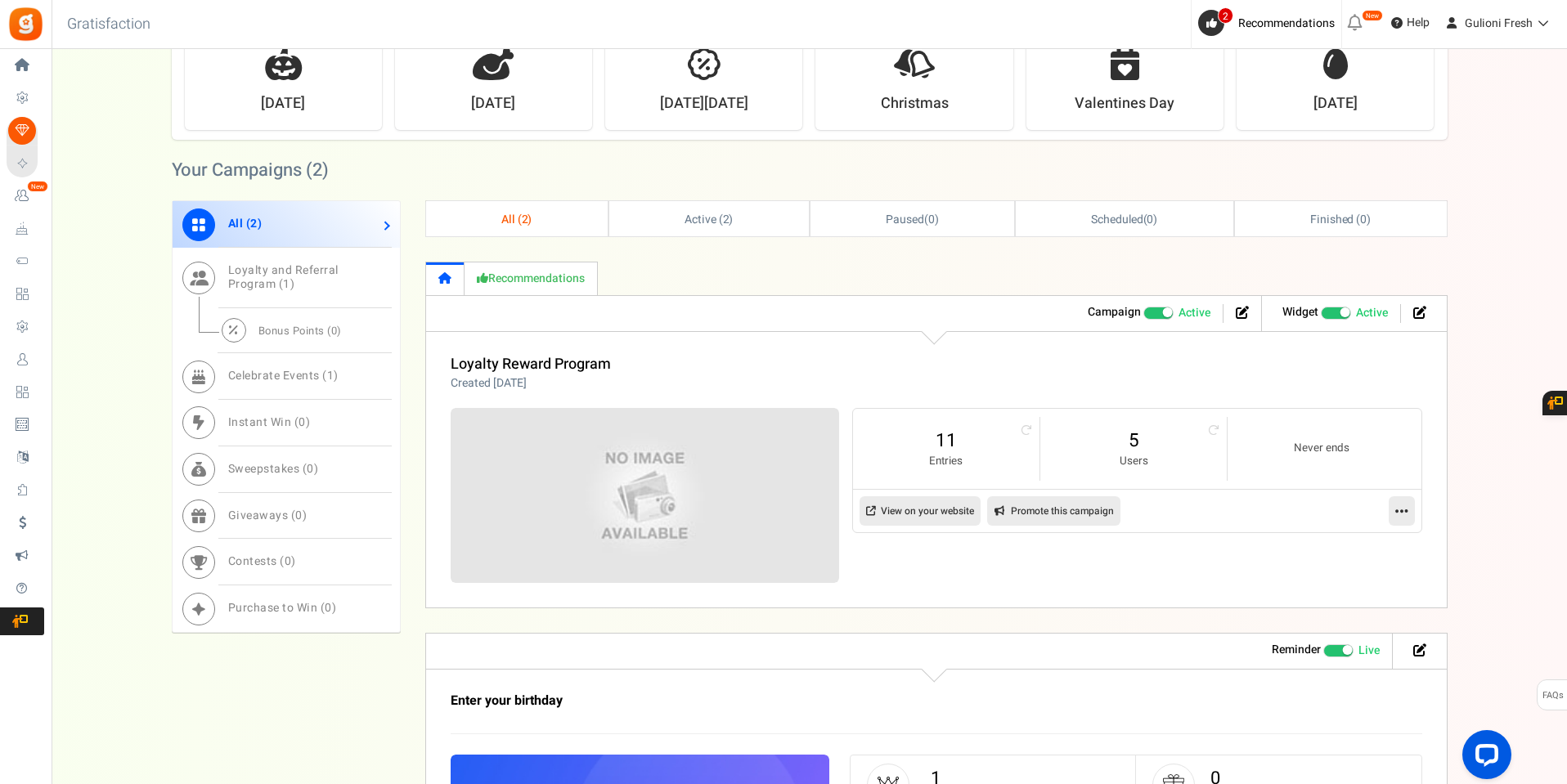
click at [931, 505] on link "View on your website" at bounding box center [920, 511] width 121 height 30
click at [1403, 513] on icon at bounding box center [1402, 511] width 13 height 15
click at [1342, 543] on link "Edit" at bounding box center [1349, 550] width 121 height 30
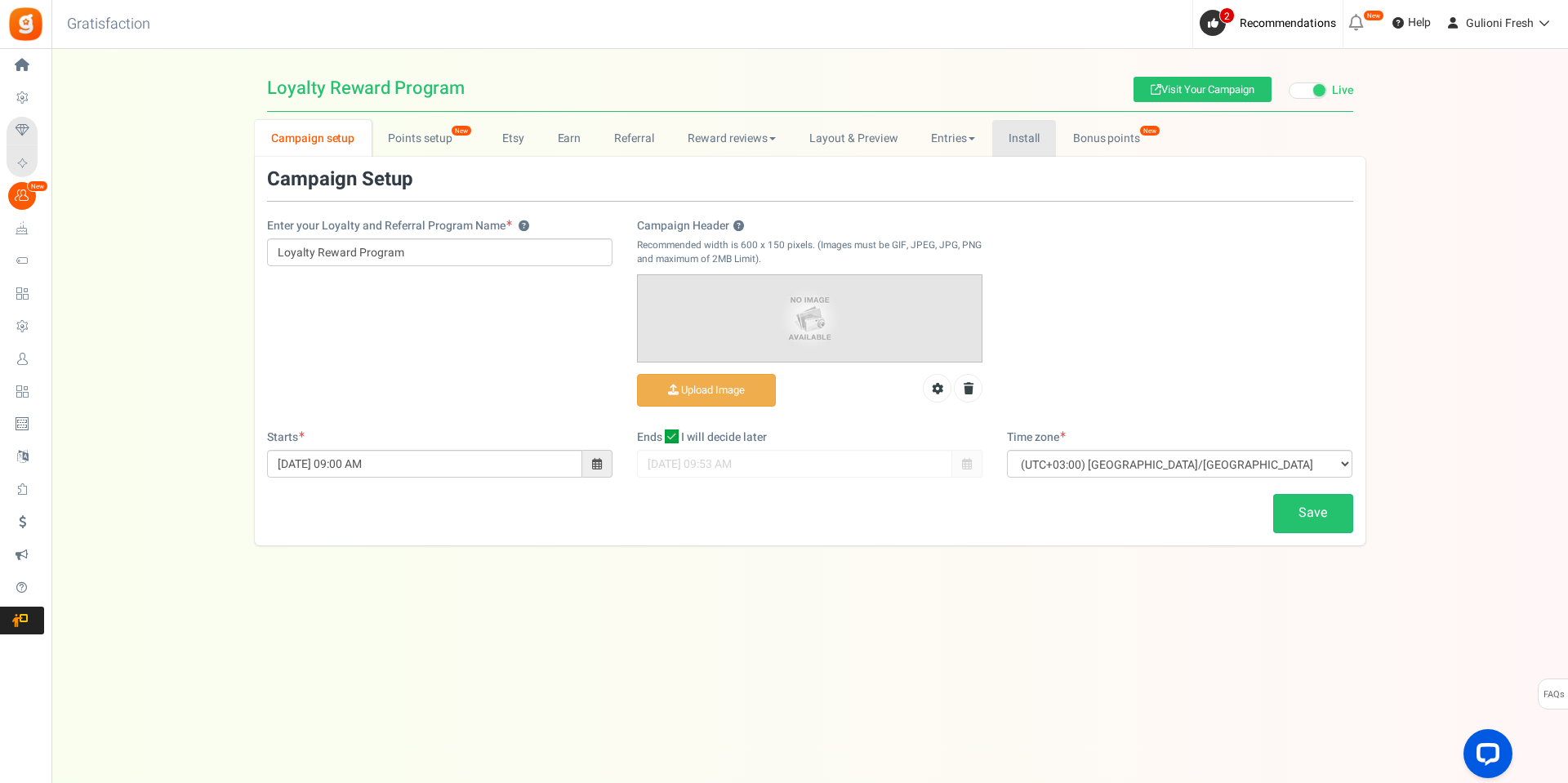
click at [1031, 129] on link "Install" at bounding box center [1025, 138] width 64 height 36
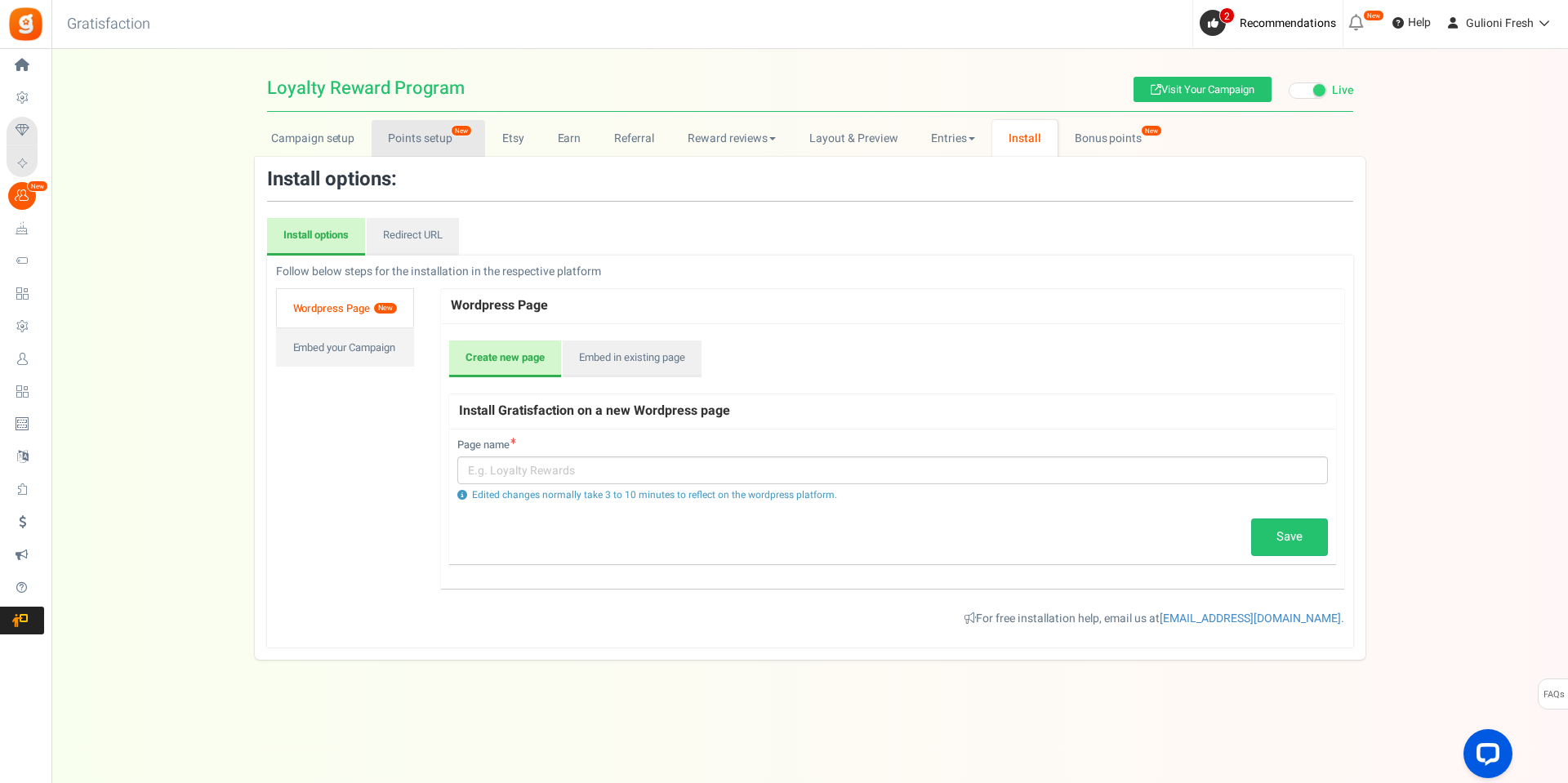
click at [398, 129] on link "Points setup New" at bounding box center [429, 138] width 114 height 36
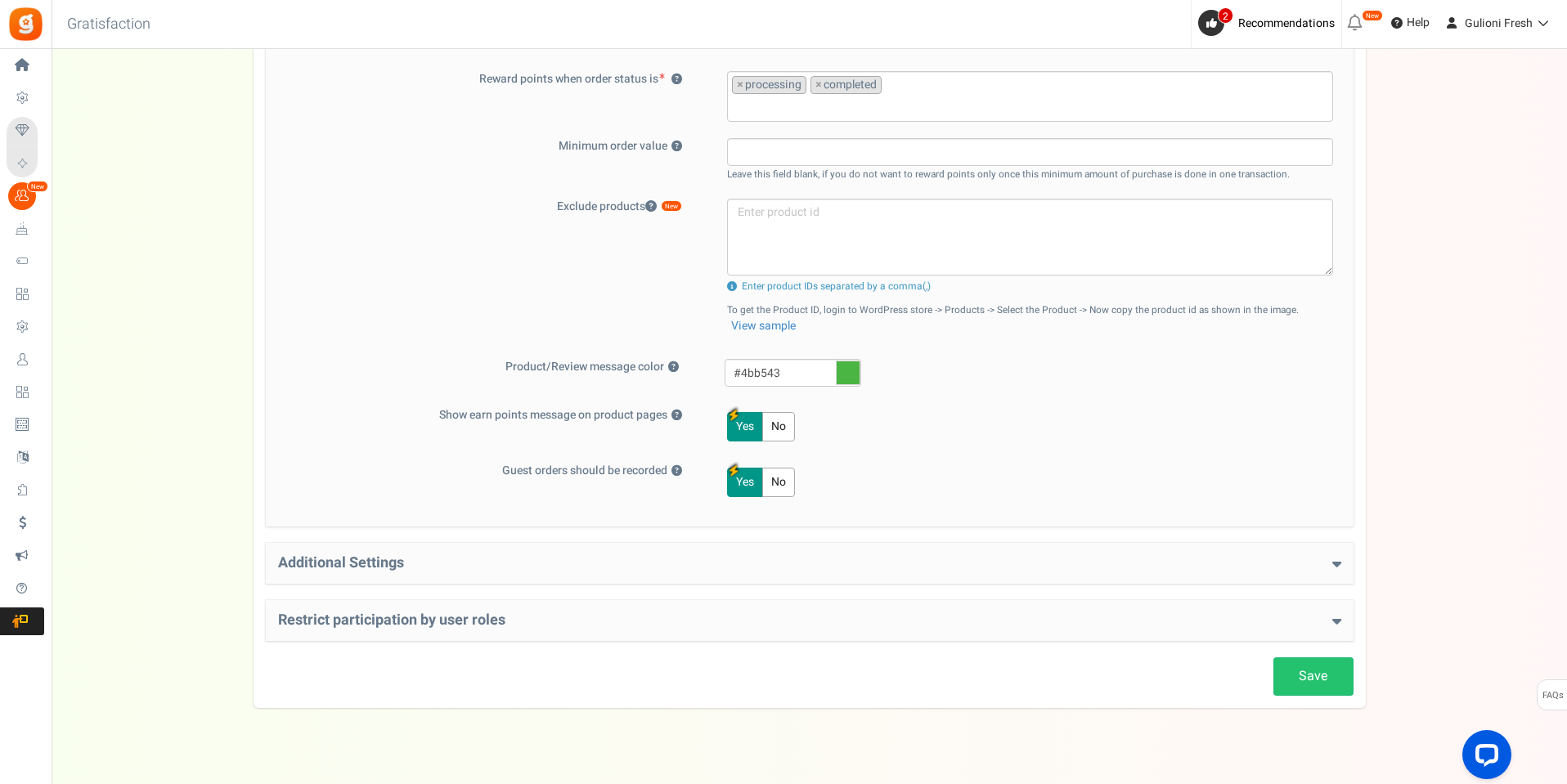
scroll to position [555, 0]
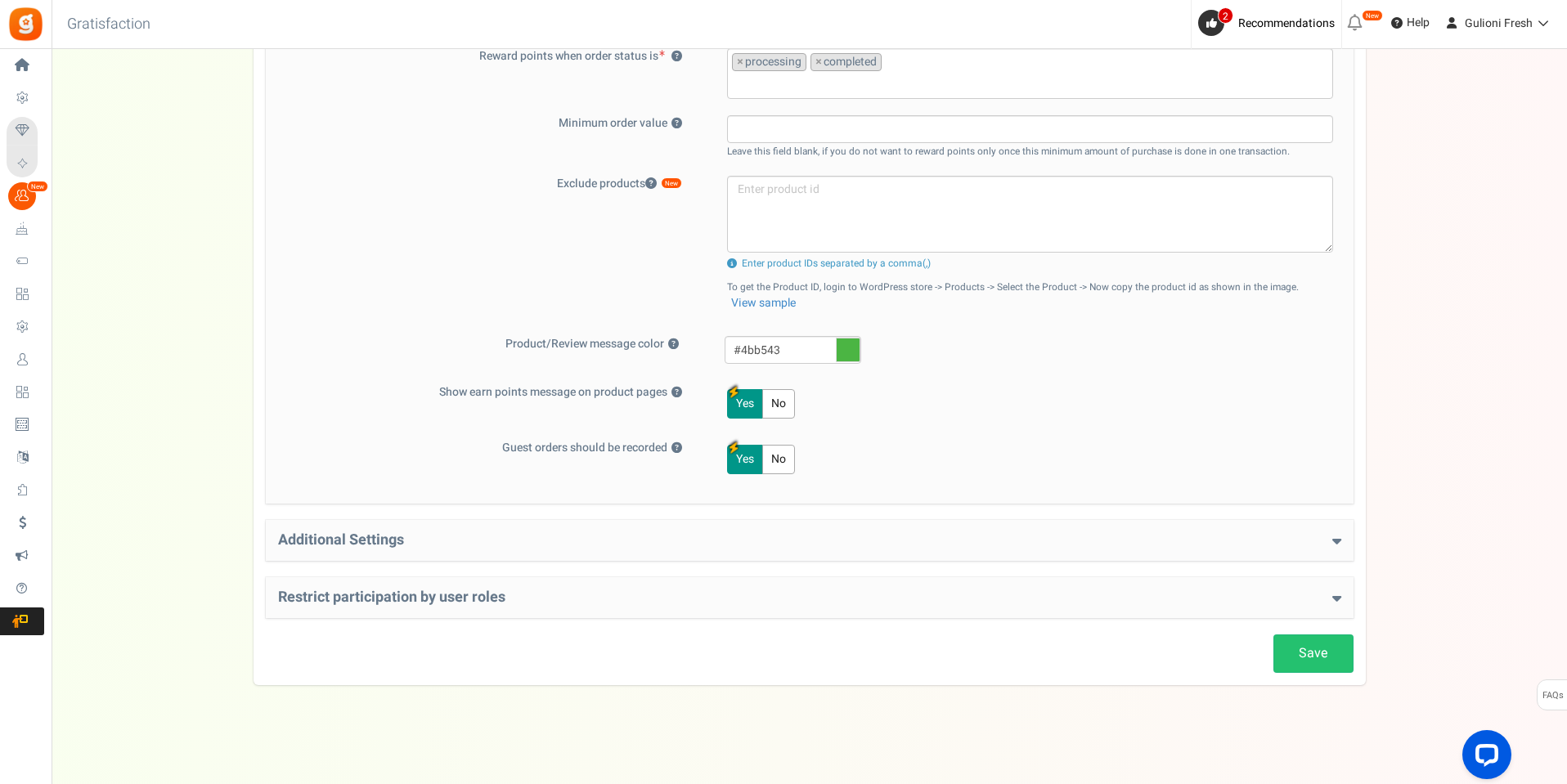
click at [664, 544] on h4 "Additional Settings" at bounding box center [810, 540] width 1064 height 17
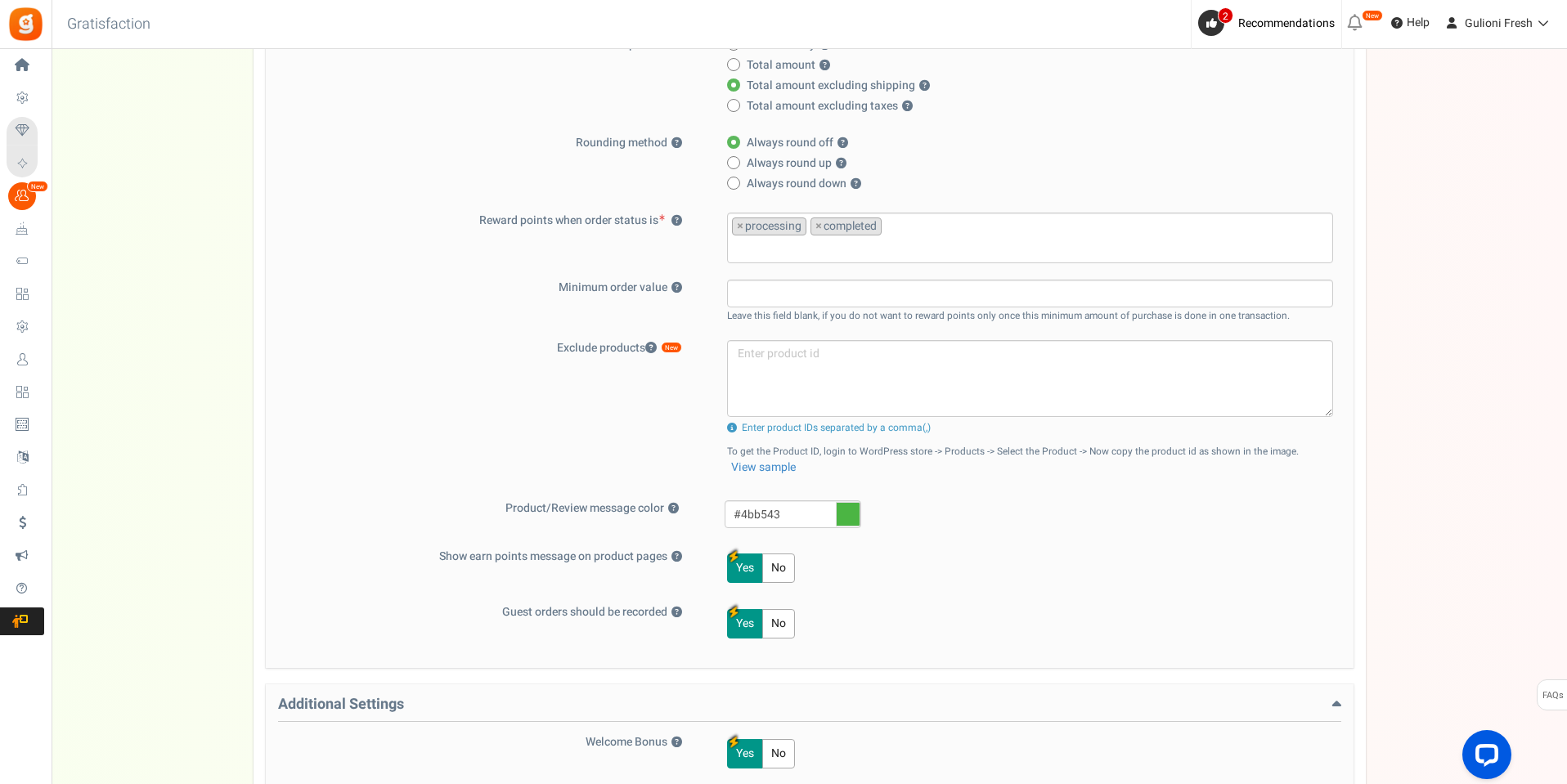
scroll to position [146, 0]
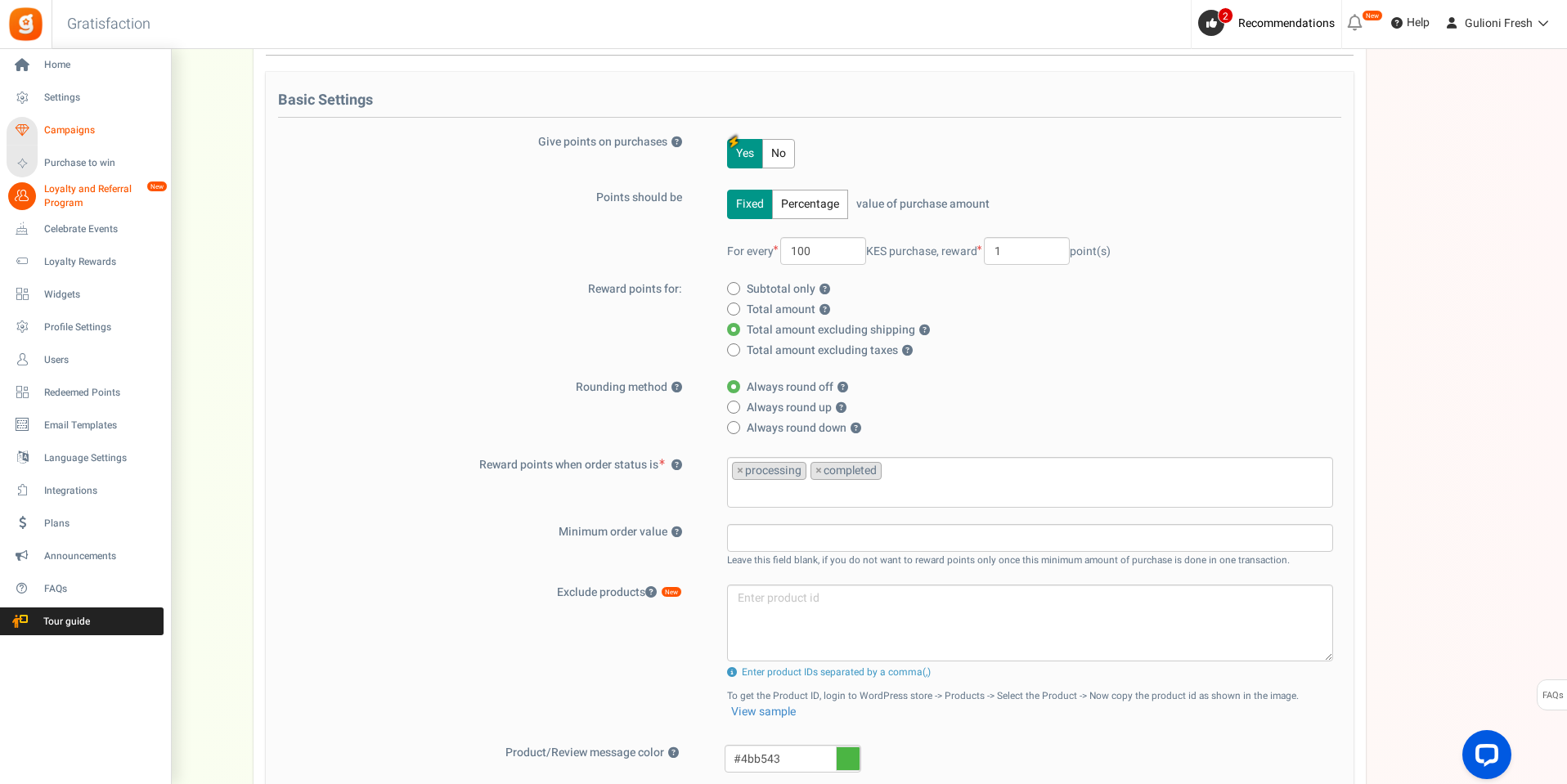
click at [81, 127] on span "Campaigns" at bounding box center [102, 131] width 115 height 14
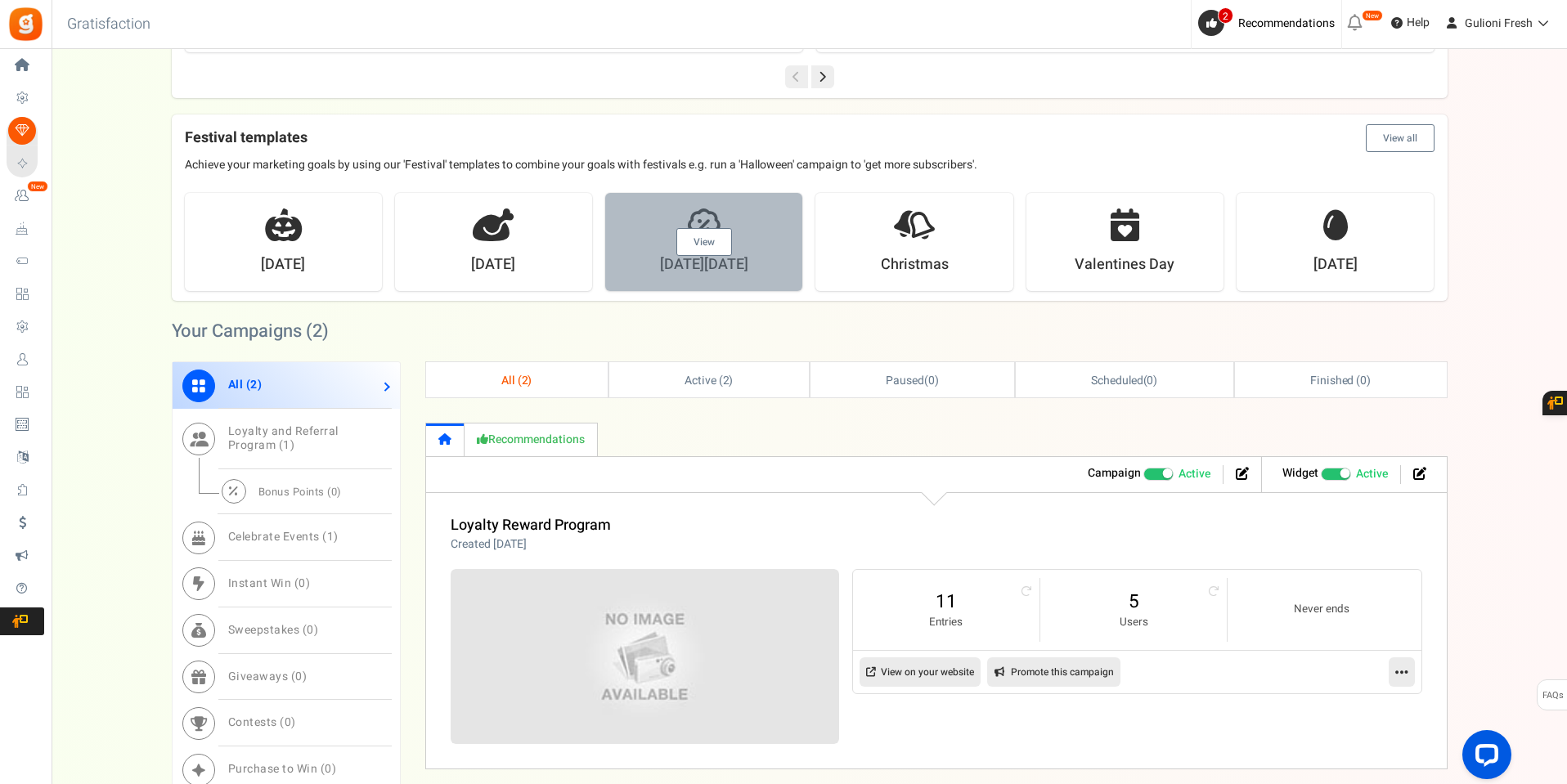
scroll to position [654, 0]
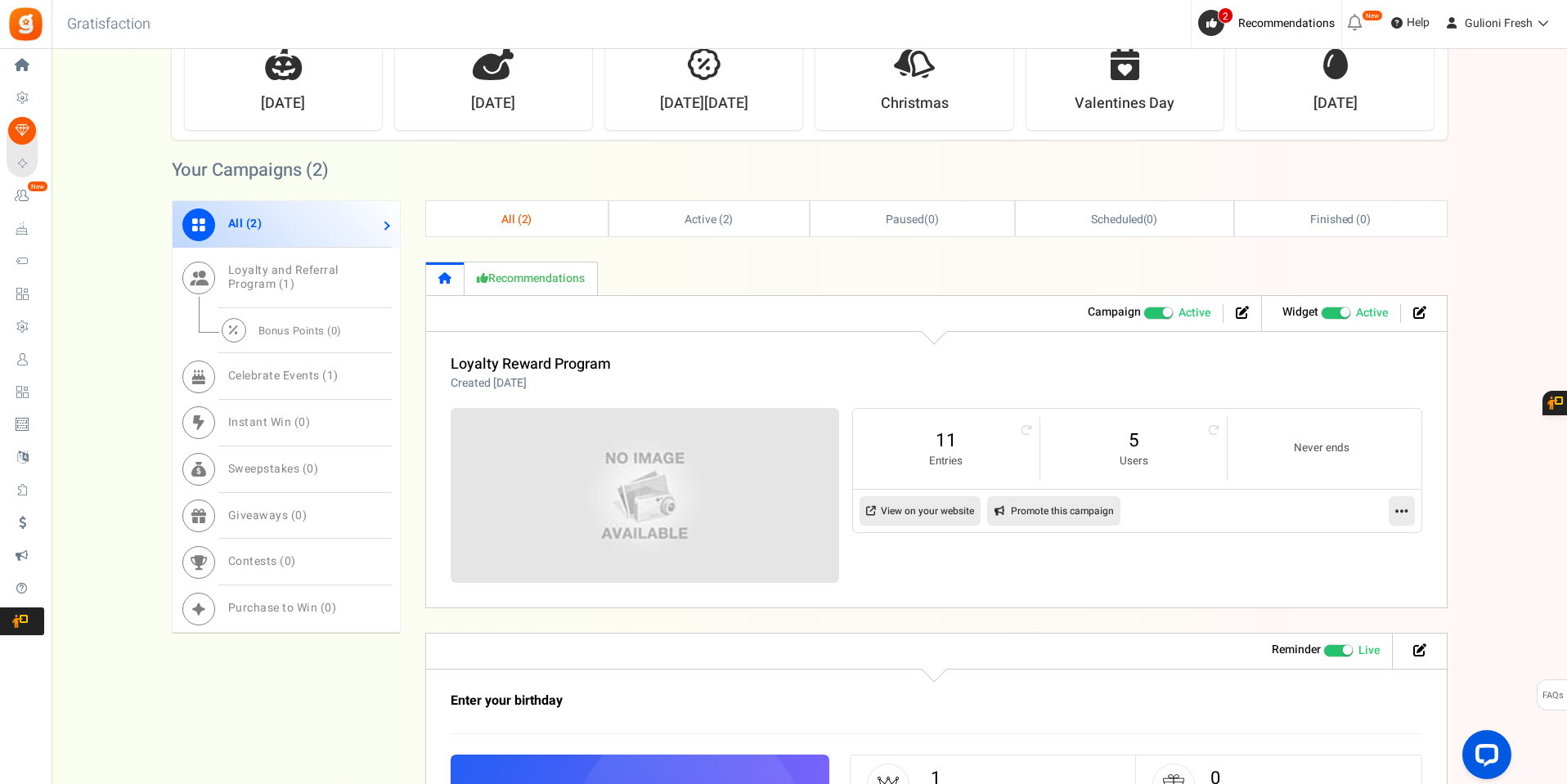
click at [1044, 510] on link "Promote this campaign" at bounding box center [1053, 511] width 133 height 30
type input "[URL][DOMAIN_NAME]"
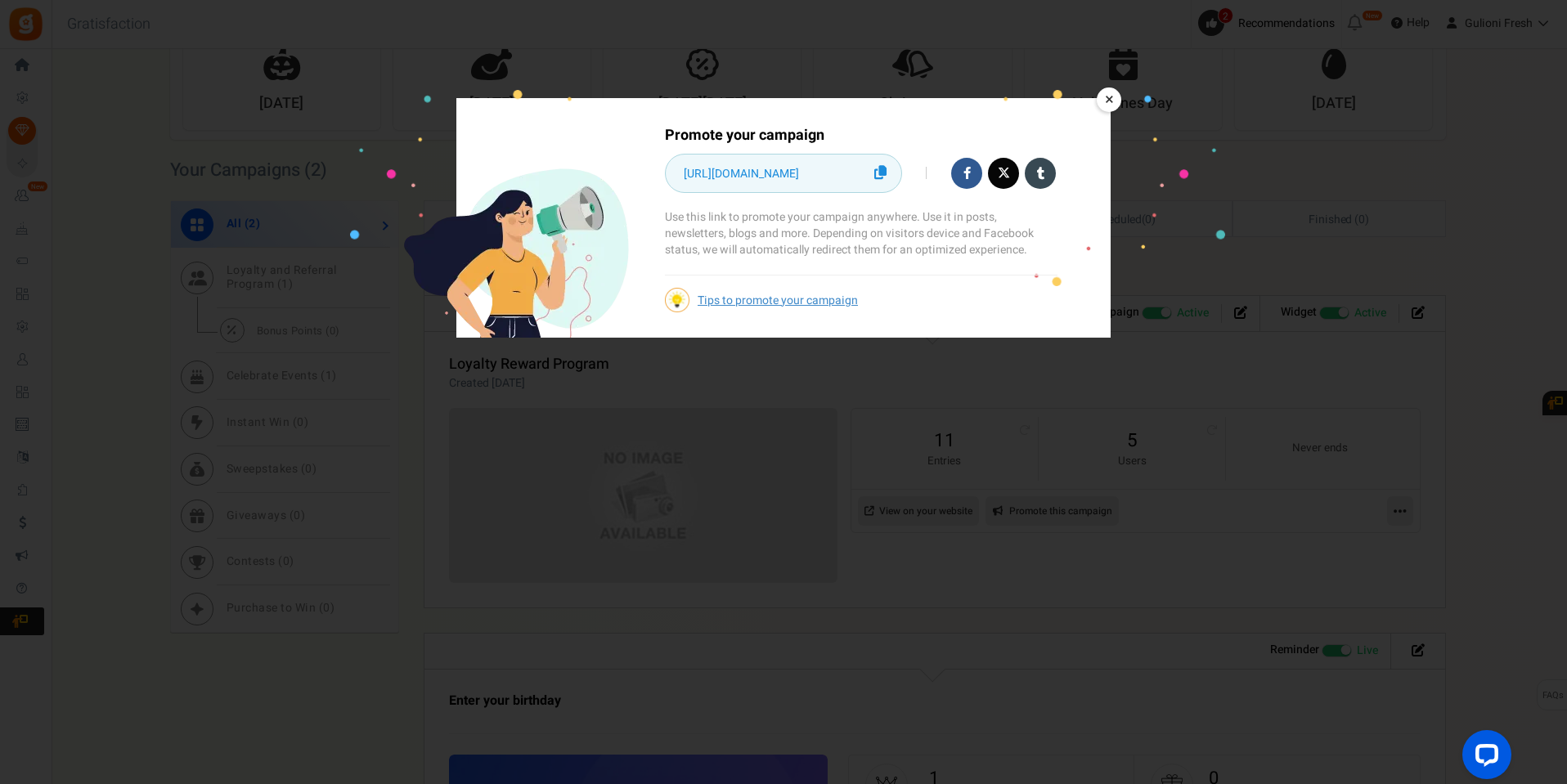
click at [884, 178] on icon at bounding box center [881, 172] width 12 height 14
click at [1119, 95] on link "×" at bounding box center [1109, 100] width 24 height 24
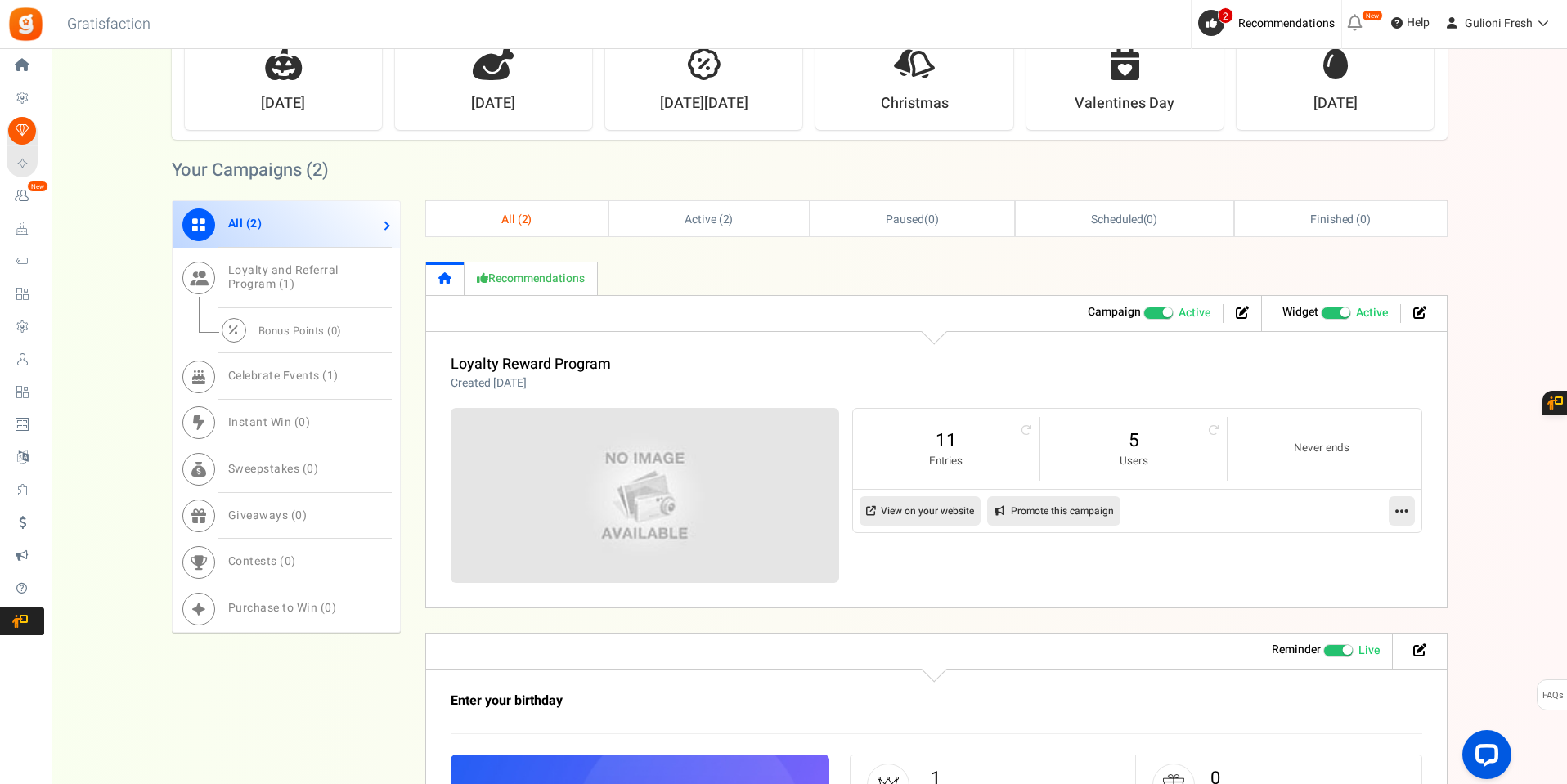
click at [1400, 511] on icon at bounding box center [1402, 511] width 13 height 15
click at [1317, 556] on link "Edit" at bounding box center [1349, 550] width 121 height 30
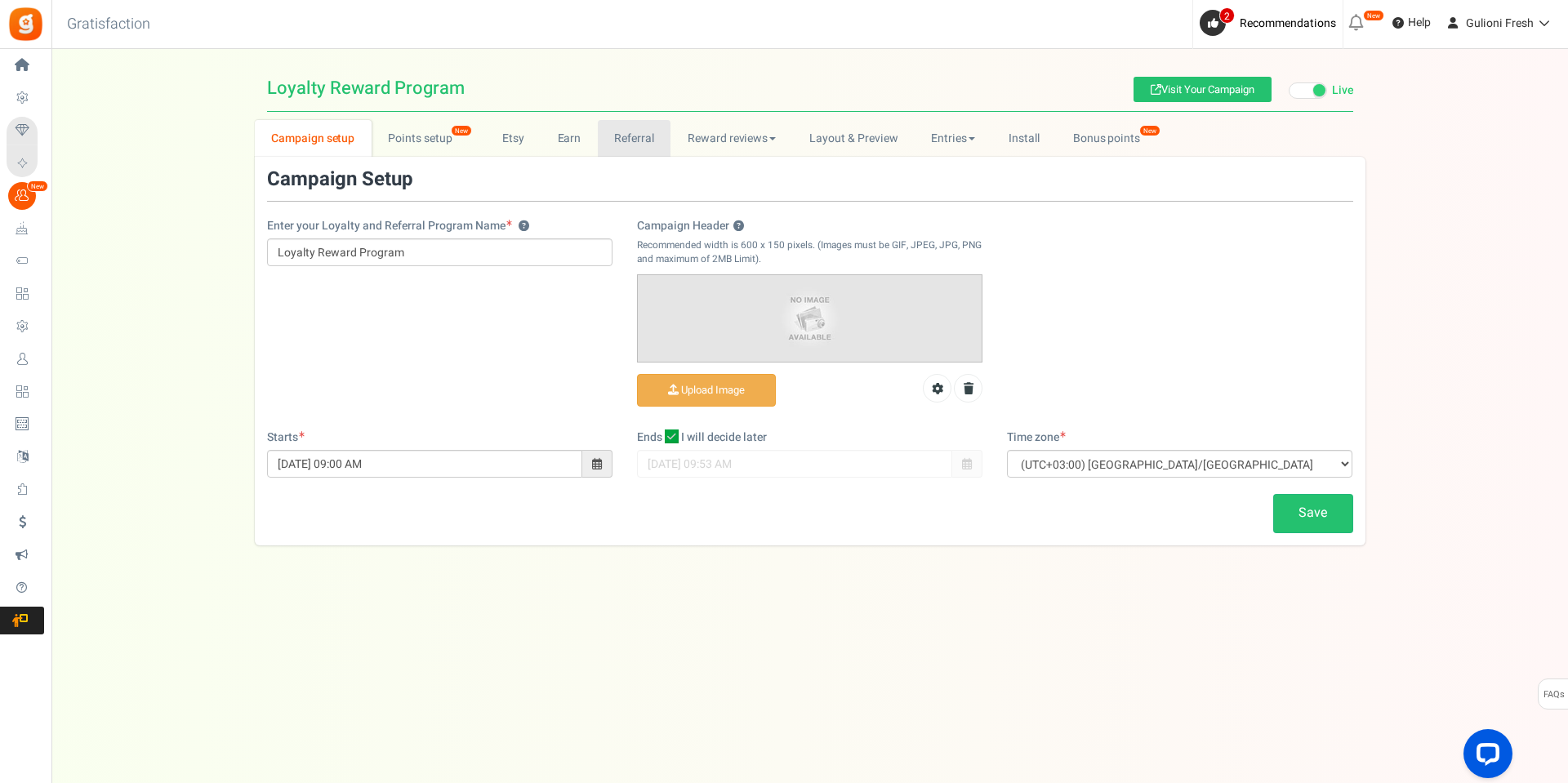
click at [649, 131] on link "Referral" at bounding box center [635, 138] width 74 height 36
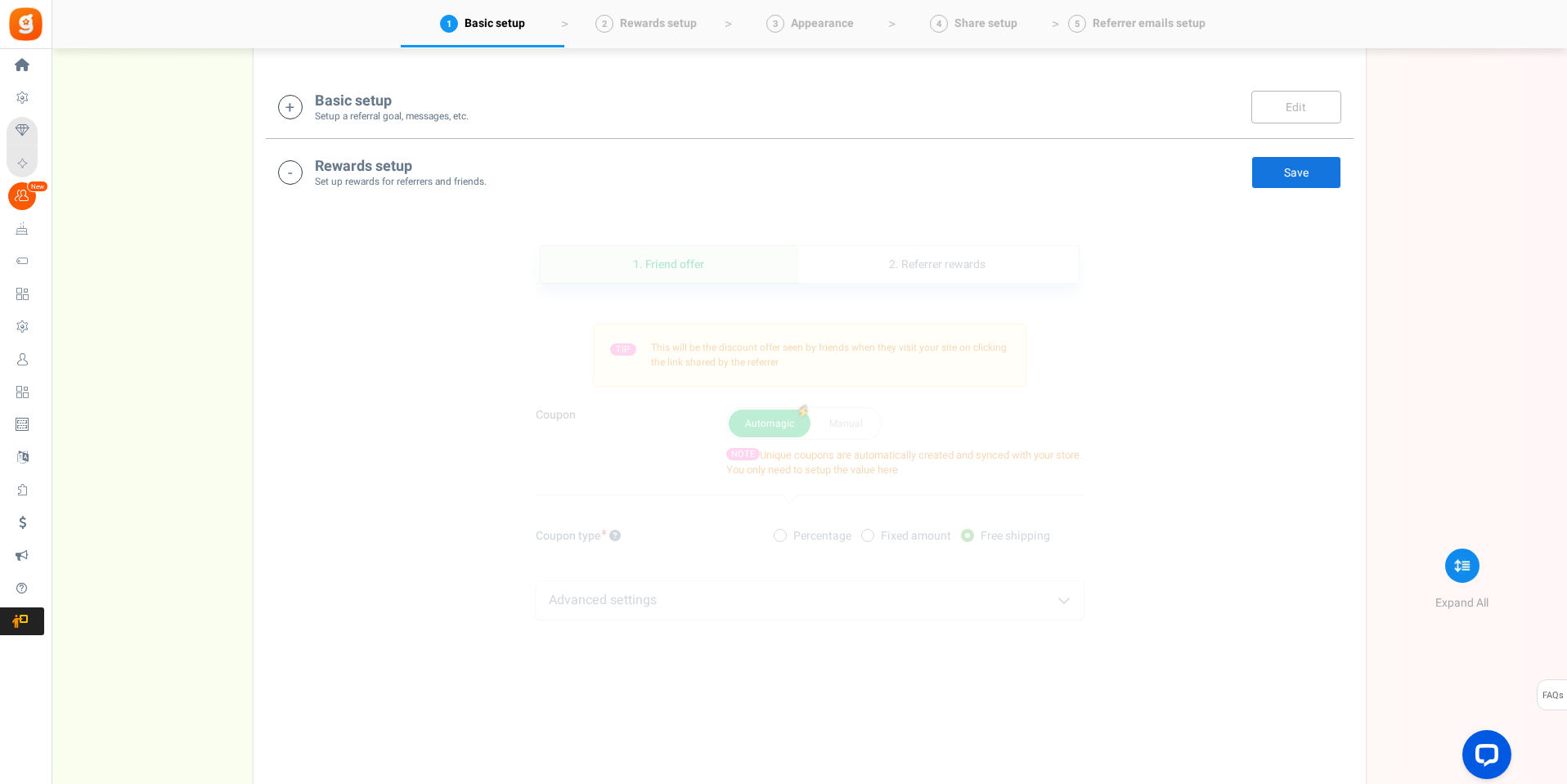
scroll to position [409, 0]
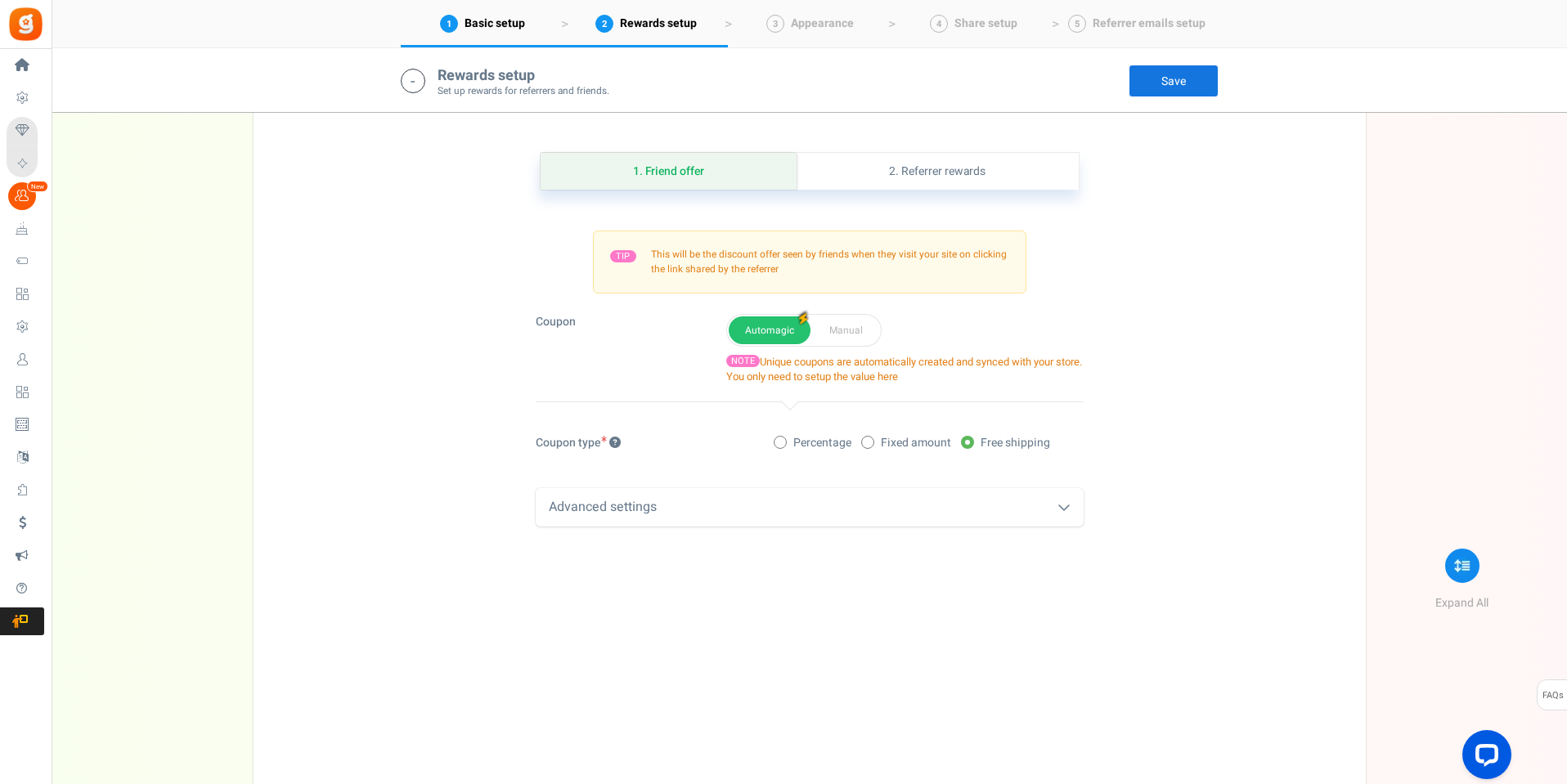
click at [582, 505] on div "Advanced settings" at bounding box center [810, 507] width 548 height 38
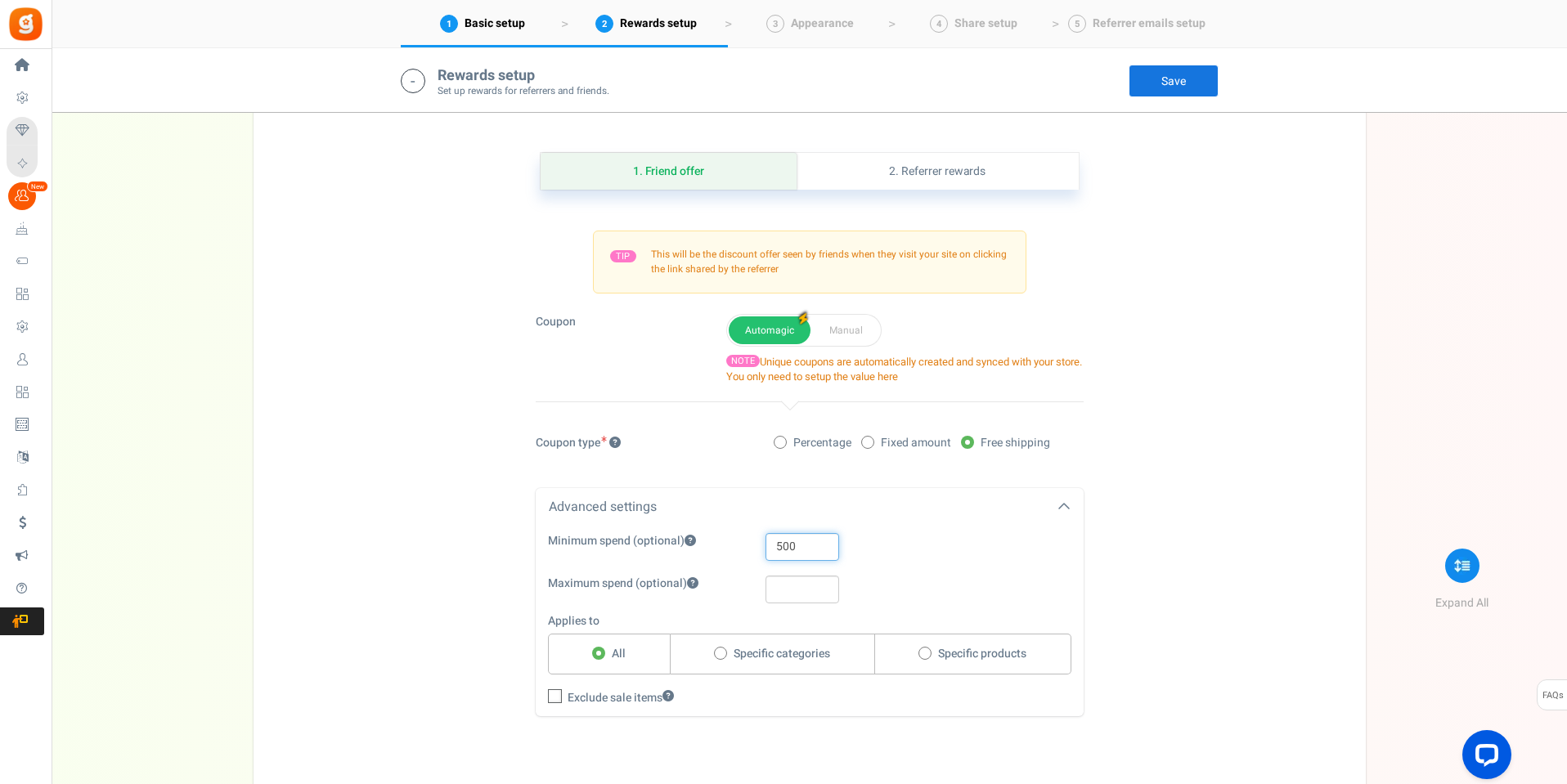
drag, startPoint x: 810, startPoint y: 543, endPoint x: 746, endPoint y: 543, distance: 64.0
click at [746, 543] on div "Minimum spend (optional) 500" at bounding box center [797, 547] width 523 height 28
drag, startPoint x: 546, startPoint y: 536, endPoint x: 678, endPoint y: 551, distance: 132.8
click at [678, 551] on div "Minimum spend (optional)" at bounding box center [644, 543] width 219 height 20
copy label "Minimum spend (optional)"
